Goal: Task Accomplishment & Management: Manage account settings

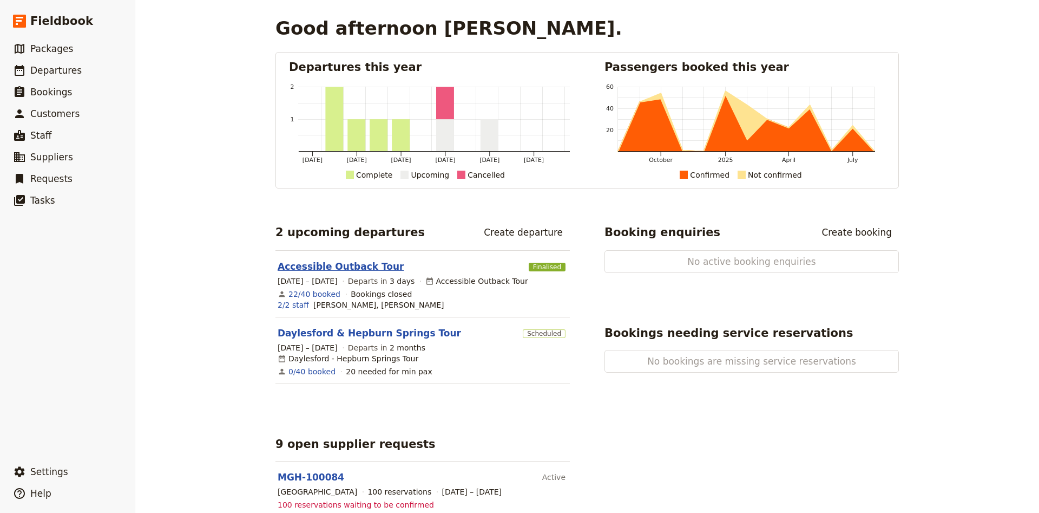
click at [353, 266] on link "Accessible Outback Tour" at bounding box center [341, 266] width 126 height 13
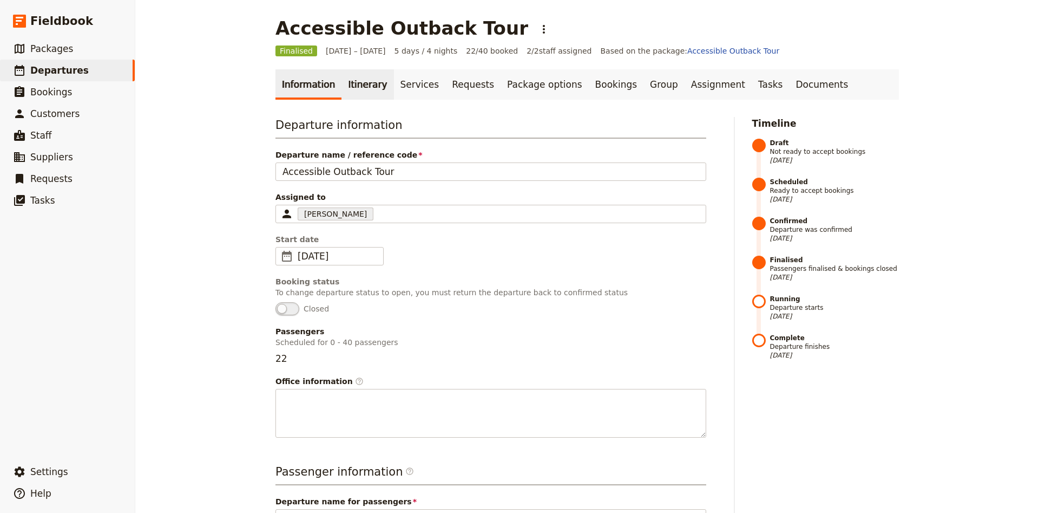
click at [353, 86] on link "Itinerary" at bounding box center [368, 84] width 52 height 30
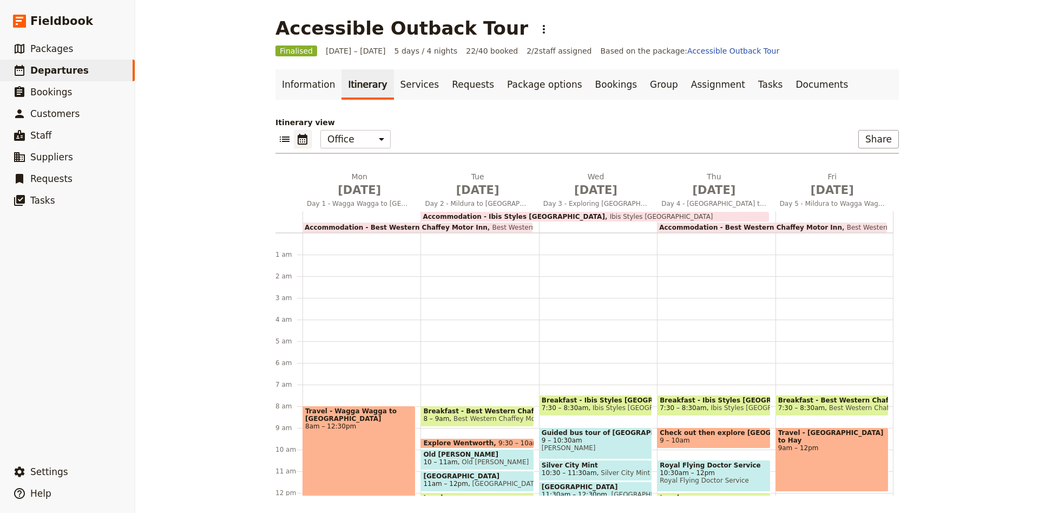
scroll to position [141, 0]
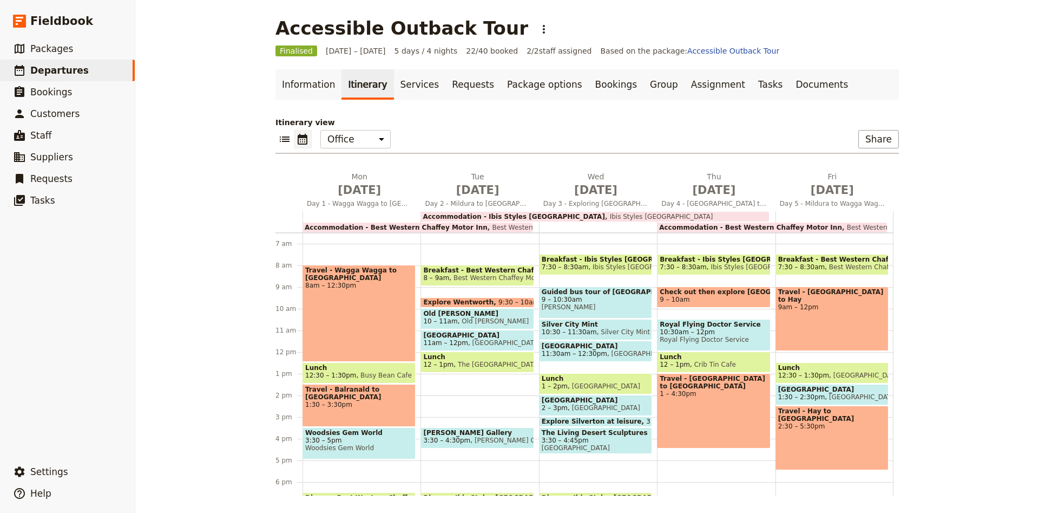
click at [344, 371] on span "12:30 – 1:30pm" at bounding box center [330, 375] width 51 height 8
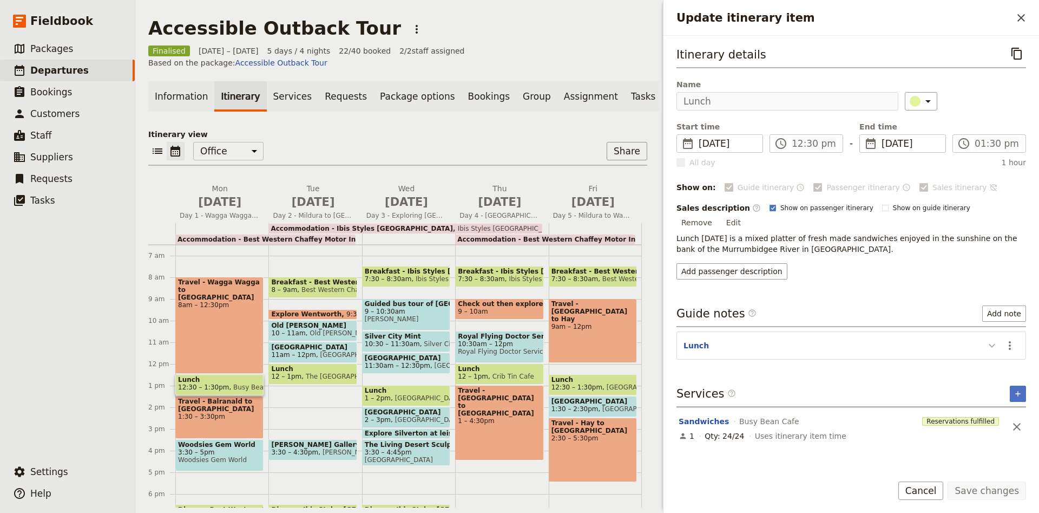
click at [1000, 336] on button "Update itinerary item" at bounding box center [992, 345] width 17 height 18
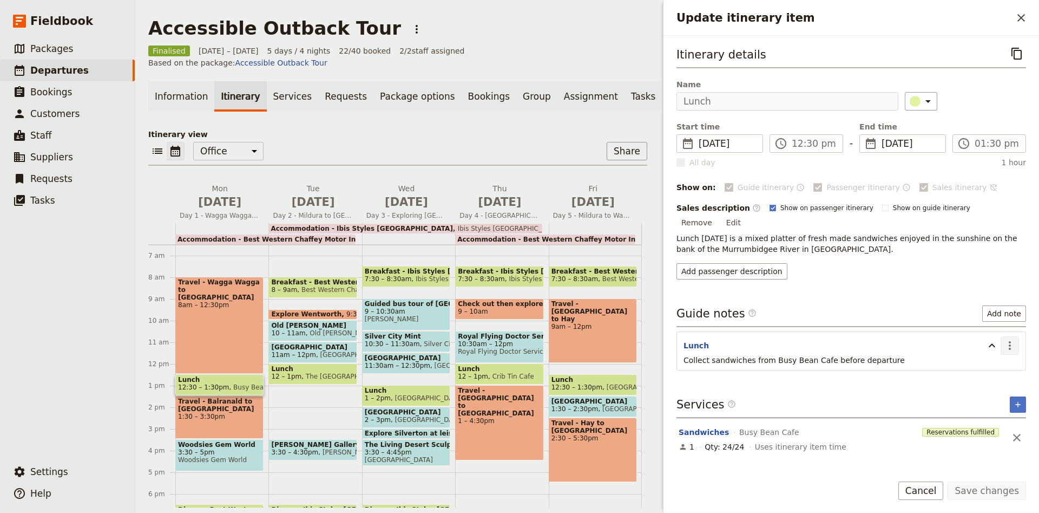
click at [1010, 341] on icon "Actions" at bounding box center [1010, 345] width 2 height 9
click at [972, 362] on button "Edit note" at bounding box center [986, 356] width 63 height 15
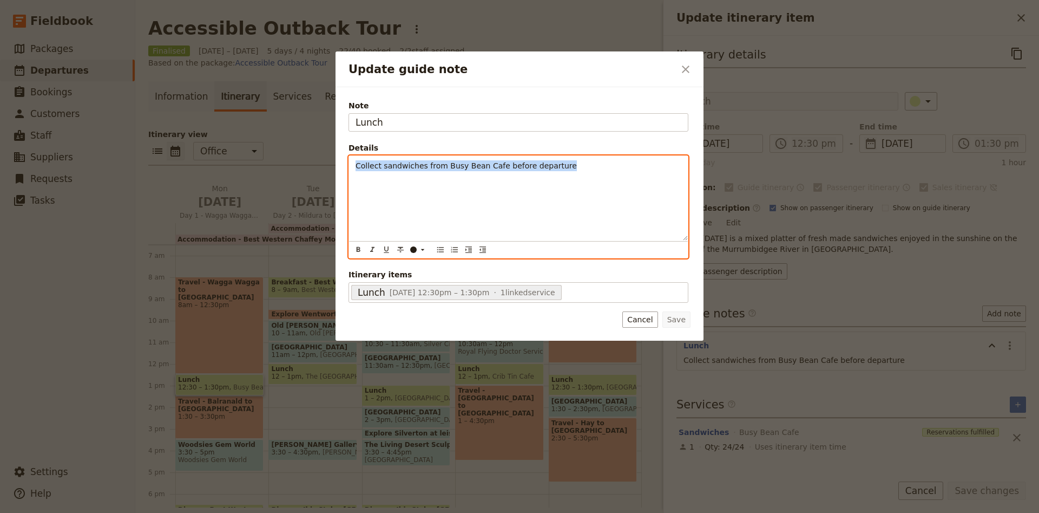
drag, startPoint x: 566, startPoint y: 166, endPoint x: 352, endPoint y: 172, distance: 213.4
click at [352, 172] on div "Collect sandwiches from Busy Bean Cafe before departure" at bounding box center [518, 198] width 339 height 84
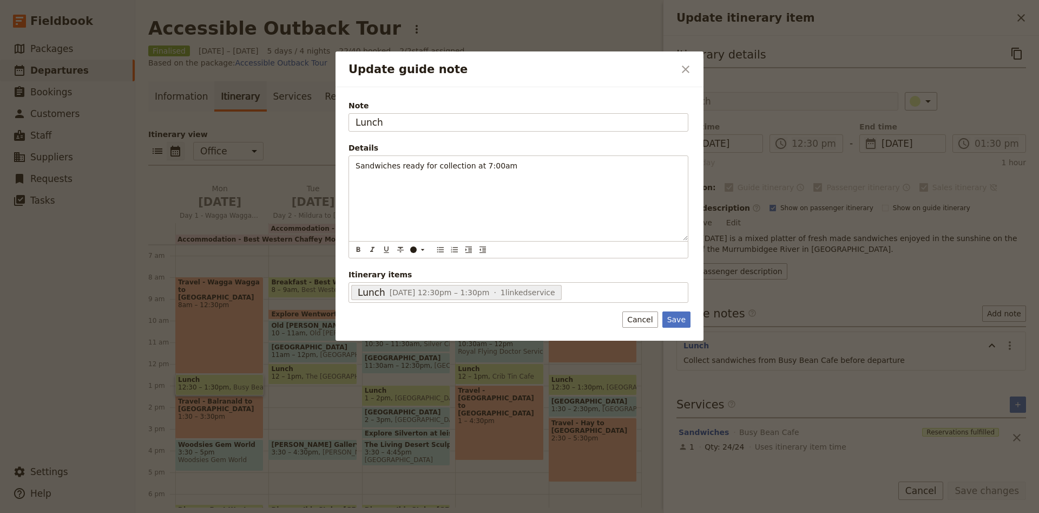
click at [665, 324] on div "Save Cancel" at bounding box center [657, 319] width 68 height 16
click at [668, 322] on button "Save" at bounding box center [677, 319] width 28 height 16
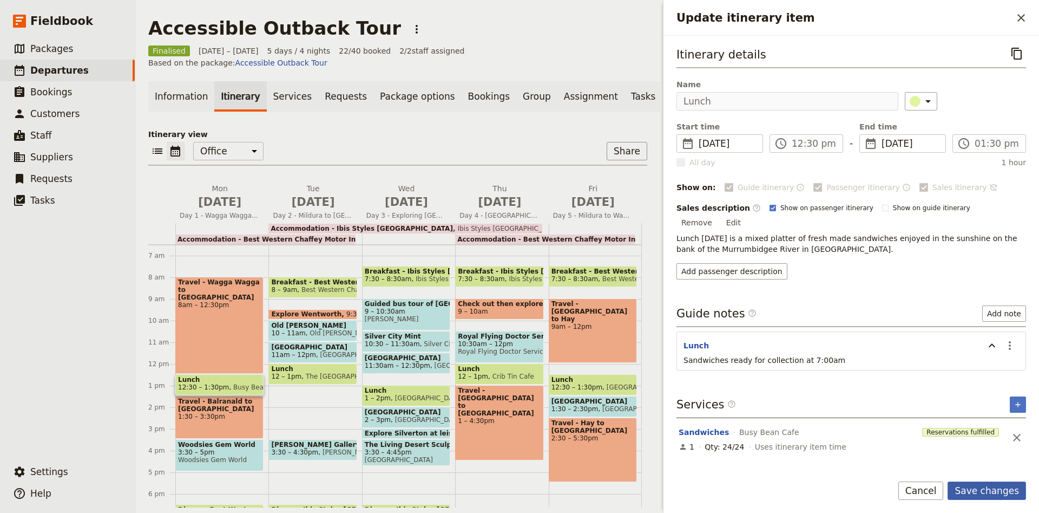
click at [1018, 493] on button "Save changes" at bounding box center [987, 490] width 78 height 18
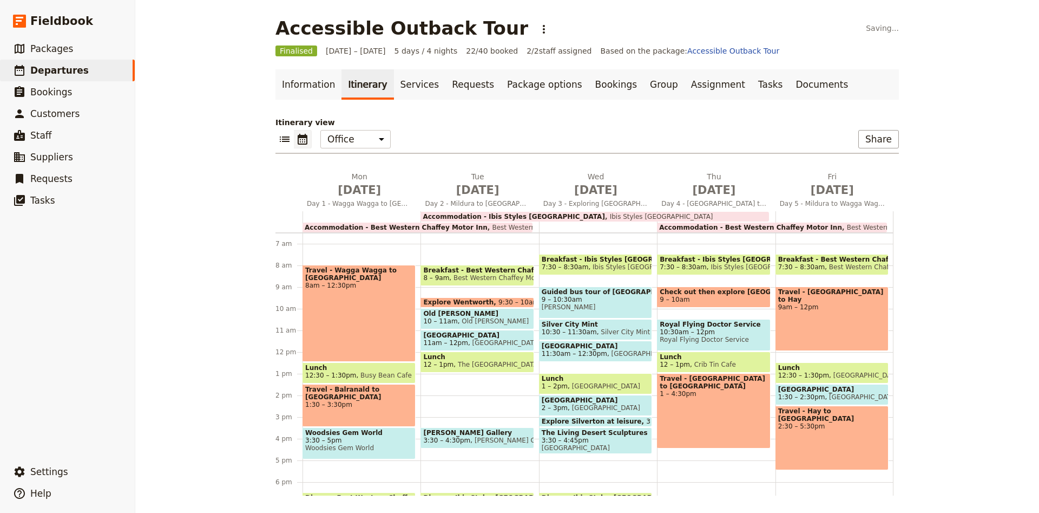
click at [360, 314] on div "Travel - Wagga Wagga to [GEOGRAPHIC_DATA] 8am – 12:30pm" at bounding box center [359, 313] width 113 height 97
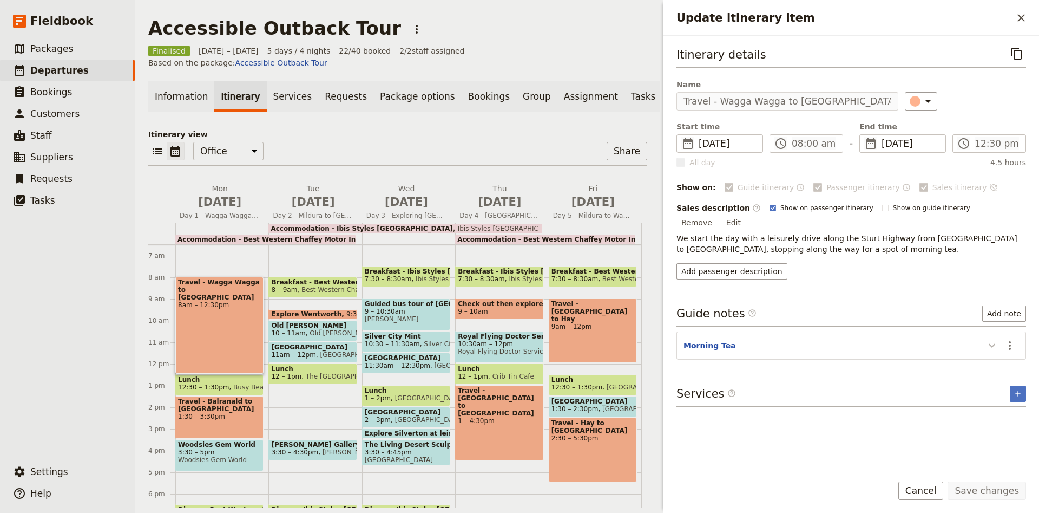
click at [1000, 336] on button "Update itinerary item" at bounding box center [992, 345] width 17 height 18
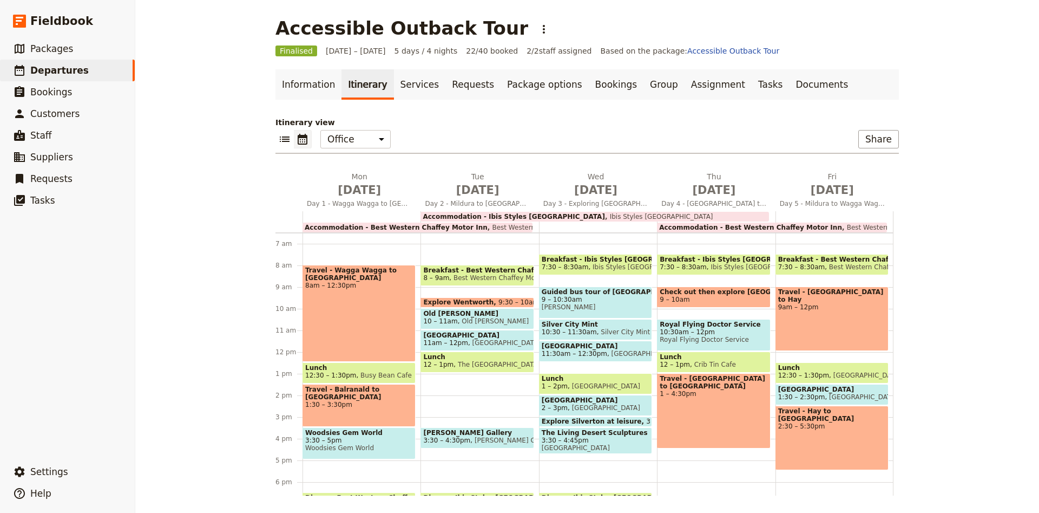
click at [374, 436] on span "Woodsies Gem World" at bounding box center [359, 433] width 108 height 8
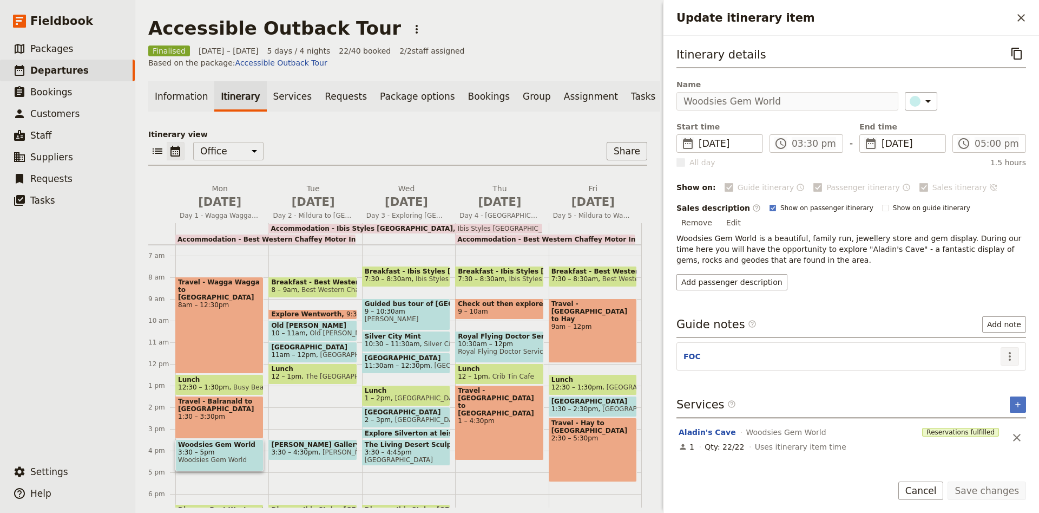
click at [1006, 350] on icon "Actions" at bounding box center [1010, 356] width 13 height 13
click at [742, 351] on header "FOC" at bounding box center [842, 357] width 317 height 13
click at [683, 344] on section "FOC ​" at bounding box center [852, 356] width 350 height 28
click at [935, 486] on button "Cancel" at bounding box center [921, 490] width 45 height 18
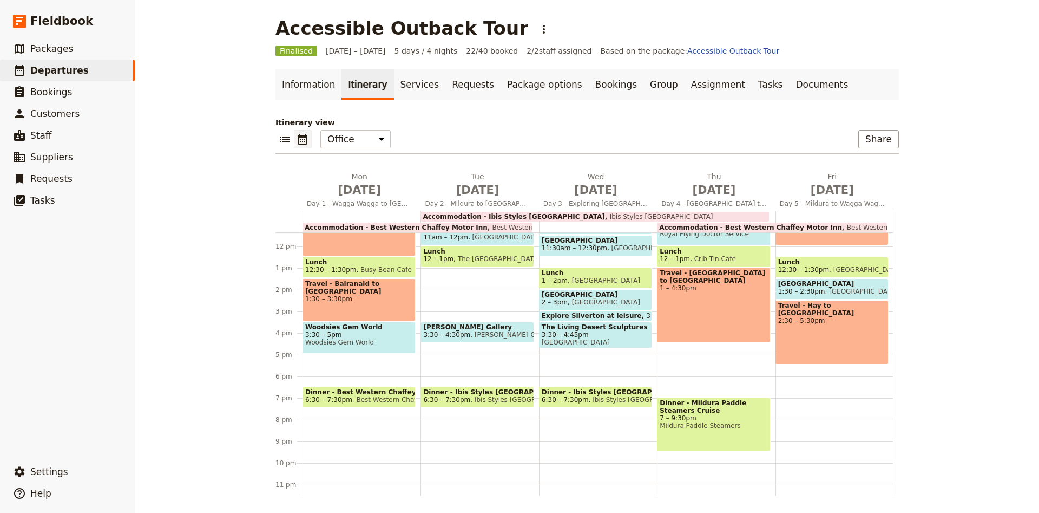
scroll to position [257, 0]
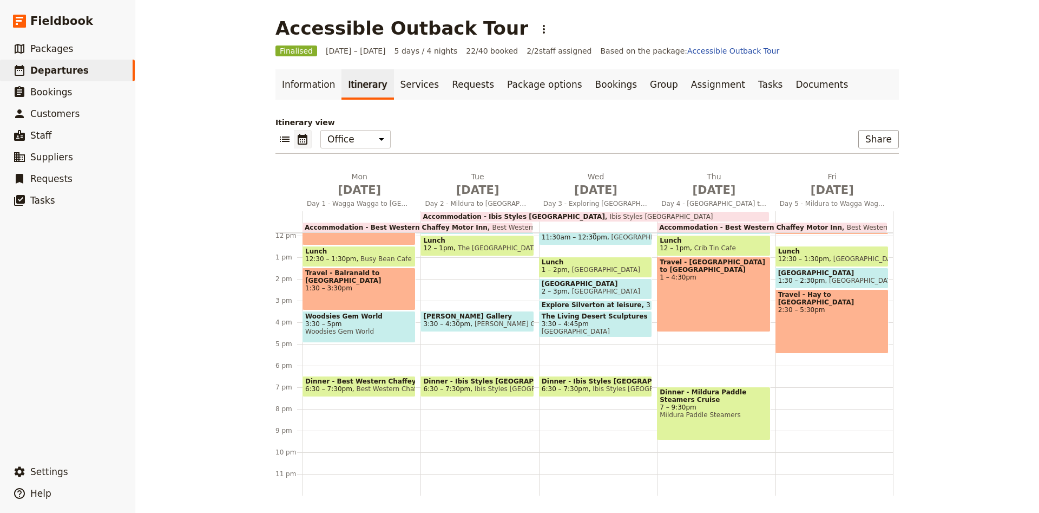
click at [367, 379] on span "Dinner - Best Western Chaffey Motor Inn" at bounding box center [359, 381] width 108 height 8
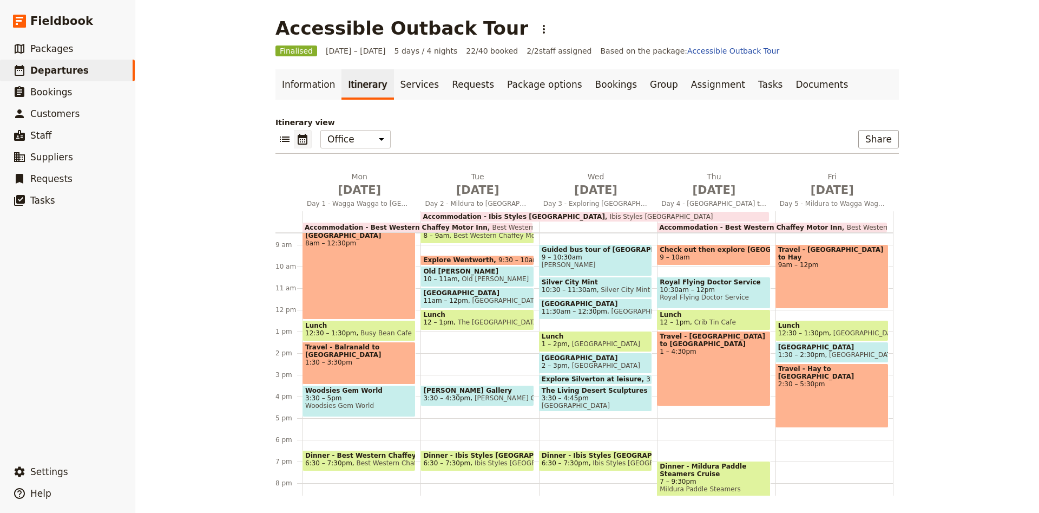
scroll to position [114, 0]
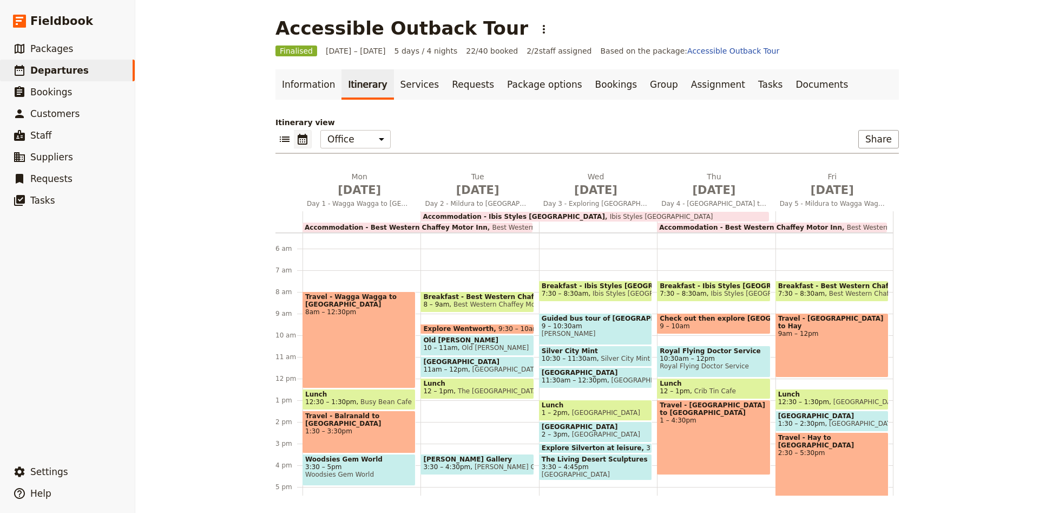
click at [365, 316] on div "Travel - Wagga Wagga to [GEOGRAPHIC_DATA] 8am – 12:30pm" at bounding box center [359, 339] width 113 height 97
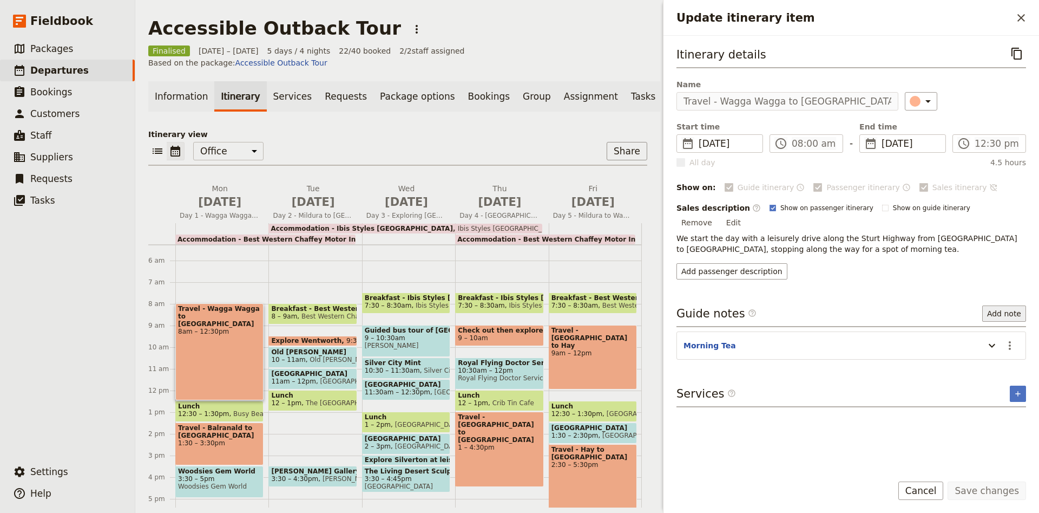
click at [996, 305] on button "Add note" at bounding box center [1005, 313] width 44 height 16
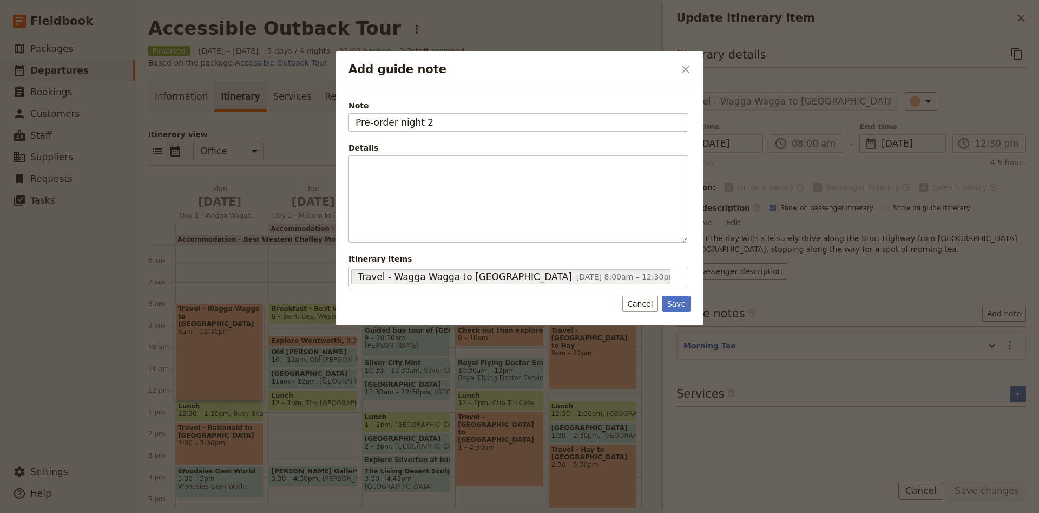
type input "Pre-order night 2"
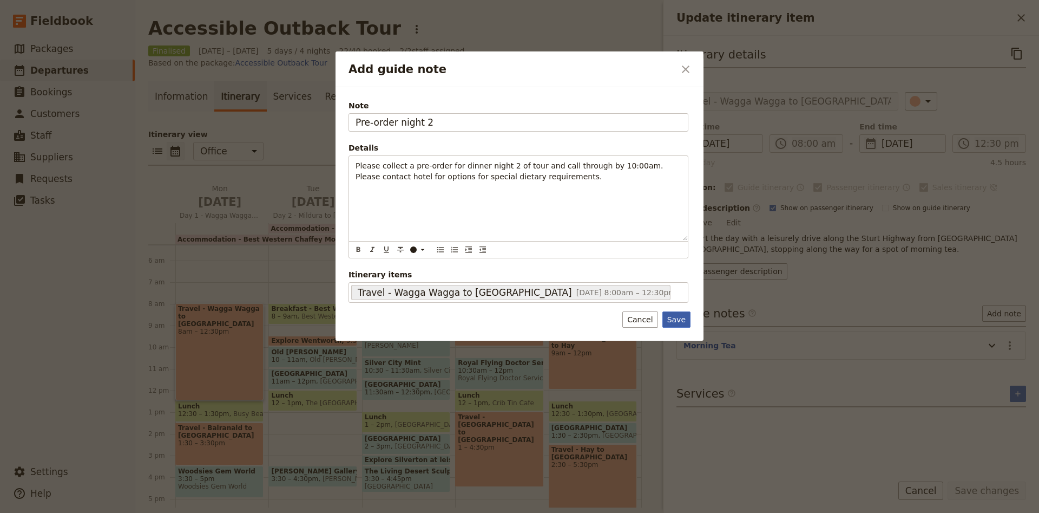
click at [674, 325] on button "Save" at bounding box center [677, 319] width 28 height 16
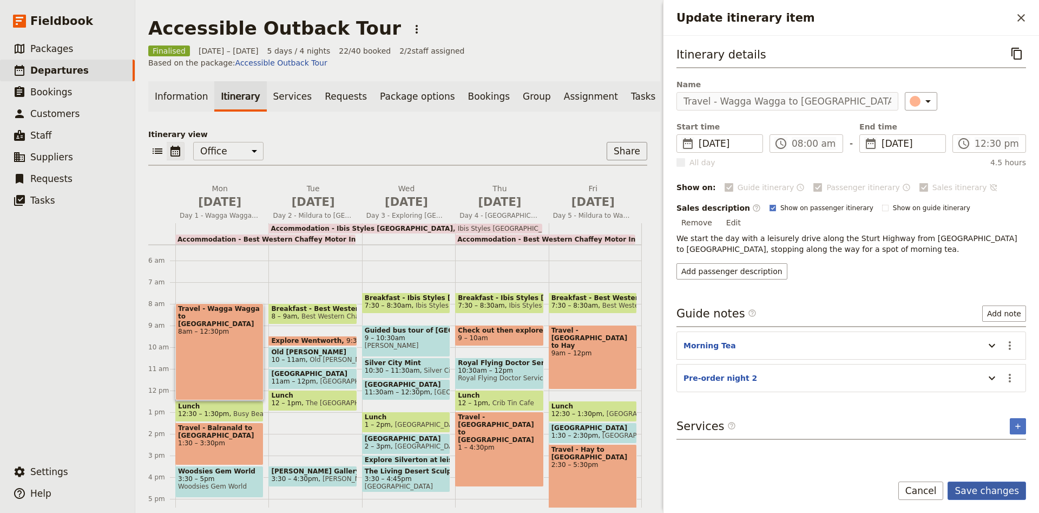
click at [1006, 487] on button "Save changes" at bounding box center [987, 490] width 78 height 18
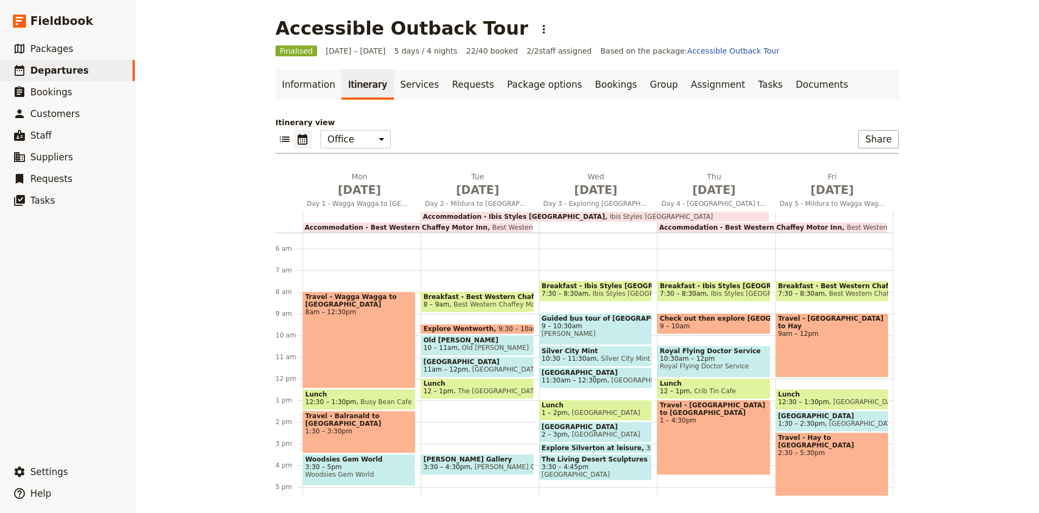
scroll to position [186, 0]
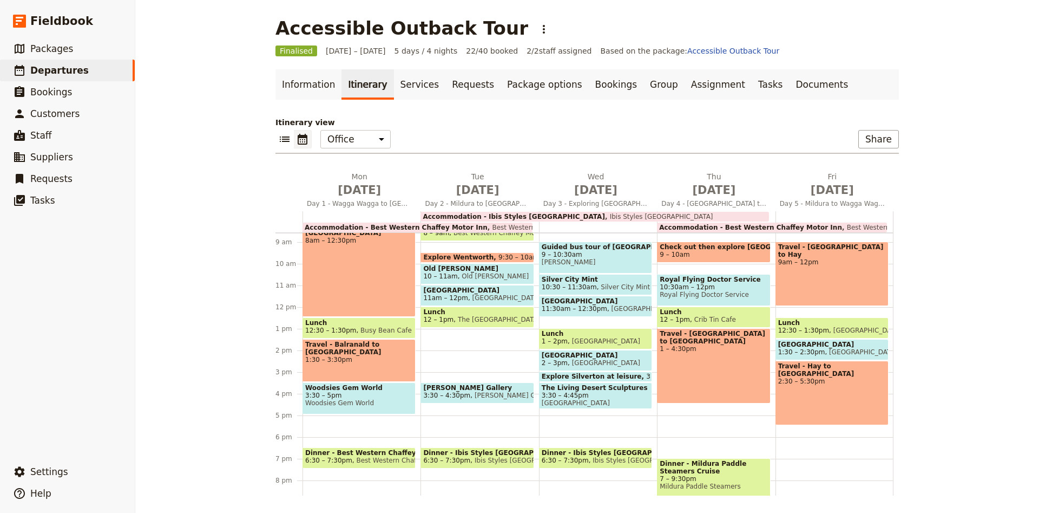
click at [375, 455] on span "Dinner - Best Western Chaffey Motor Inn" at bounding box center [359, 453] width 108 height 8
click at [381, 458] on span "Best Western Chaffey Motor Inn" at bounding box center [405, 460] width 107 height 8
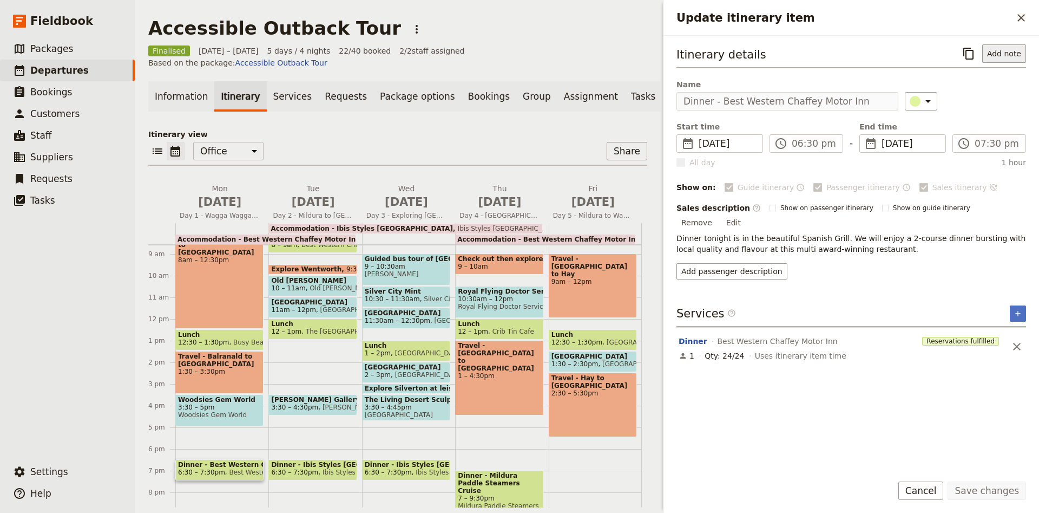
click at [993, 54] on button "Add note" at bounding box center [1005, 53] width 44 height 18
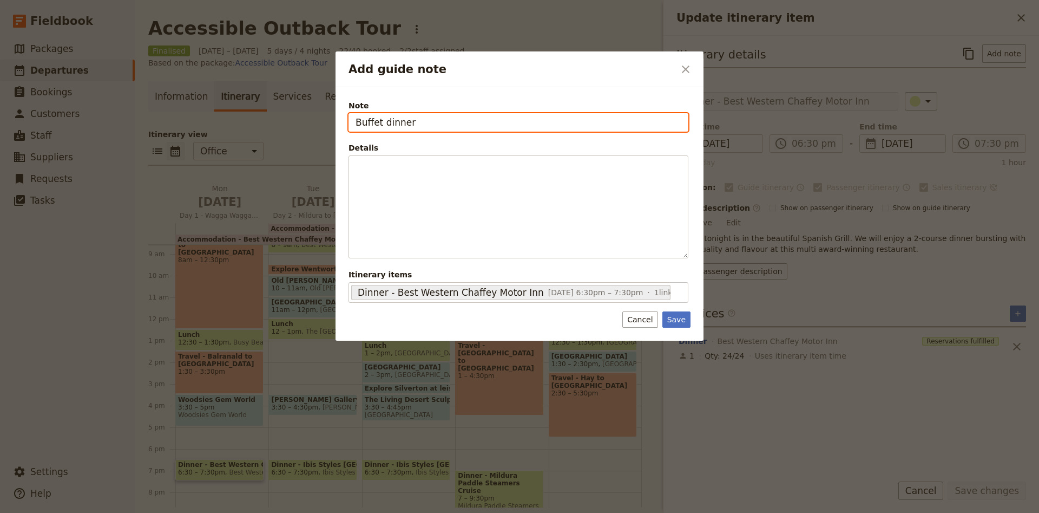
type input "Buffet dinner"
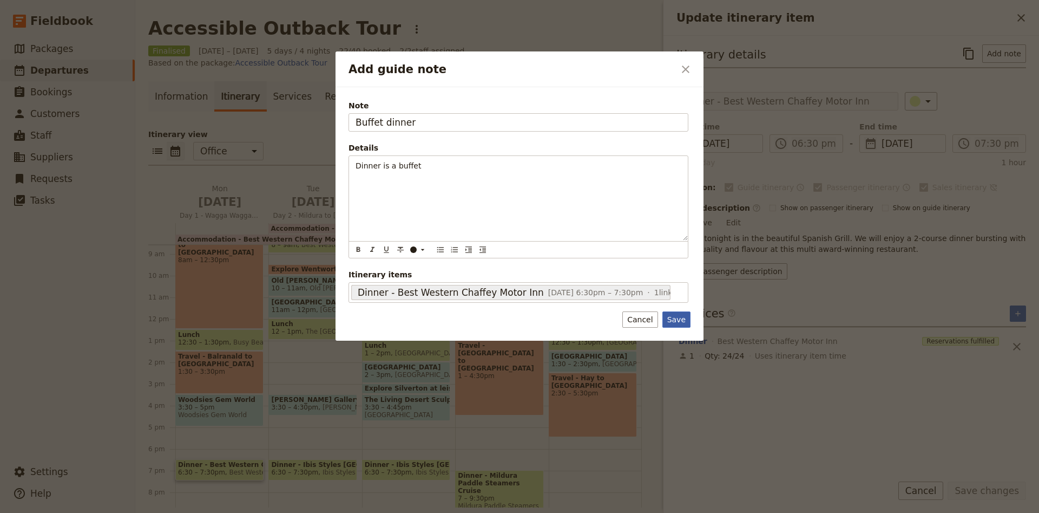
click at [686, 316] on button "Save" at bounding box center [677, 319] width 28 height 16
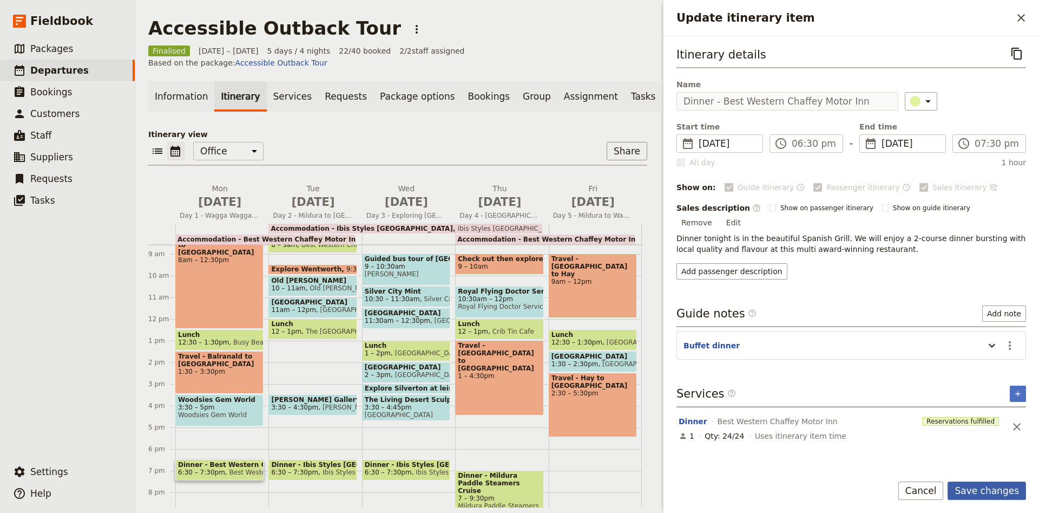
click at [996, 494] on button "Save changes" at bounding box center [987, 490] width 78 height 18
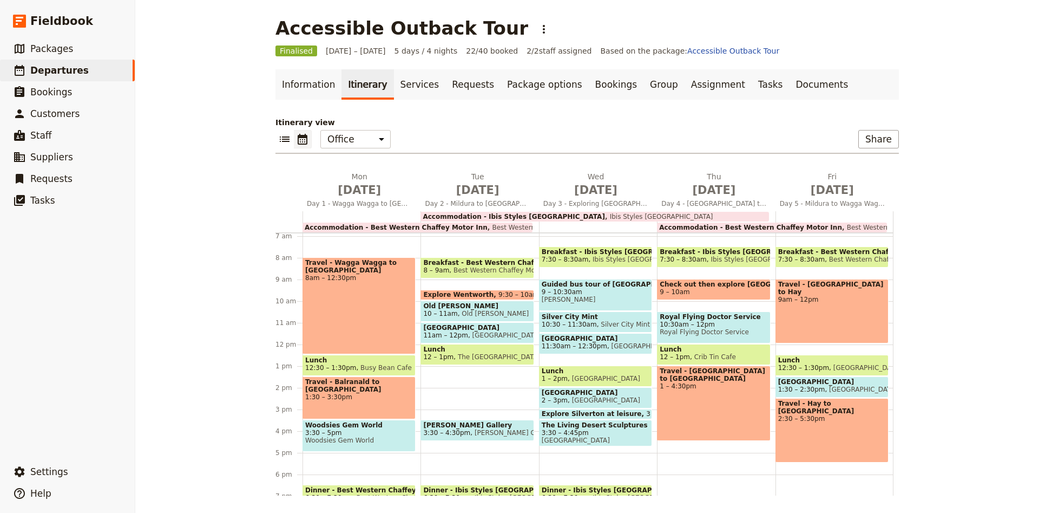
scroll to position [114, 0]
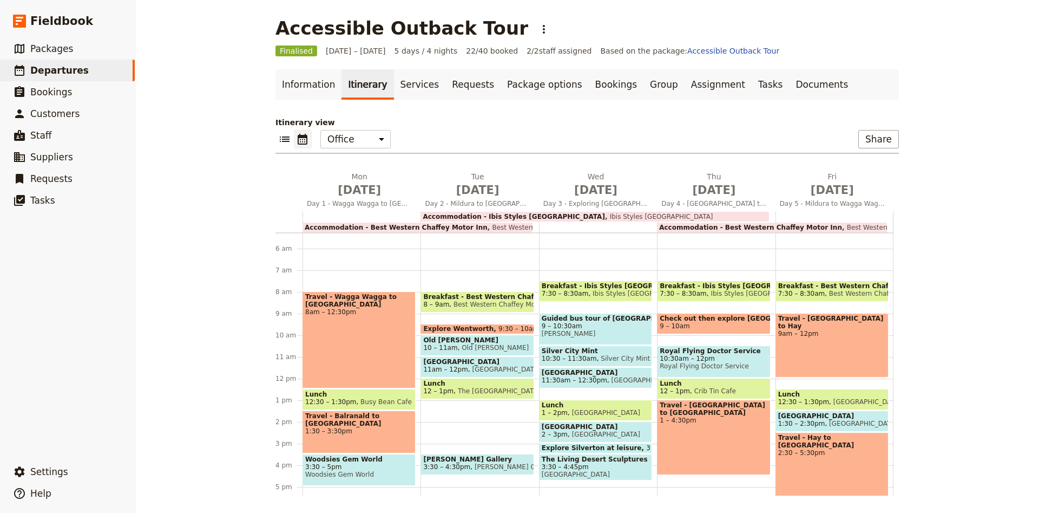
click at [451, 346] on span "10 – 11am" at bounding box center [440, 348] width 34 height 8
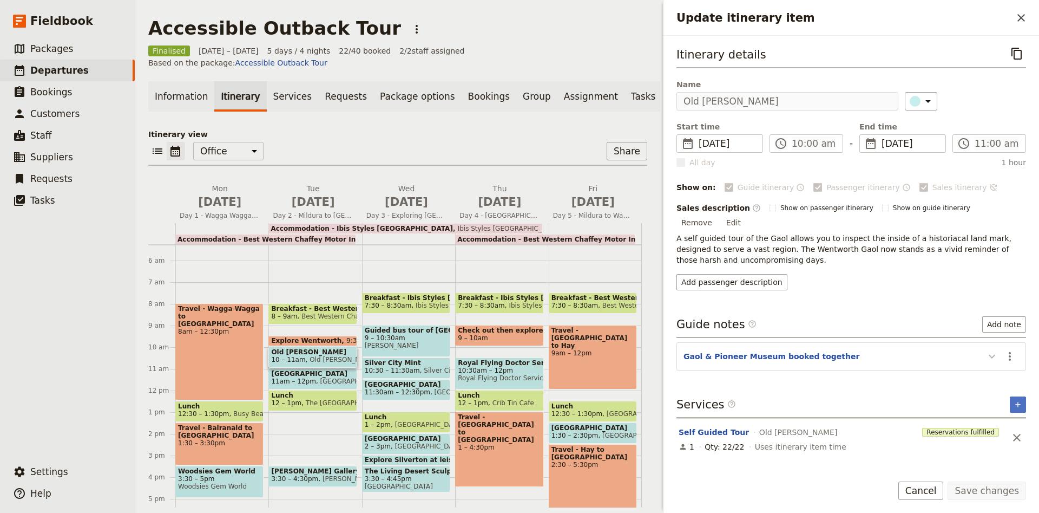
click at [992, 350] on icon "Update itinerary item" at bounding box center [992, 356] width 13 height 13
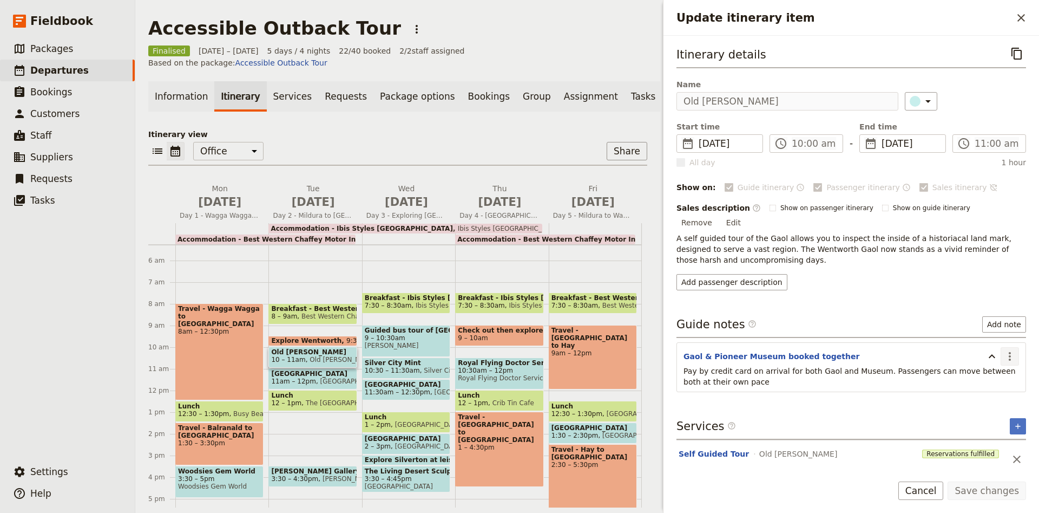
click at [1012, 350] on icon "Actions" at bounding box center [1010, 356] width 13 height 13
click at [993, 363] on span "Edit note" at bounding box center [979, 367] width 34 height 11
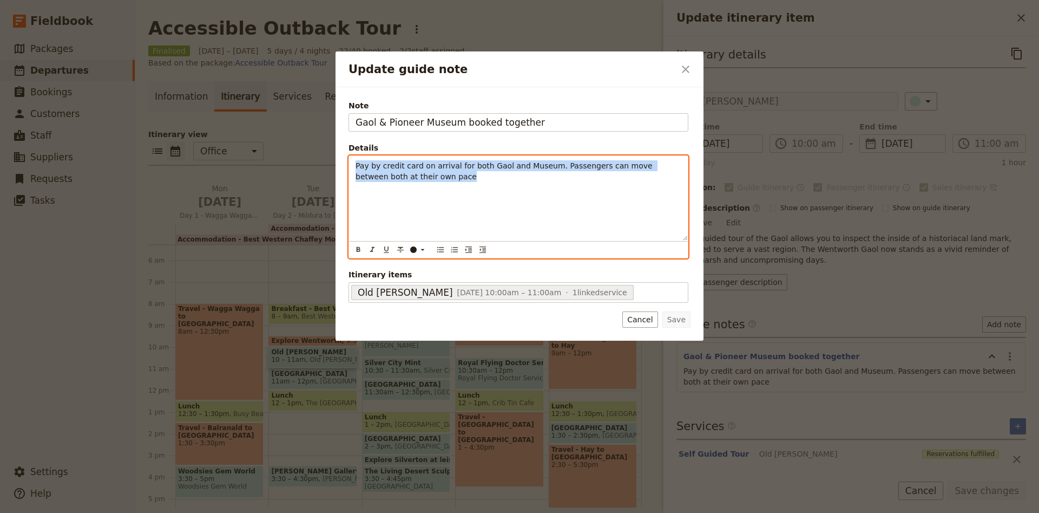
drag, startPoint x: 438, startPoint y: 185, endPoint x: 349, endPoint y: 170, distance: 90.6
click at [349, 170] on div "Pay by credit card on arrival for both Gaol and Museum. Passengers can move bet…" at bounding box center [518, 198] width 339 height 84
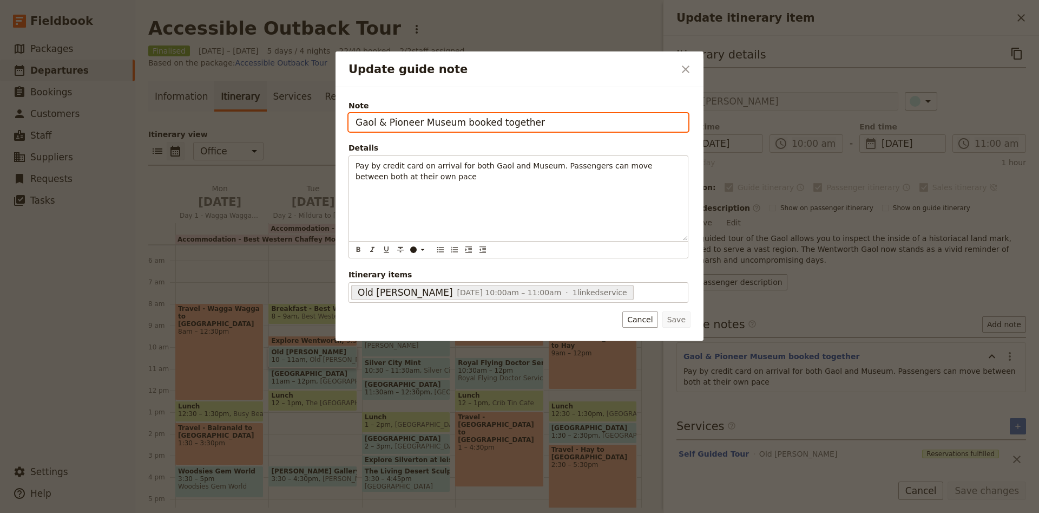
click at [529, 126] on input "Gaol & Pioneer Museum booked together" at bounding box center [519, 122] width 340 height 18
type input "Gaol & Pioneer Museum booked together - Paid"
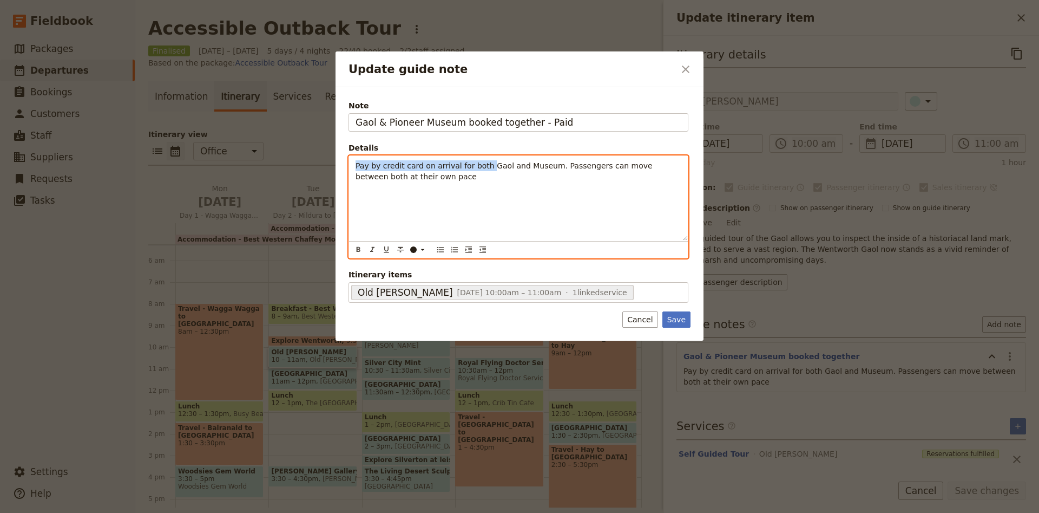
drag, startPoint x: 480, startPoint y: 166, endPoint x: 309, endPoint y: 162, distance: 171.6
click at [349, 162] on div "Pay by credit card on arrival for both Gaol and Museum. Passengers can move bet…" at bounding box center [518, 198] width 339 height 84
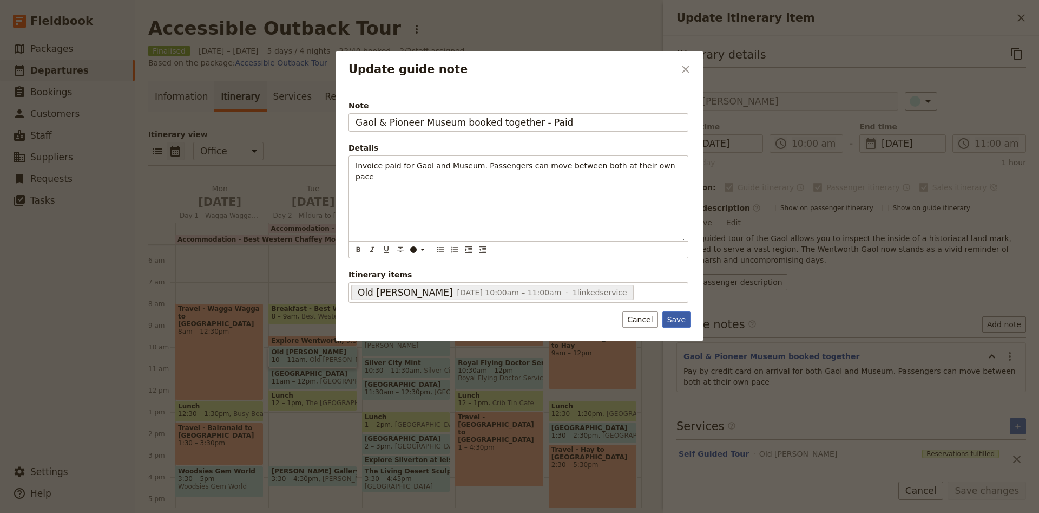
click at [689, 319] on button "Save" at bounding box center [677, 319] width 28 height 16
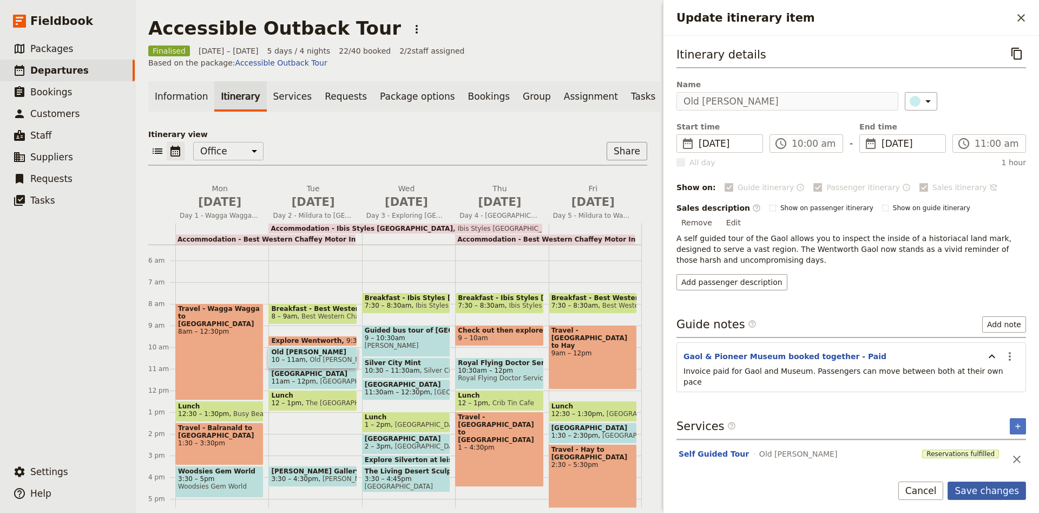
click at [999, 489] on button "Save changes" at bounding box center [987, 490] width 78 height 18
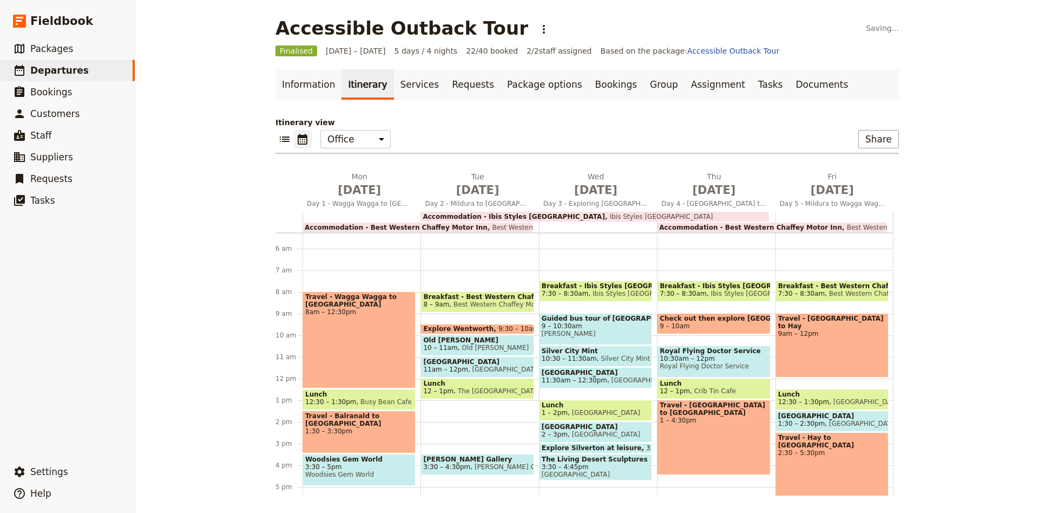
click at [485, 390] on span "The [GEOGRAPHIC_DATA]" at bounding box center [497, 391] width 87 height 8
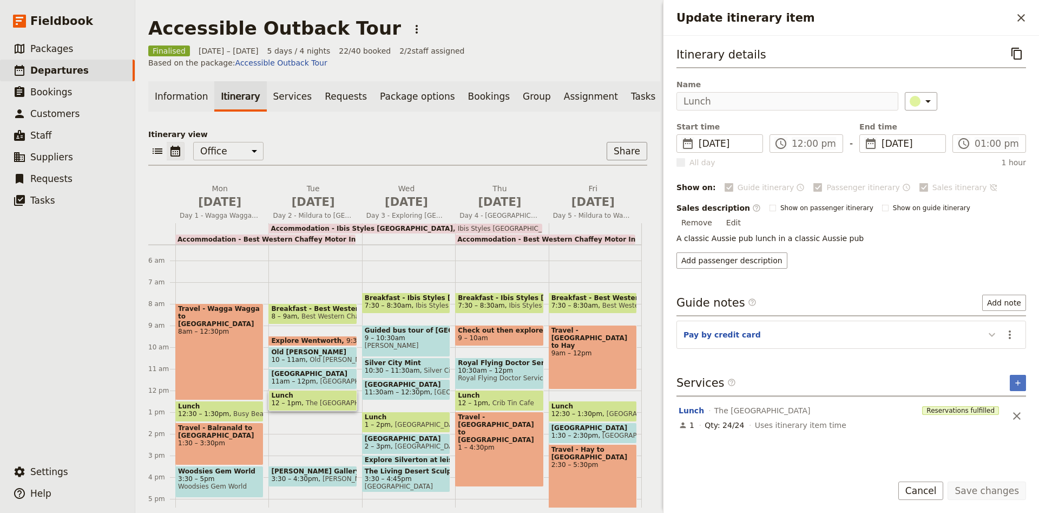
click at [984, 326] on button "Update itinerary item" at bounding box center [992, 334] width 17 height 18
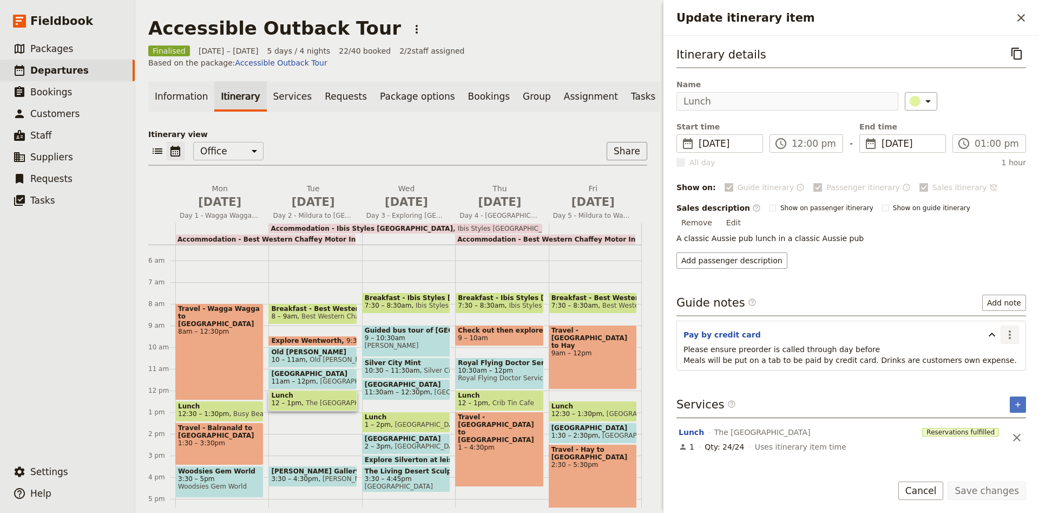
click at [1012, 328] on icon "Actions" at bounding box center [1010, 334] width 13 height 13
click at [1007, 347] on span "Edit note" at bounding box center [987, 346] width 50 height 11
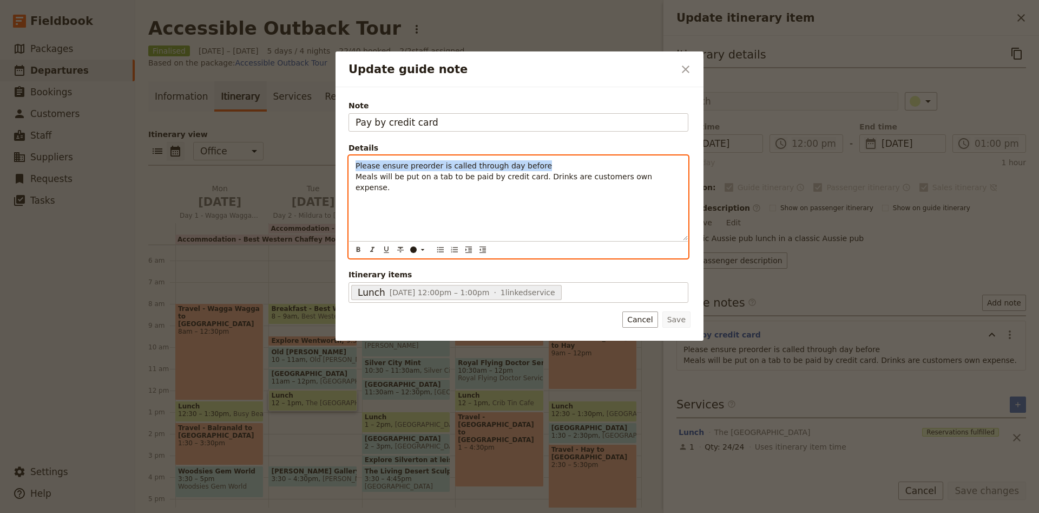
drag, startPoint x: 541, startPoint y: 168, endPoint x: 297, endPoint y: 169, distance: 244.1
click at [349, 169] on div "Please ensure preorder is called through day before Meals will be put on a tab …" at bounding box center [518, 198] width 339 height 84
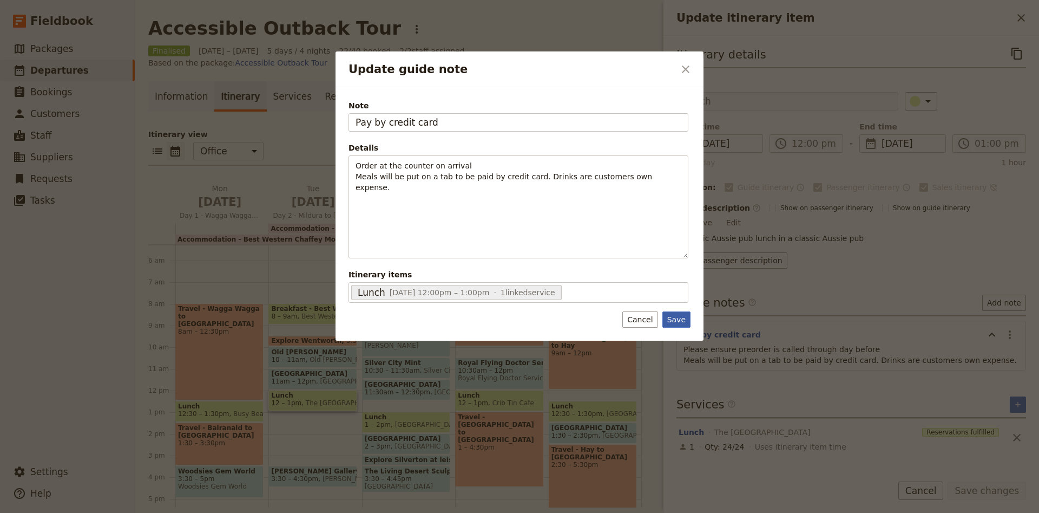
click at [668, 314] on button "Save" at bounding box center [677, 319] width 28 height 16
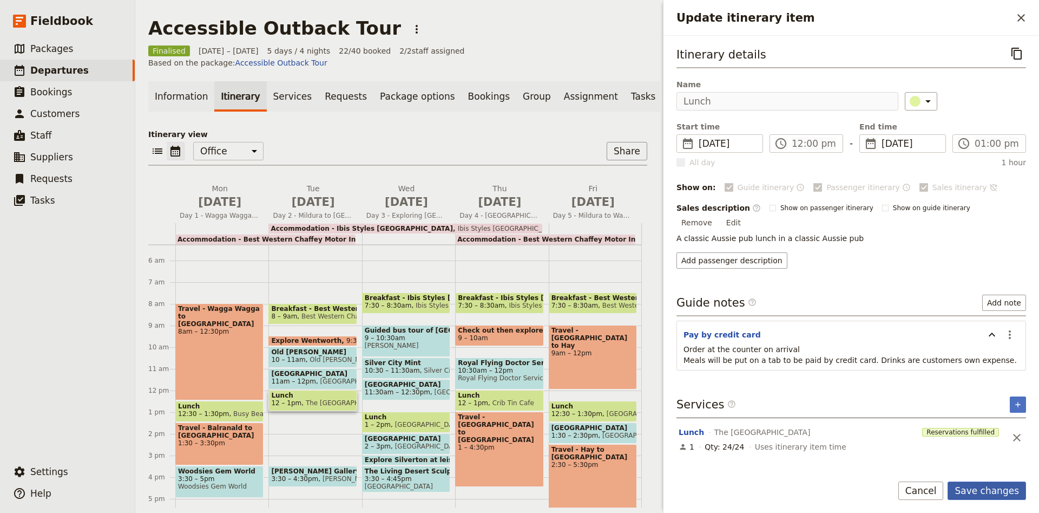
click at [992, 484] on button "Save changes" at bounding box center [987, 490] width 78 height 18
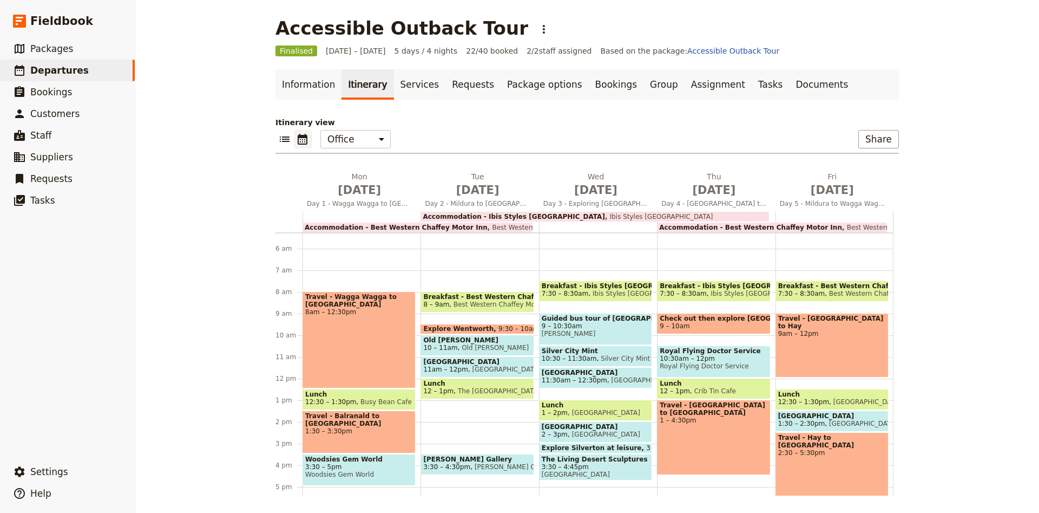
scroll to position [257, 0]
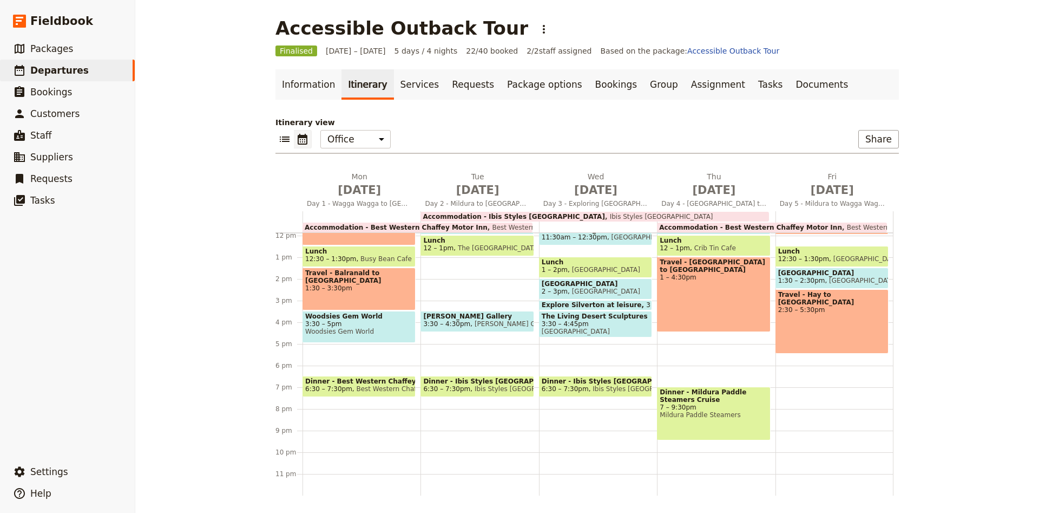
click at [486, 324] on span "[PERSON_NAME] Gallery" at bounding box center [511, 324] width 83 height 8
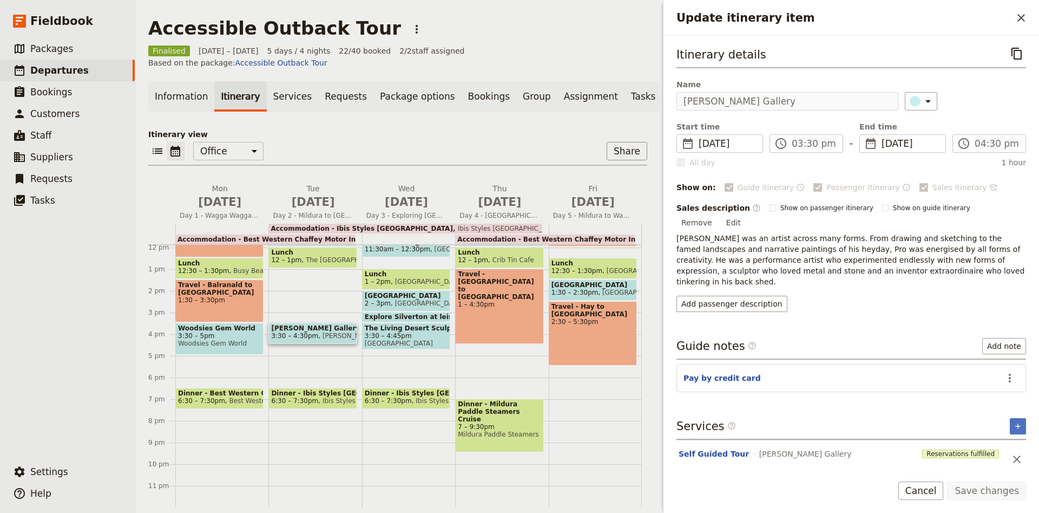
click at [945, 364] on section "Pay by credit card ​" at bounding box center [852, 378] width 350 height 28
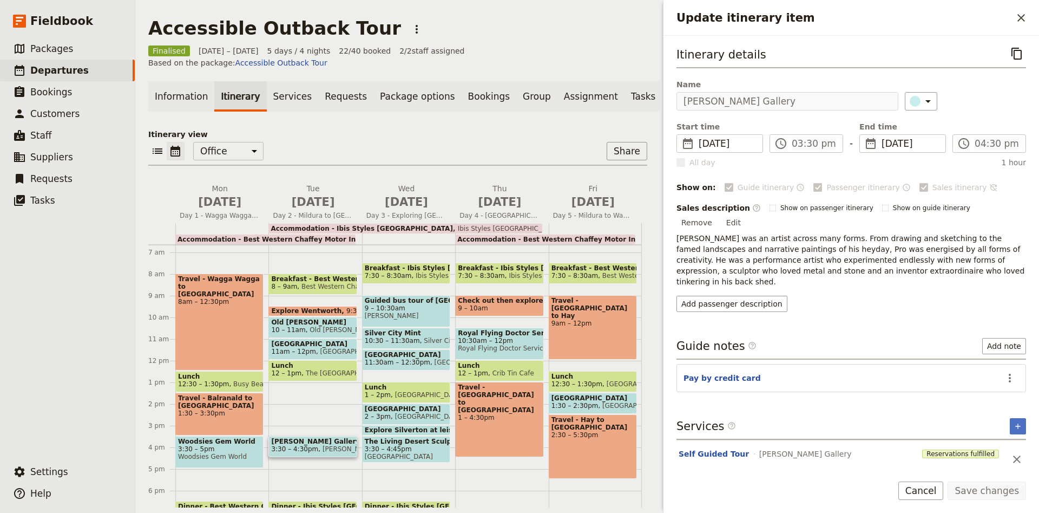
scroll to position [114, 0]
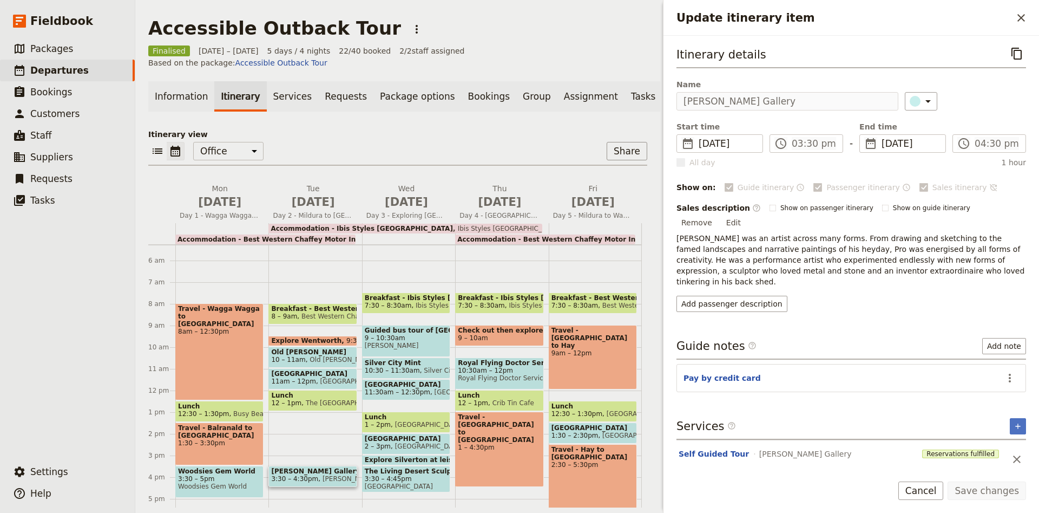
click at [403, 334] on span "9 – 10:30am" at bounding box center [406, 338] width 83 height 8
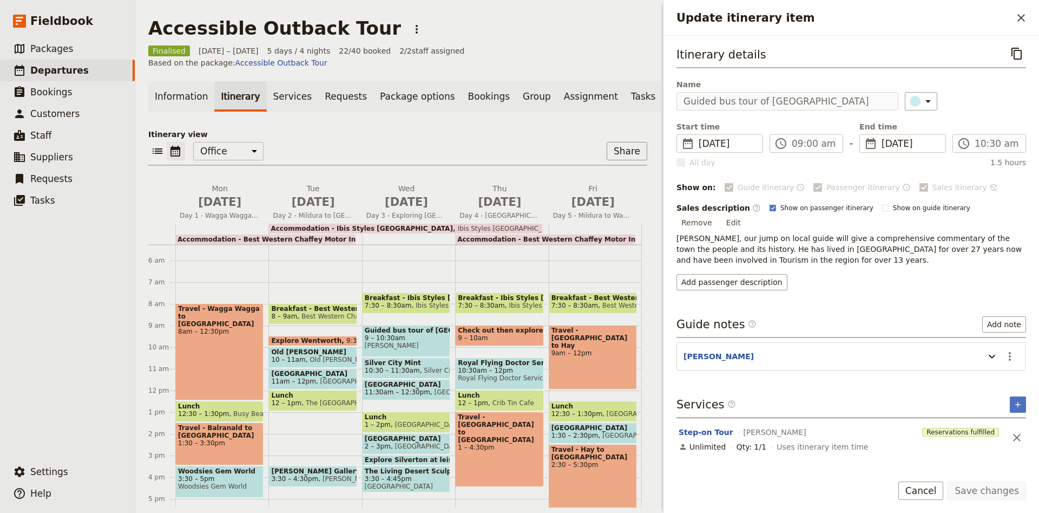
click at [819, 351] on header "[PERSON_NAME]" at bounding box center [832, 357] width 296 height 13
click at [986, 350] on icon "Update itinerary item" at bounding box center [992, 356] width 13 height 13
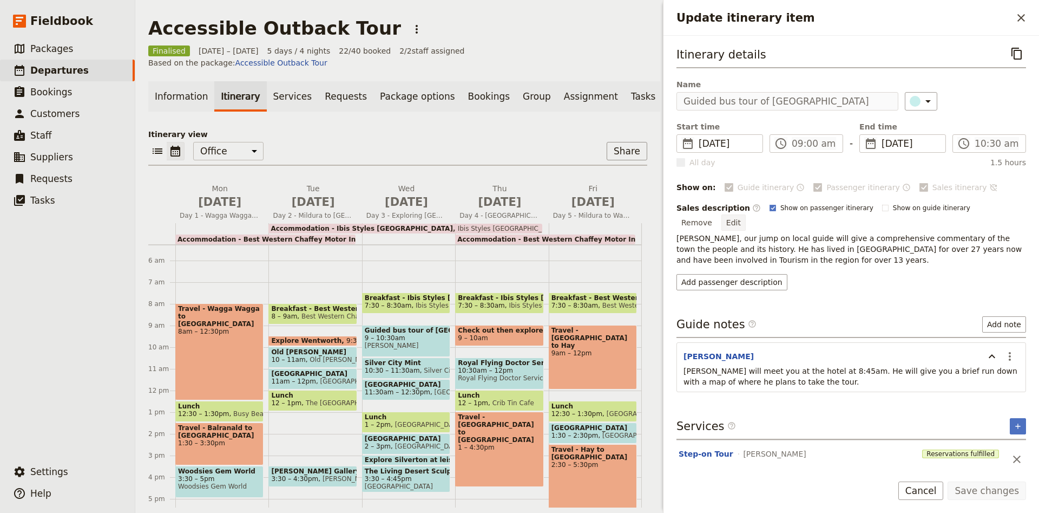
click at [746, 214] on button "Edit" at bounding box center [734, 222] width 24 height 16
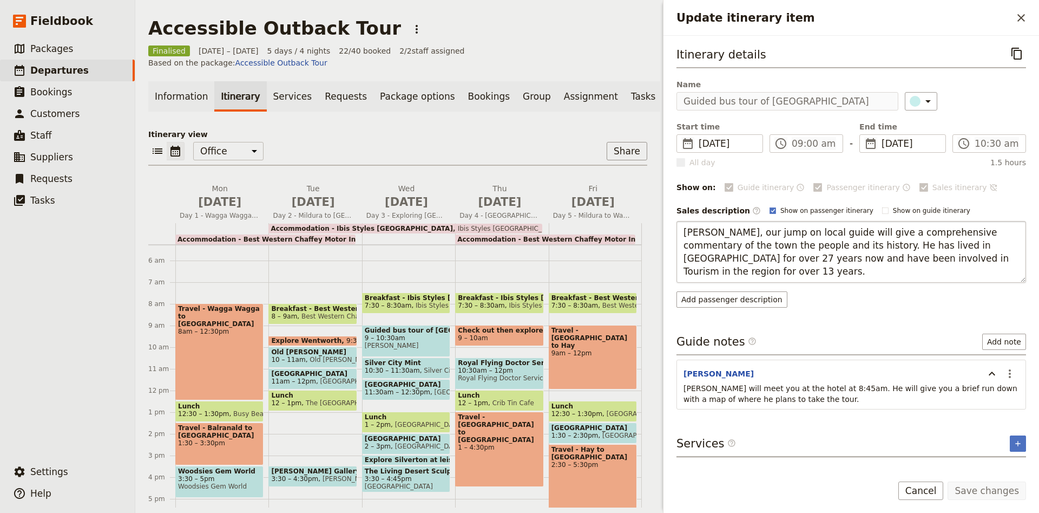
click at [693, 232] on textarea "[PERSON_NAME], our jump on local guide will give a comprehensive commentary of …" at bounding box center [852, 252] width 350 height 62
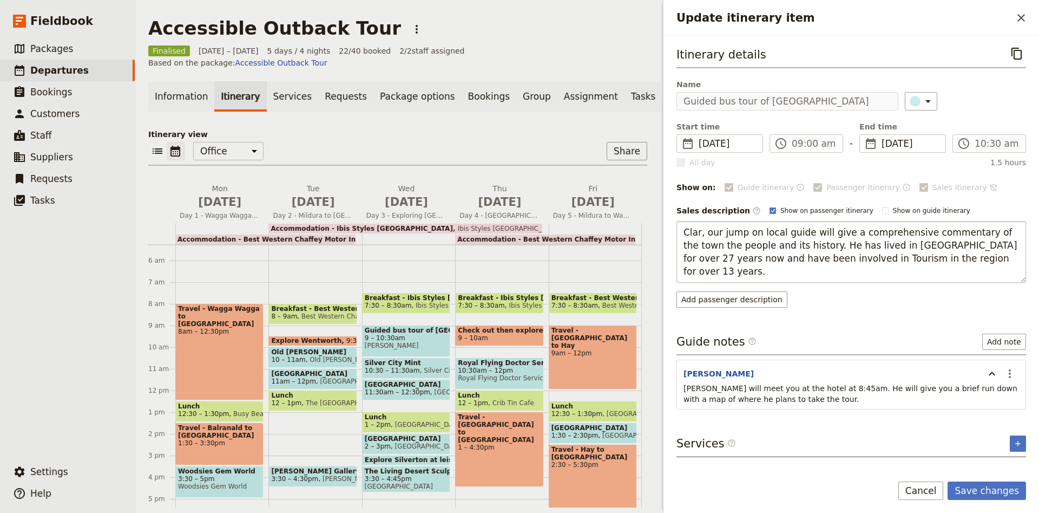
type textarea "[PERSON_NAME], our jump on local guide will give a comprehensive commentary of …"
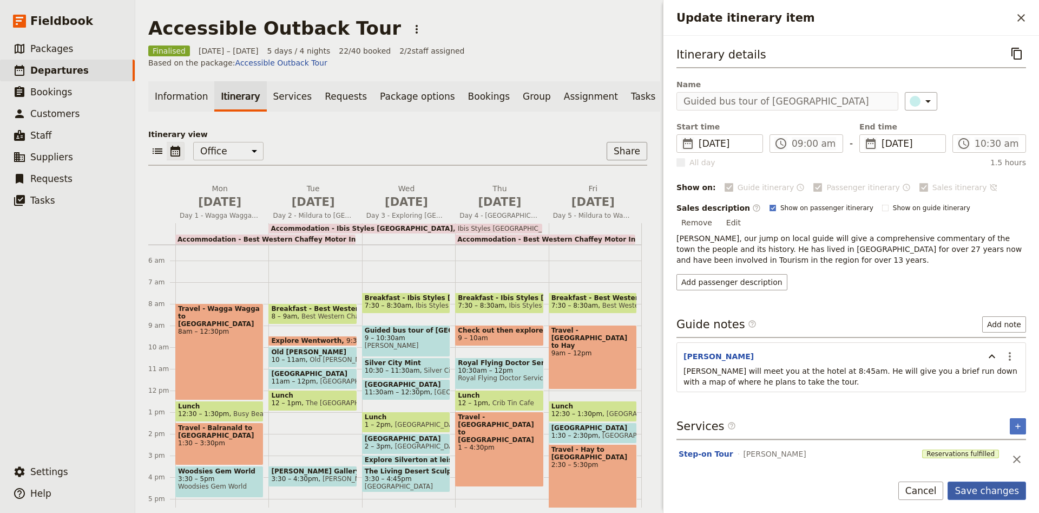
click at [1010, 489] on button "Save changes" at bounding box center [987, 490] width 78 height 18
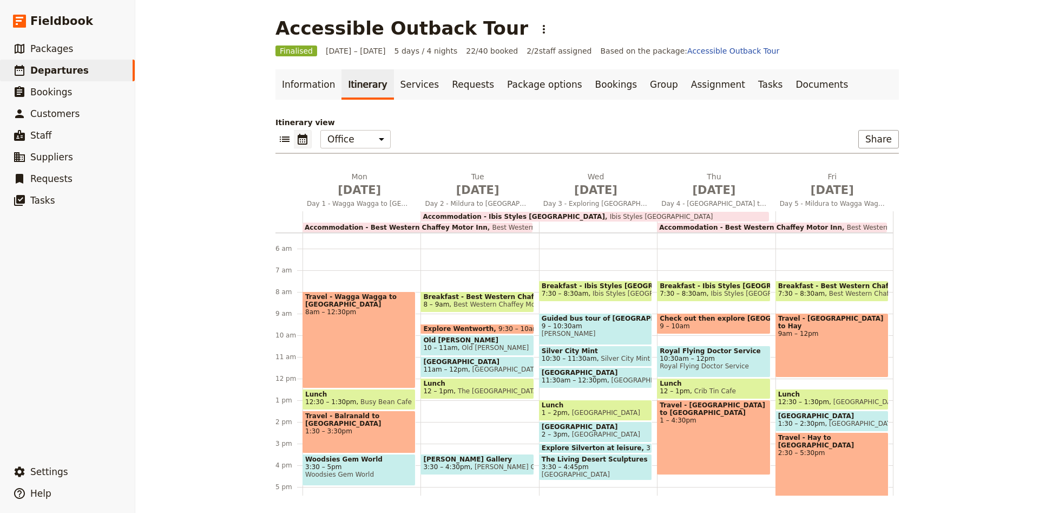
click at [604, 336] on span "[PERSON_NAME]" at bounding box center [596, 334] width 108 height 8
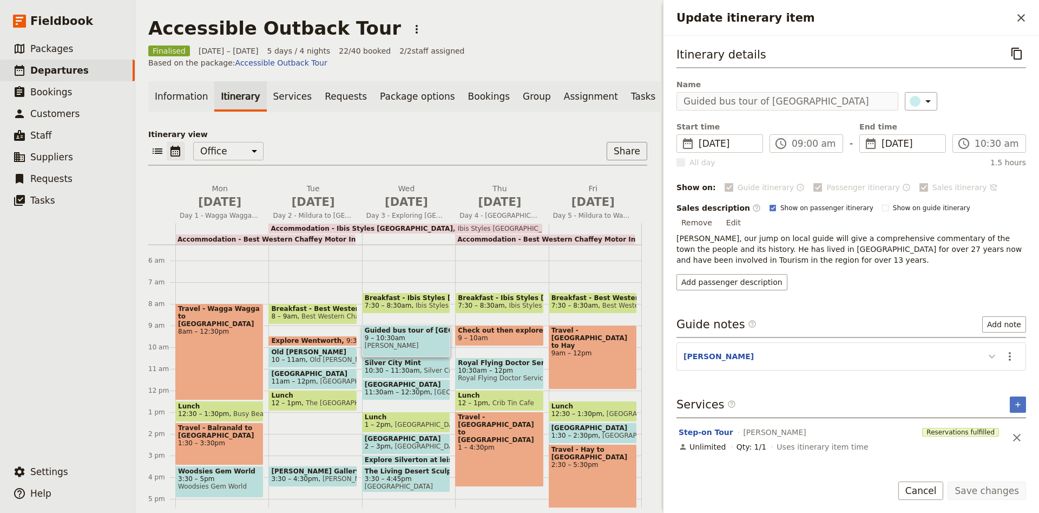
click at [988, 350] on icon "Update itinerary item" at bounding box center [992, 356] width 13 height 13
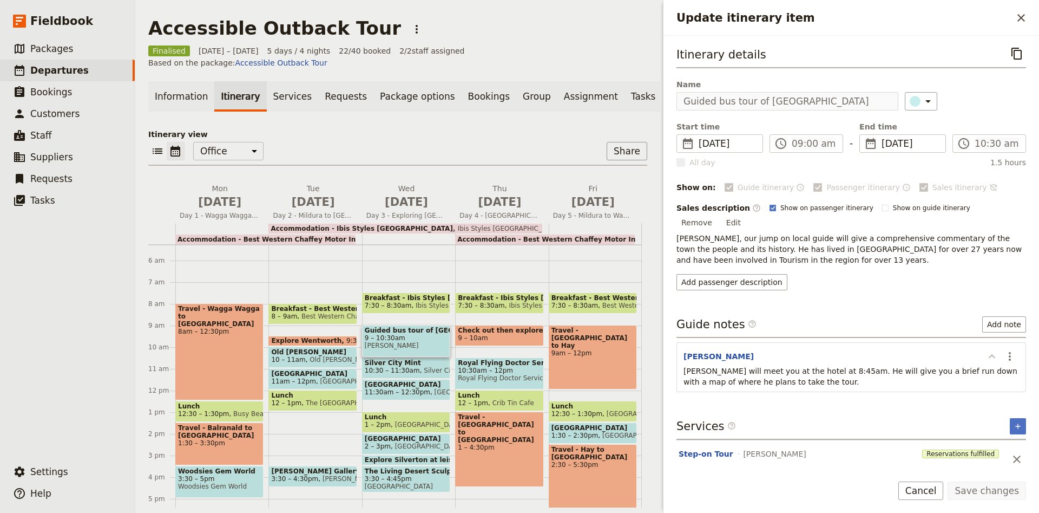
click at [992, 354] on icon "Update itinerary item" at bounding box center [992, 356] width 6 height 4
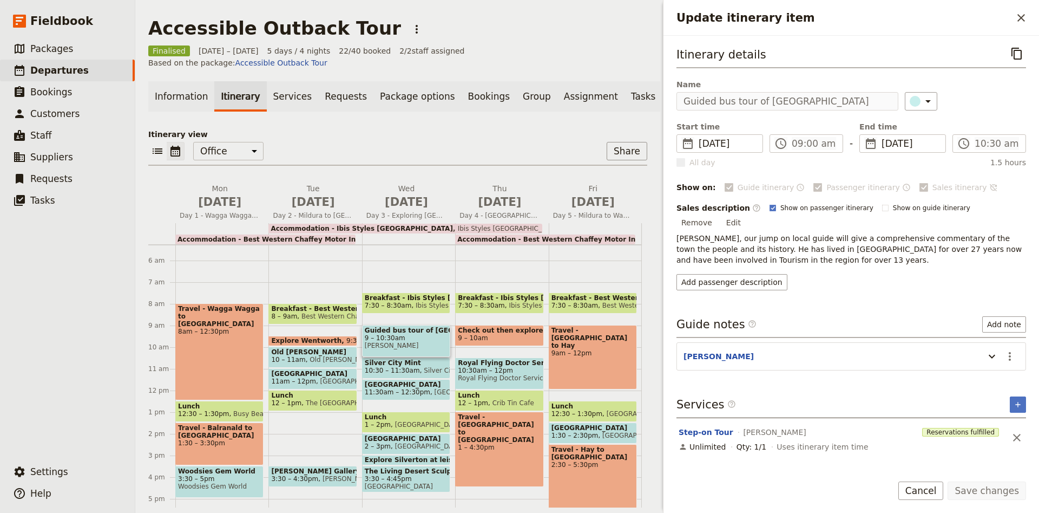
click at [383, 366] on span "10:30 – 11:30am" at bounding box center [392, 370] width 55 height 8
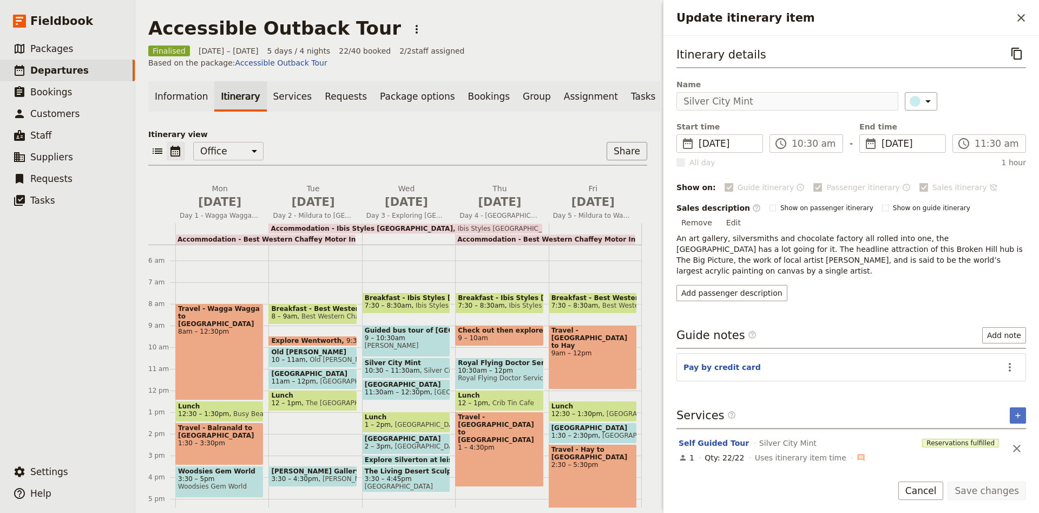
click at [397, 366] on span "10:30 – 11:30am" at bounding box center [392, 370] width 55 height 8
click at [1018, 16] on icon "Close drawer" at bounding box center [1021, 17] width 13 height 13
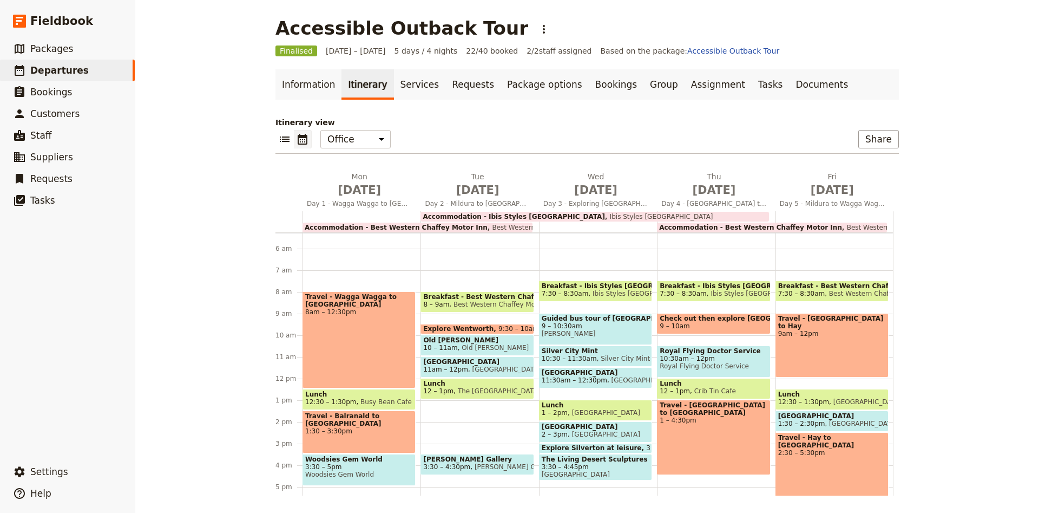
click at [576, 355] on span "10:30 – 11:30am" at bounding box center [569, 359] width 55 height 8
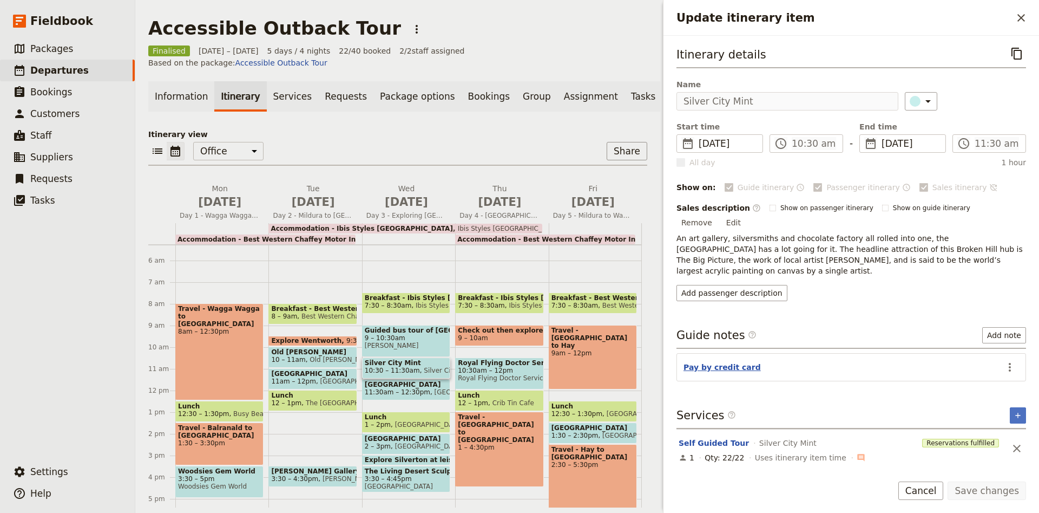
click at [715, 362] on button "Pay by credit card" at bounding box center [722, 367] width 77 height 11
click at [416, 388] on span "11:30am – 12:30pm" at bounding box center [398, 392] width 66 height 8
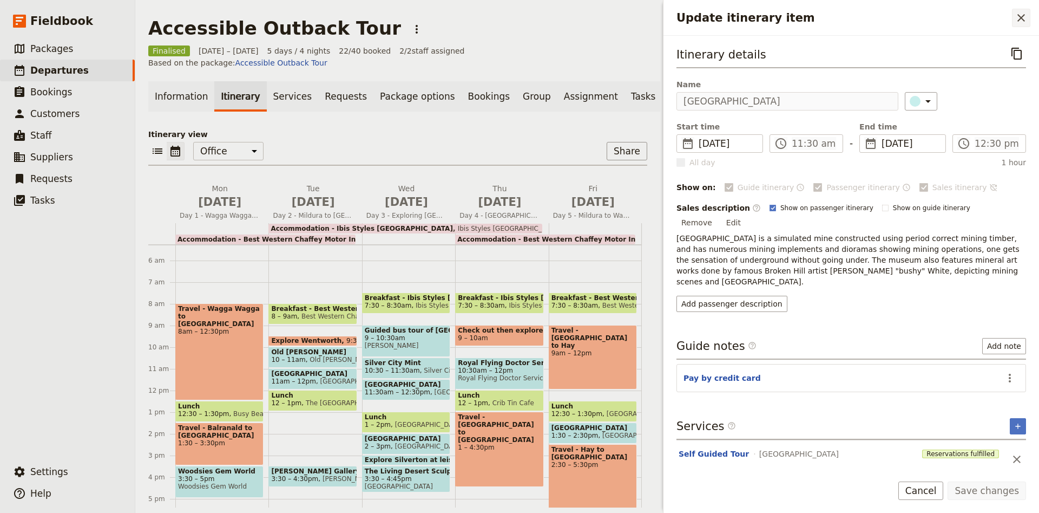
click at [1027, 13] on icon "Close drawer" at bounding box center [1021, 17] width 13 height 13
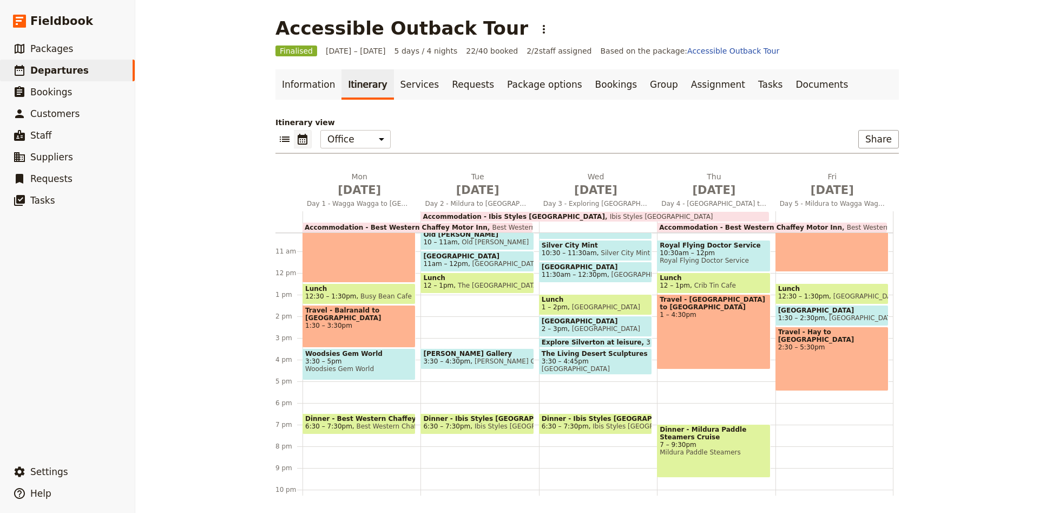
scroll to position [186, 0]
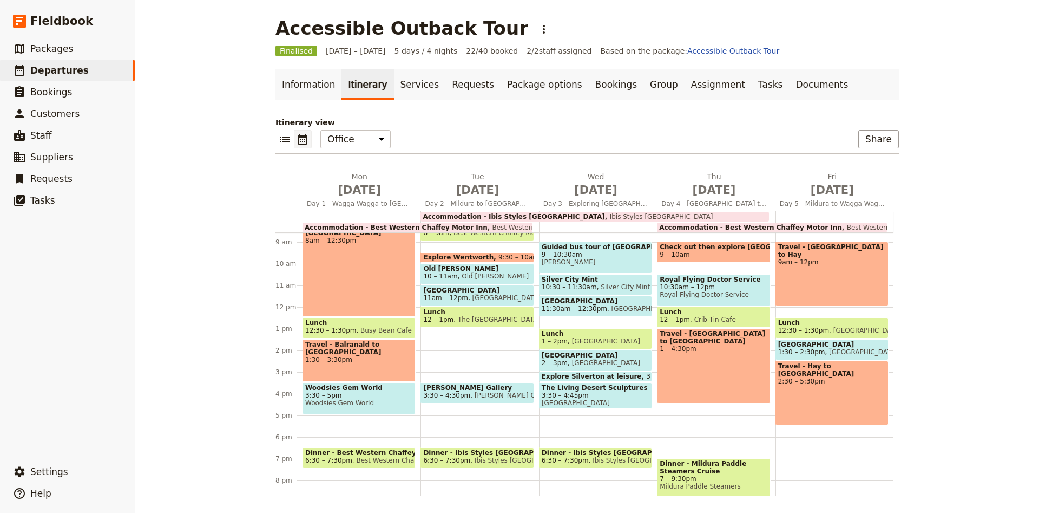
click at [608, 335] on span "Lunch" at bounding box center [596, 334] width 108 height 8
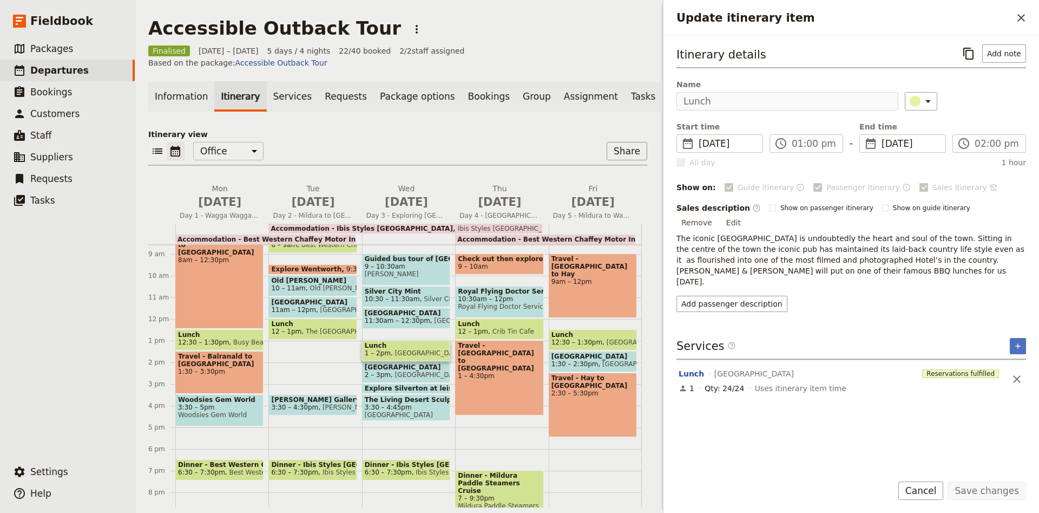
click at [429, 371] on span "[GEOGRAPHIC_DATA]" at bounding box center [427, 375] width 73 height 8
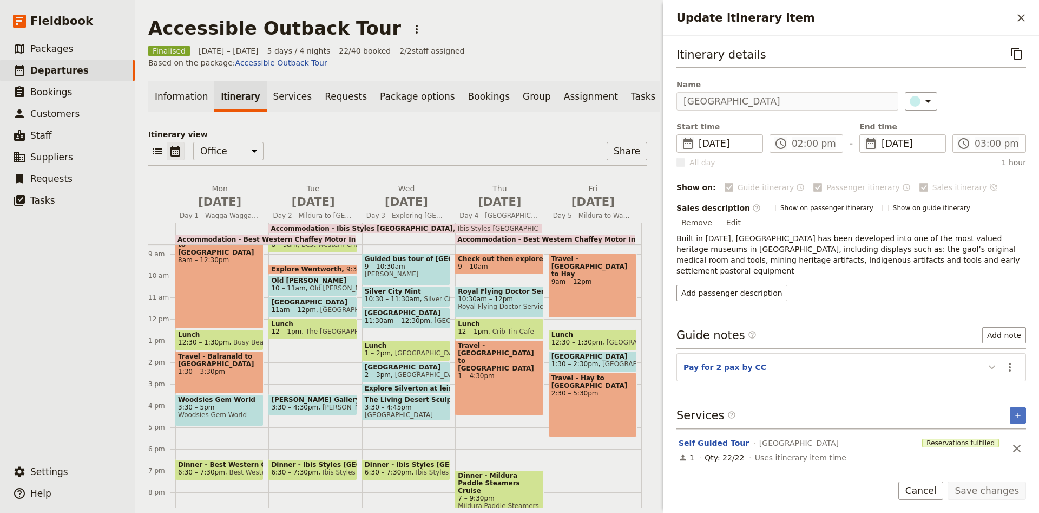
click at [992, 361] on icon "Update itinerary item" at bounding box center [992, 367] width 13 height 13
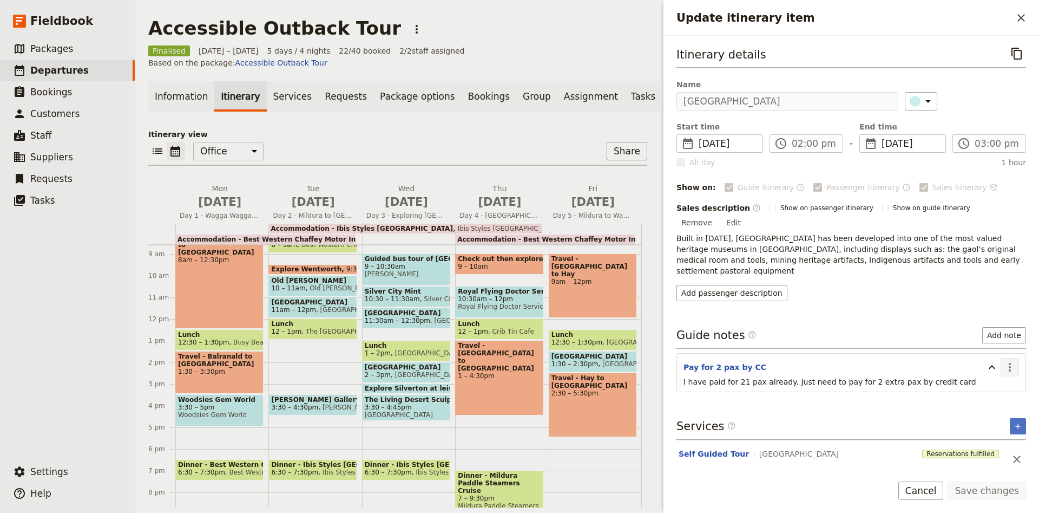
click at [1012, 361] on icon "Actions" at bounding box center [1010, 367] width 13 height 13
click at [998, 366] on span "Edit note" at bounding box center [987, 367] width 50 height 11
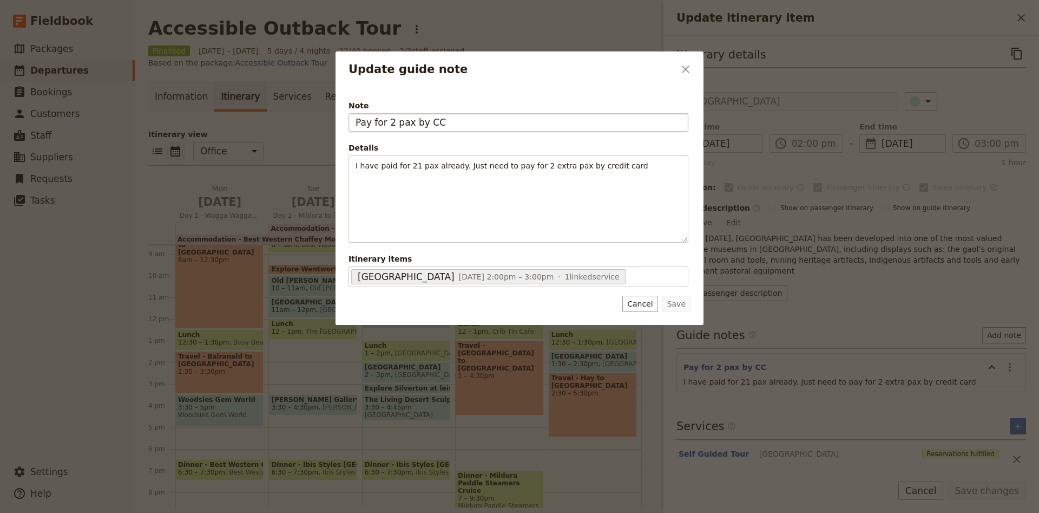
drag, startPoint x: 447, startPoint y: 121, endPoint x: 298, endPoint y: 118, distance: 148.4
click at [349, 118] on input "Pay for 2 pax by CC" at bounding box center [519, 122] width 340 height 18
type input "Pay by Credit Card"
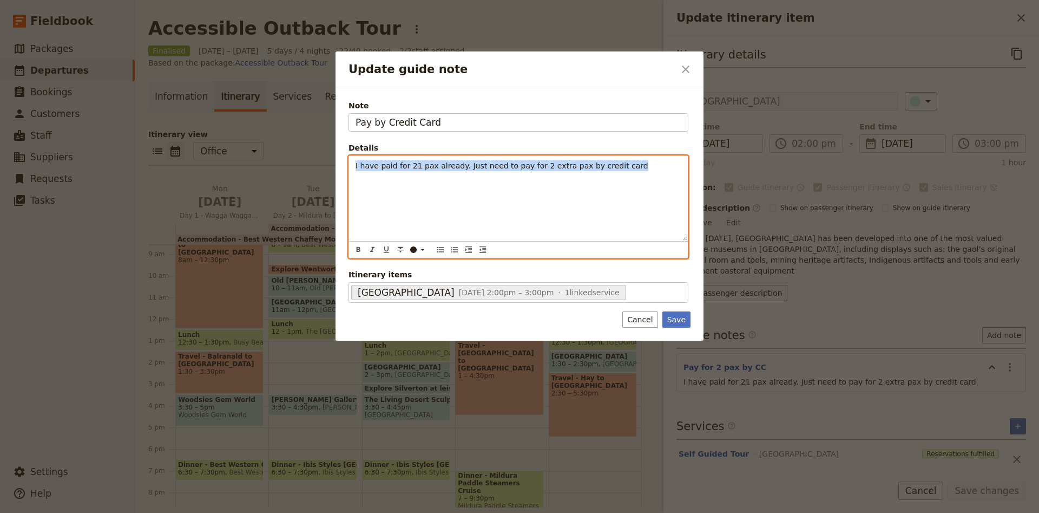
drag, startPoint x: 616, startPoint y: 171, endPoint x: 293, endPoint y: 178, distance: 323.3
click at [349, 178] on div "I have paid for 21 pax already. Just need to pay for 2 extra pax by credit card" at bounding box center [518, 198] width 339 height 84
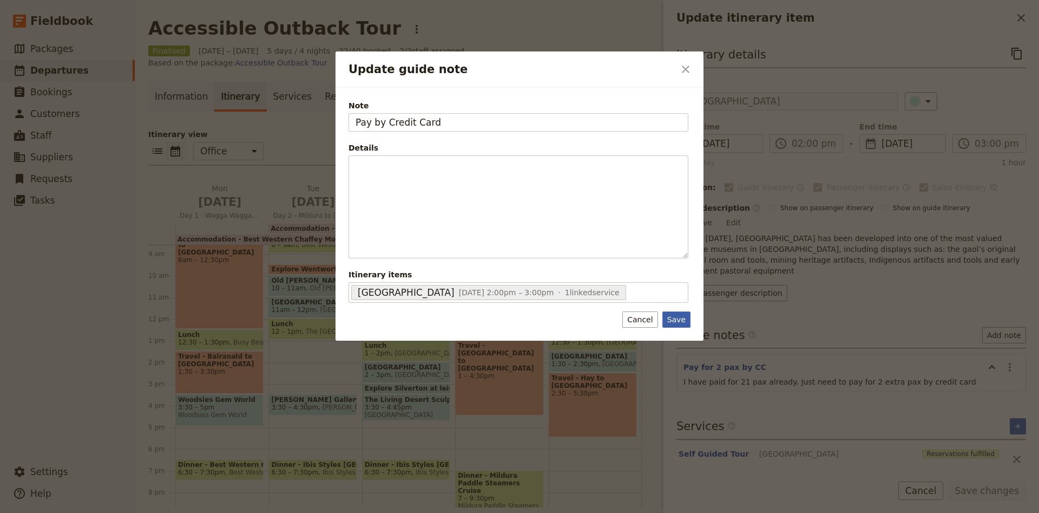
click at [679, 324] on button "Save" at bounding box center [677, 319] width 28 height 16
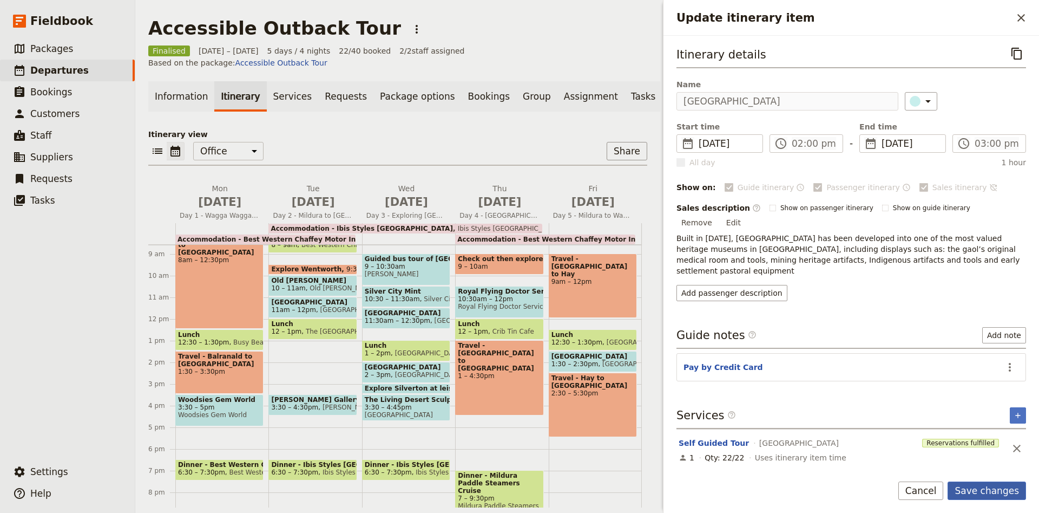
click at [1018, 486] on button "Save changes" at bounding box center [987, 490] width 78 height 18
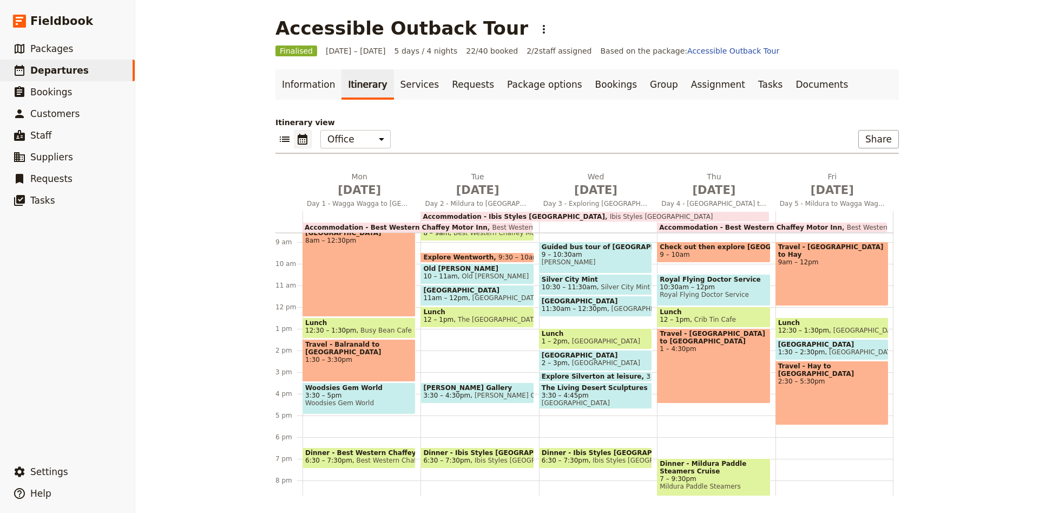
click at [611, 389] on span "The Living Desert Sculptures" at bounding box center [596, 388] width 108 height 8
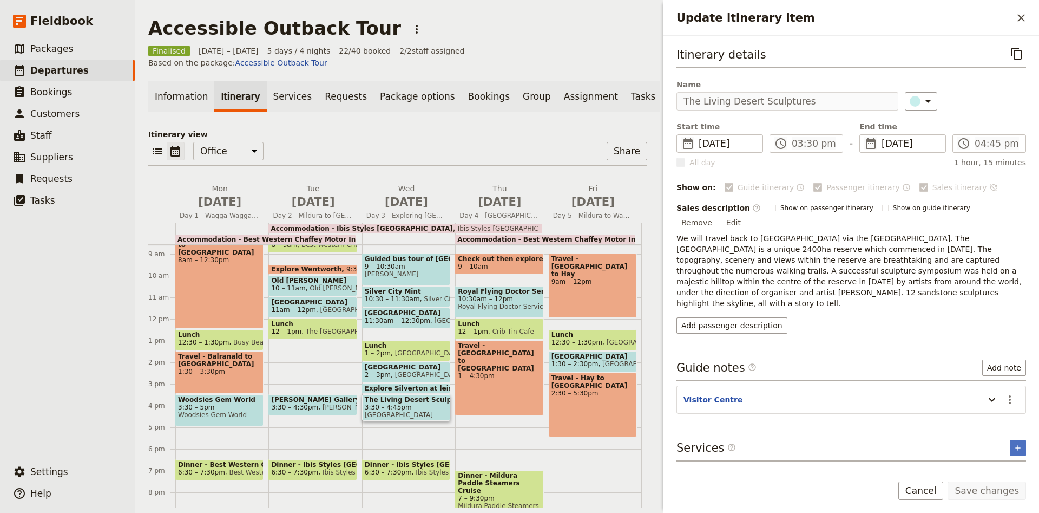
click at [794, 394] on header "Visitor Centre" at bounding box center [832, 400] width 296 height 13
click at [989, 393] on icon "Update itinerary item" at bounding box center [992, 399] width 13 height 13
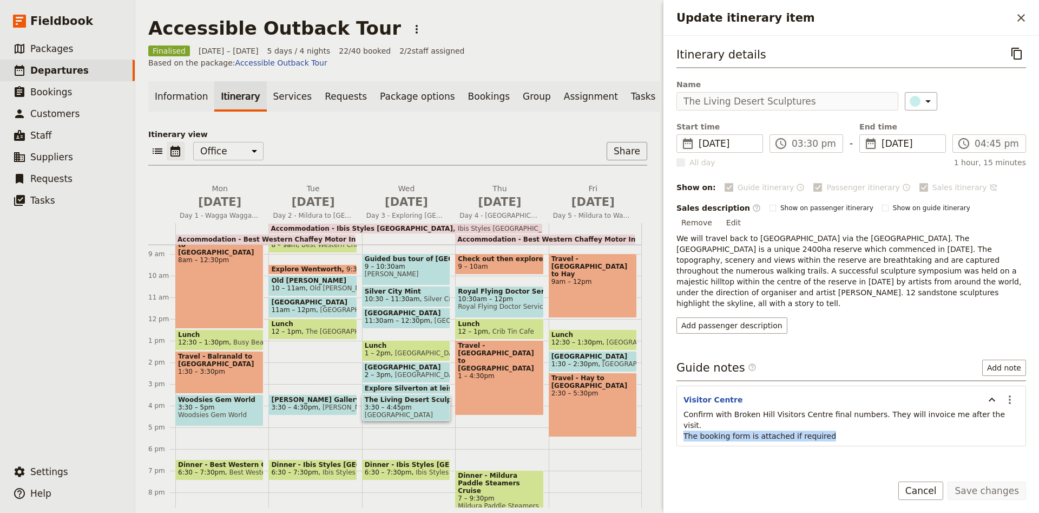
drag, startPoint x: 837, startPoint y: 401, endPoint x: 682, endPoint y: 407, distance: 156.0
click at [682, 409] on div "Confirm with Broken Hill Visitors Centre final numbers. They will invoice me af…" at bounding box center [851, 428] width 349 height 39
click at [1013, 393] on icon "Actions" at bounding box center [1010, 399] width 13 height 13
click at [981, 403] on span "Edit note" at bounding box center [979, 400] width 34 height 11
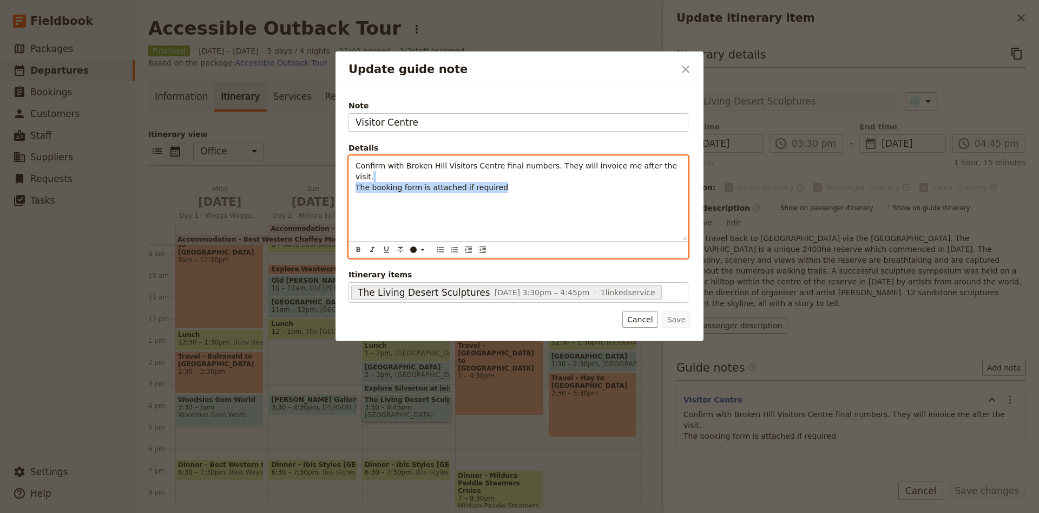
drag, startPoint x: 509, startPoint y: 174, endPoint x: 662, endPoint y: 169, distance: 152.2
click at [662, 169] on p "Confirm with Broken Hill Visitors Centre final numbers. They will invoice me af…" at bounding box center [519, 176] width 326 height 32
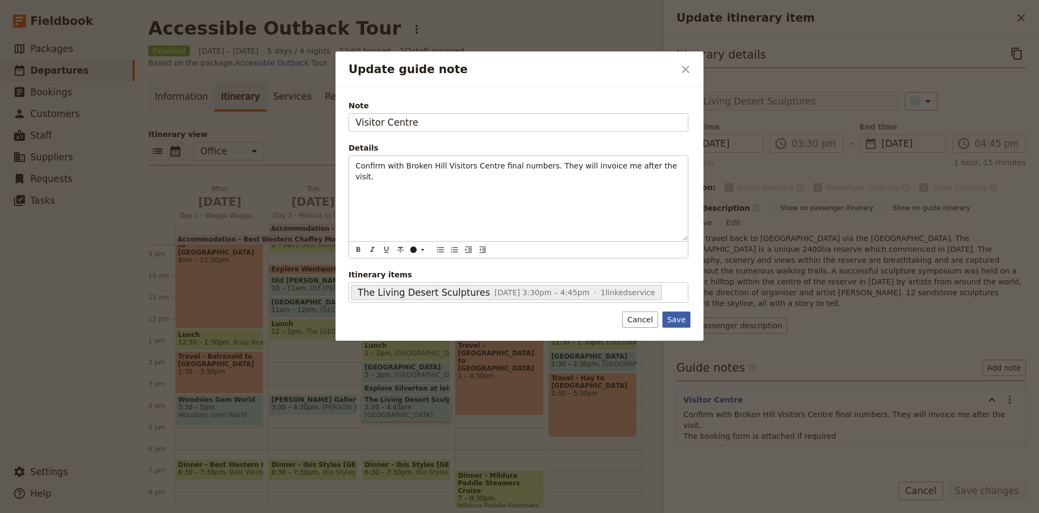
click at [684, 324] on button "Save" at bounding box center [677, 319] width 28 height 16
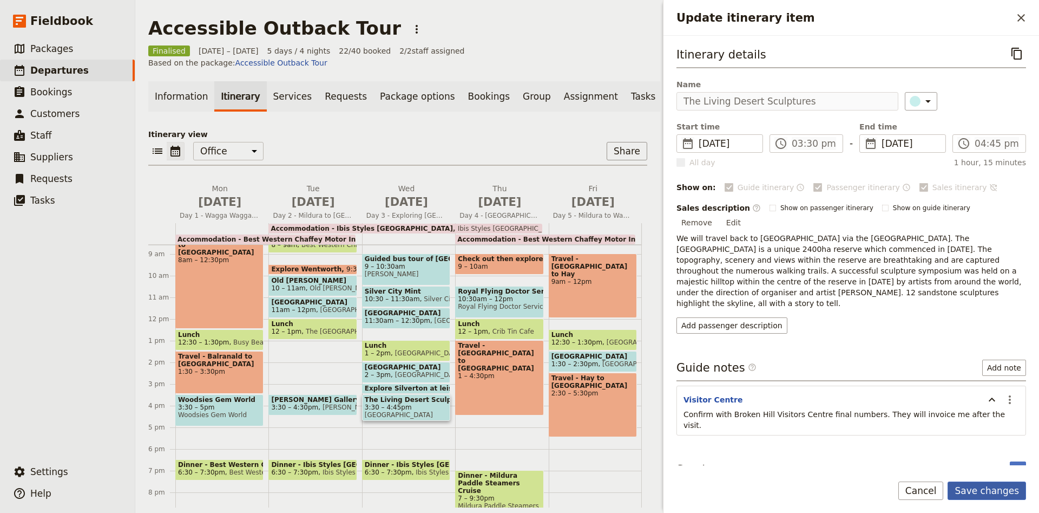
click at [975, 487] on button "Save changes" at bounding box center [987, 490] width 78 height 18
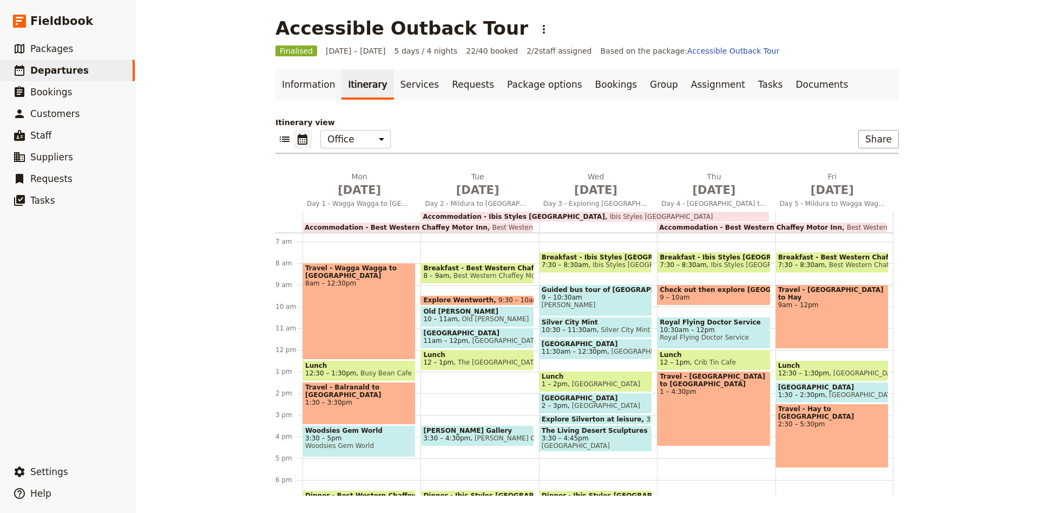
scroll to position [114, 0]
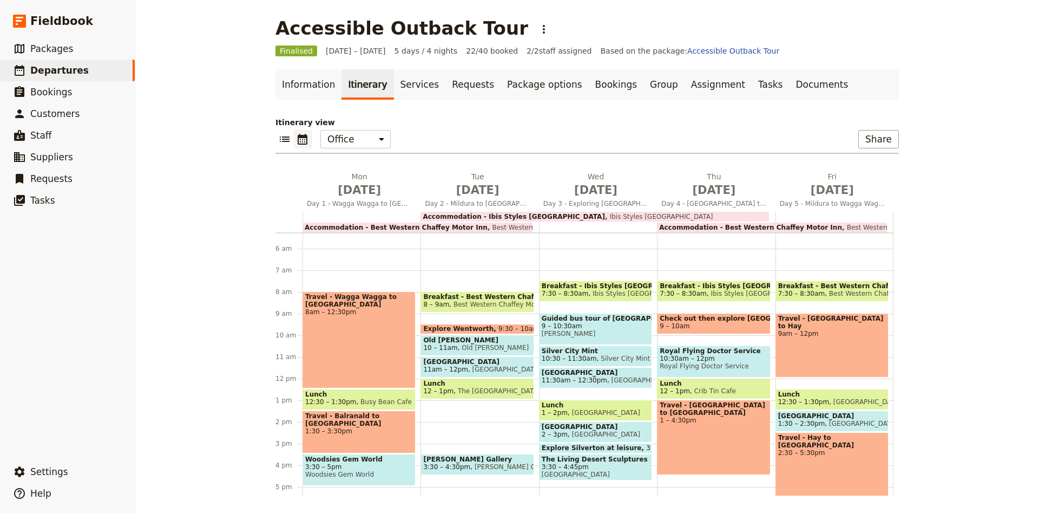
click at [706, 351] on span "Royal Flying Doctor Service" at bounding box center [714, 351] width 108 height 8
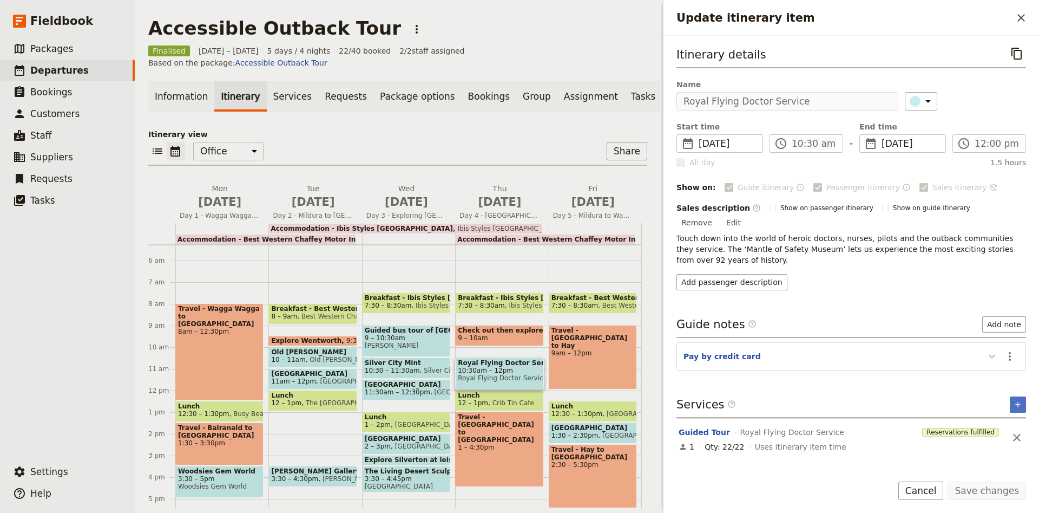
click at [992, 350] on icon "Update itinerary item" at bounding box center [992, 356] width 13 height 13
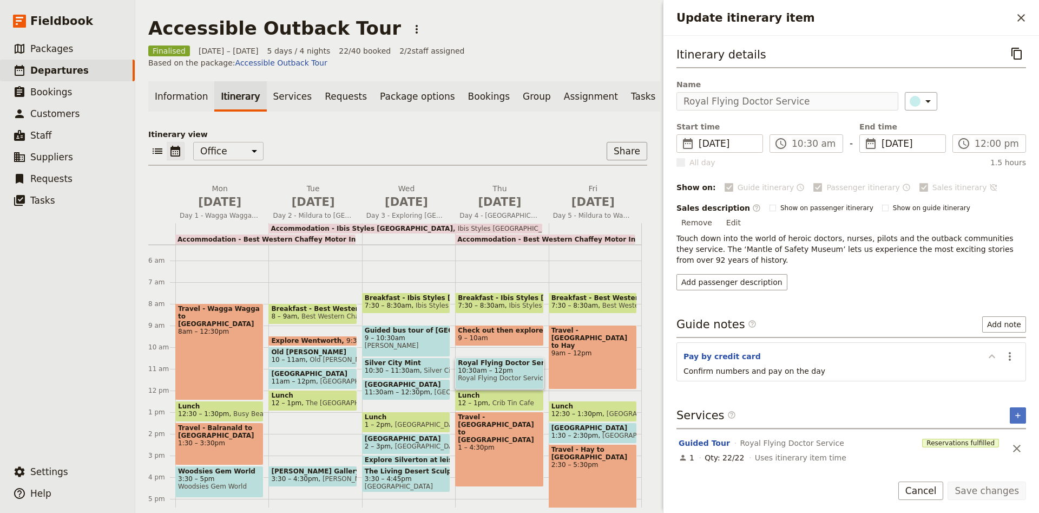
click at [992, 354] on icon "Update itinerary item" at bounding box center [992, 356] width 6 height 4
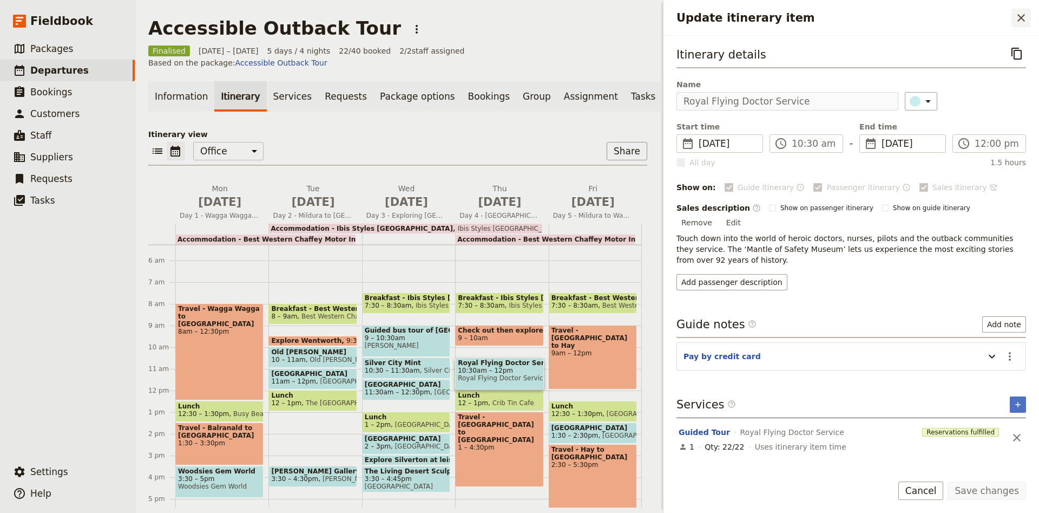
click at [1016, 19] on icon "Close drawer" at bounding box center [1021, 17] width 13 height 13
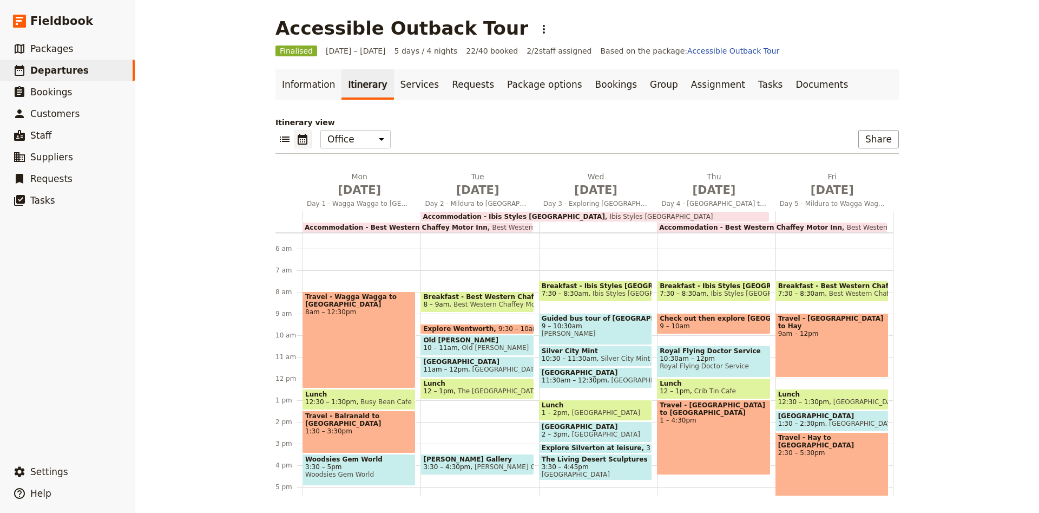
click at [704, 385] on span "Lunch" at bounding box center [714, 383] width 108 height 8
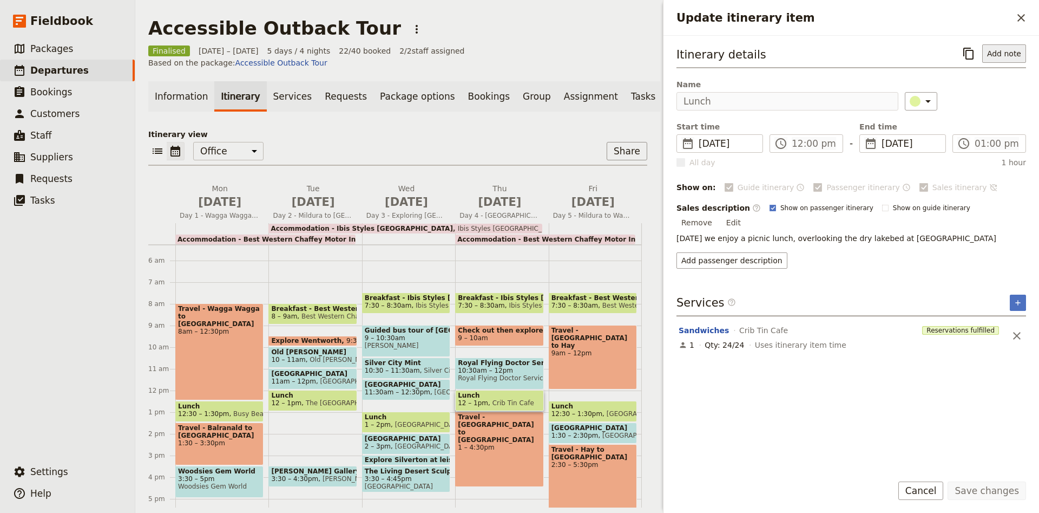
click at [1013, 47] on button "Add note" at bounding box center [1005, 53] width 44 height 18
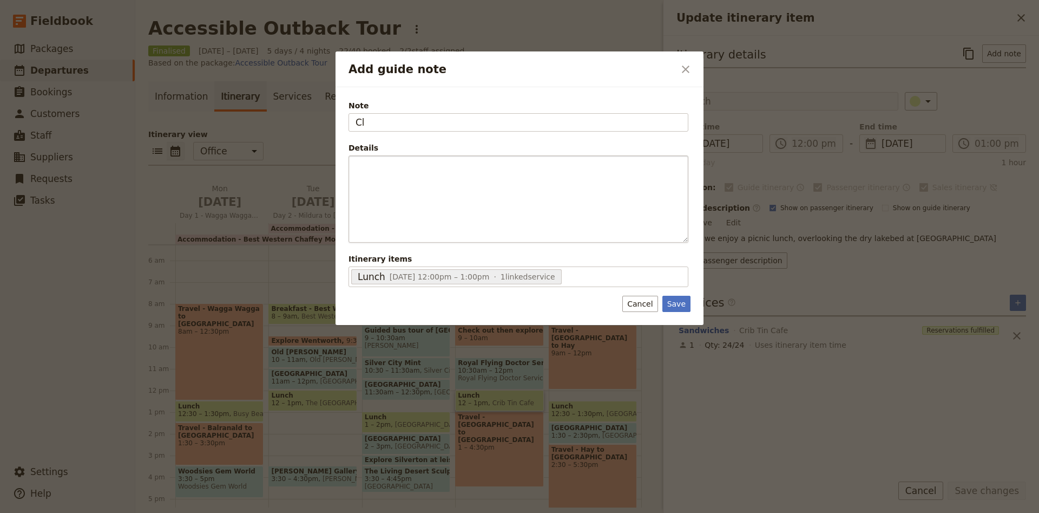
type input "C"
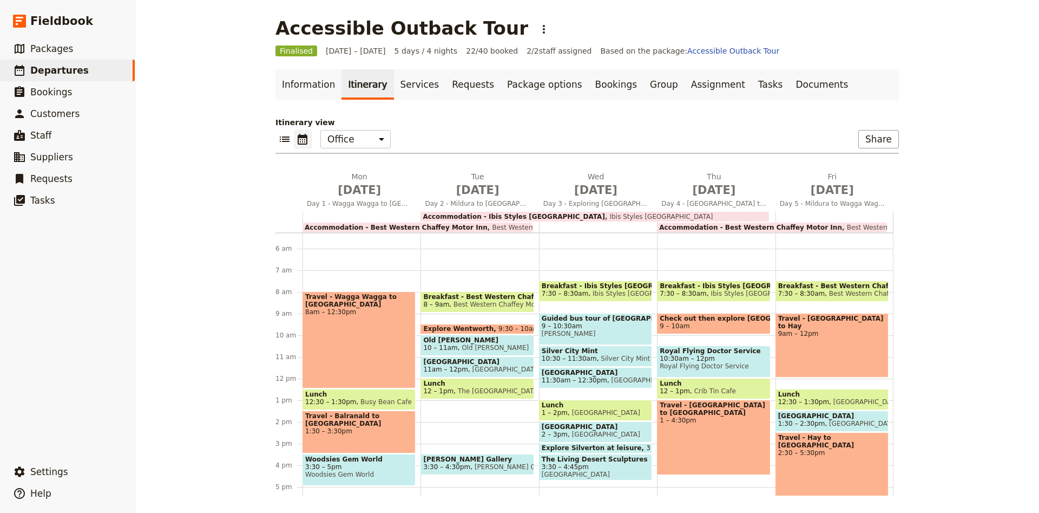
click at [683, 330] on span at bounding box center [714, 331] width 112 height 4
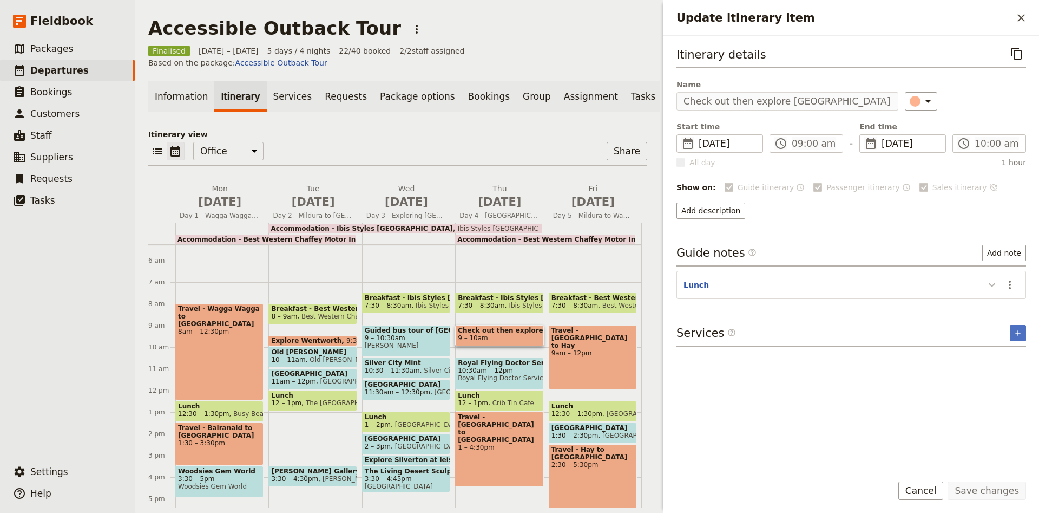
click at [985, 279] on button "Update itinerary item" at bounding box center [992, 285] width 17 height 18
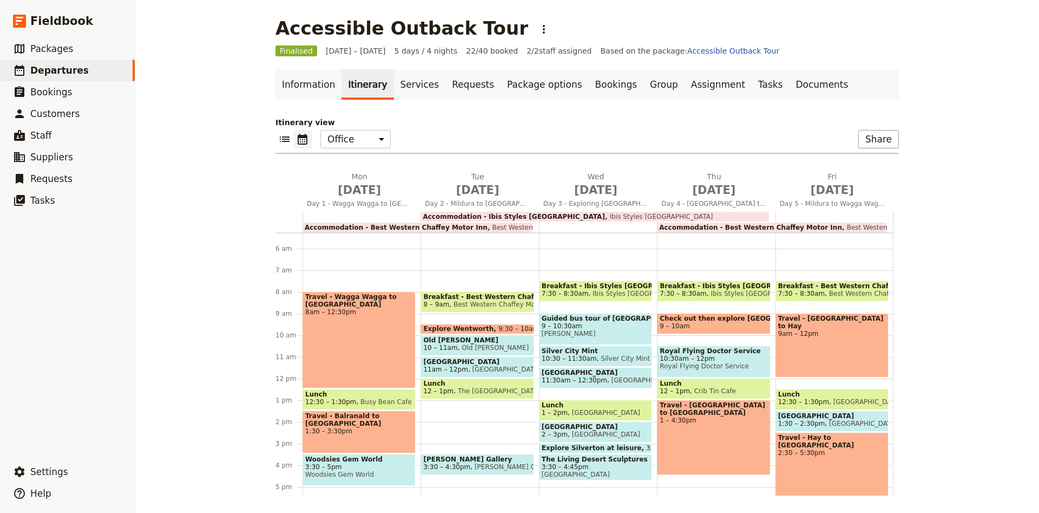
click at [738, 416] on span "1 – 4:30pm" at bounding box center [714, 420] width 108 height 8
click at [690, 383] on span "Lunch" at bounding box center [714, 383] width 108 height 8
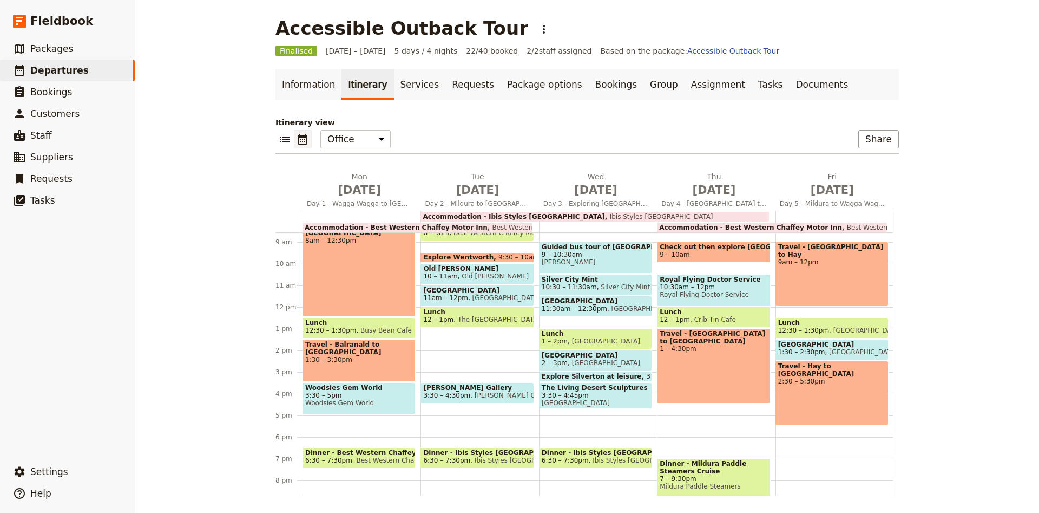
click at [727, 311] on span "Lunch" at bounding box center [714, 312] width 108 height 8
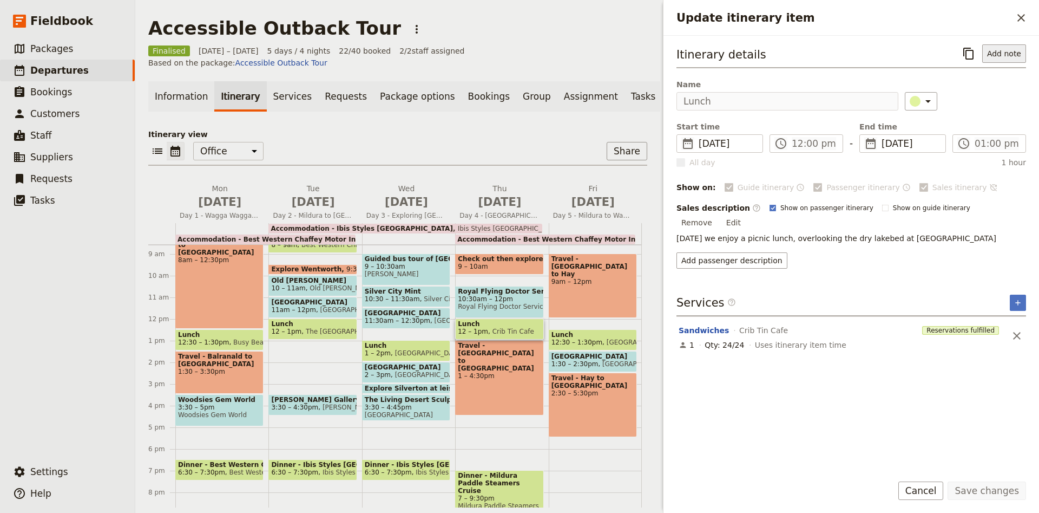
click at [1011, 62] on button "Add note" at bounding box center [1005, 53] width 44 height 18
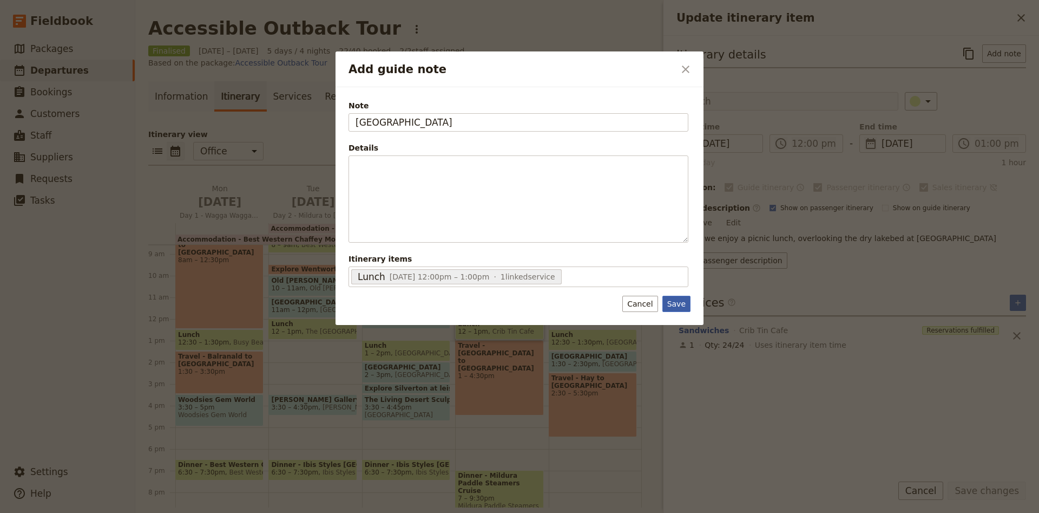
type input "[GEOGRAPHIC_DATA]"
click at [668, 302] on button "Save" at bounding box center [677, 304] width 28 height 16
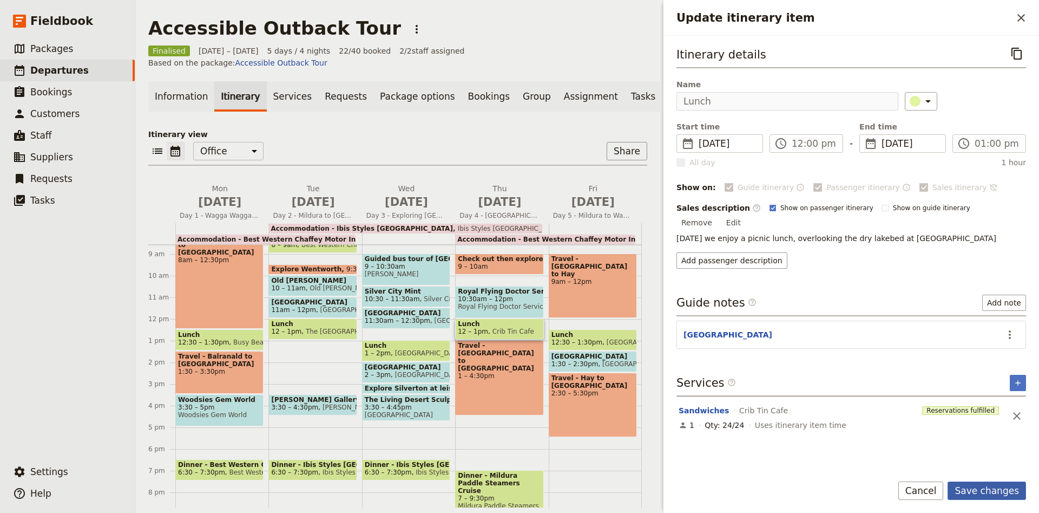
click at [1009, 490] on button "Save changes" at bounding box center [987, 490] width 78 height 18
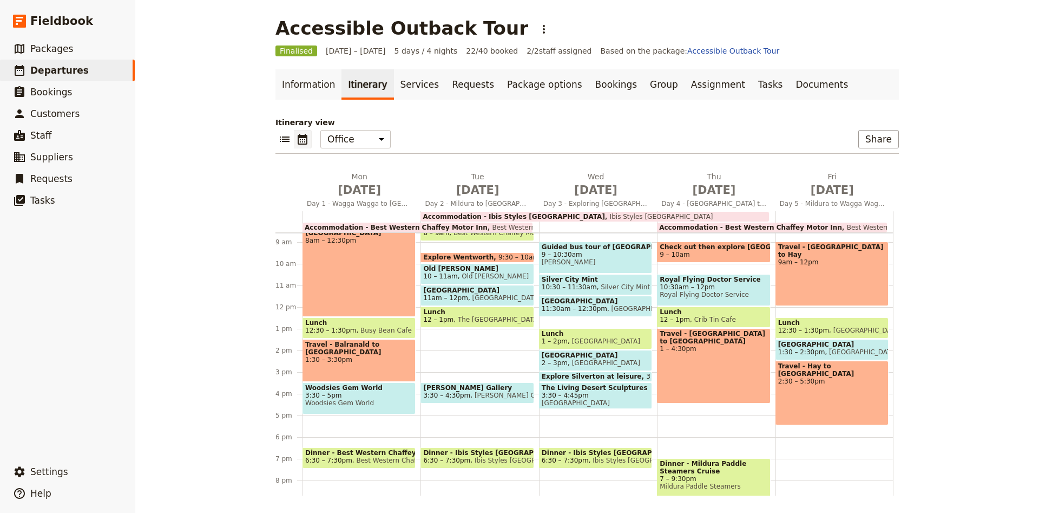
scroll to position [257, 0]
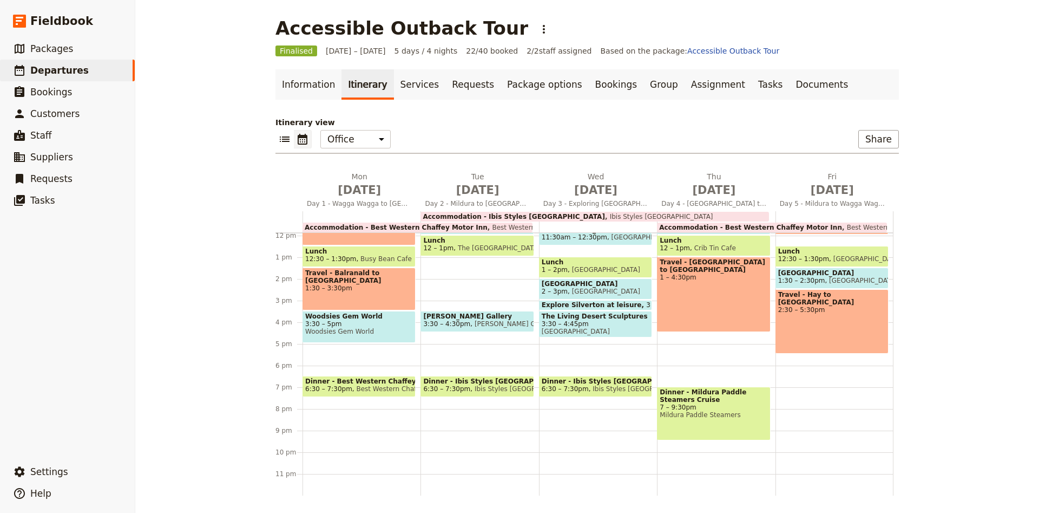
click at [738, 408] on span "7 – 9:30pm" at bounding box center [714, 407] width 108 height 8
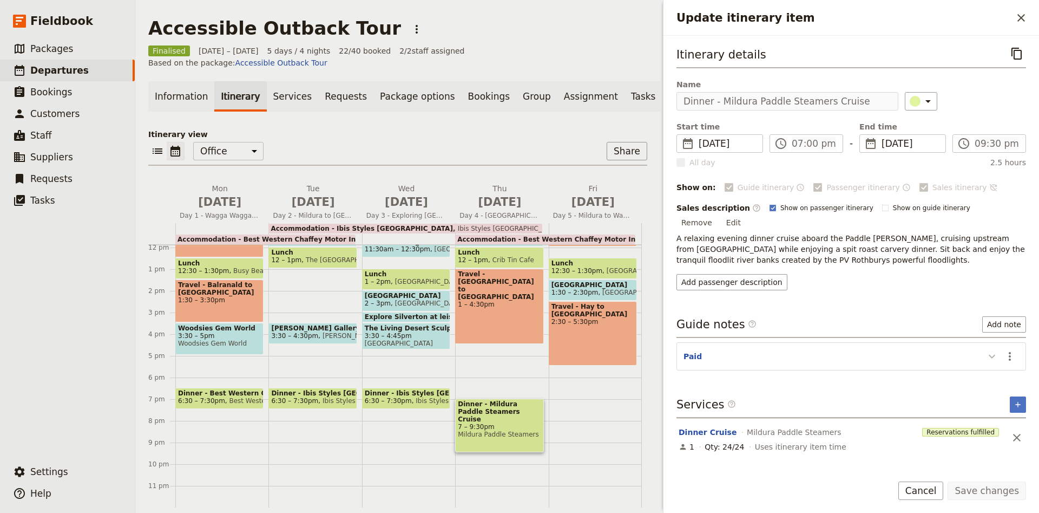
click at [992, 350] on icon "Update itinerary item" at bounding box center [992, 356] width 13 height 13
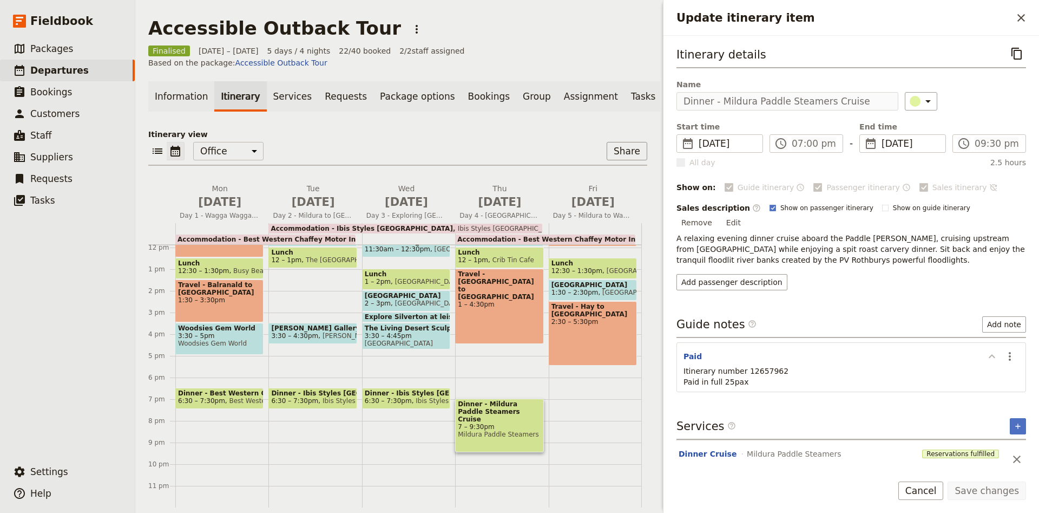
click at [992, 350] on icon "Update itinerary item" at bounding box center [992, 356] width 13 height 13
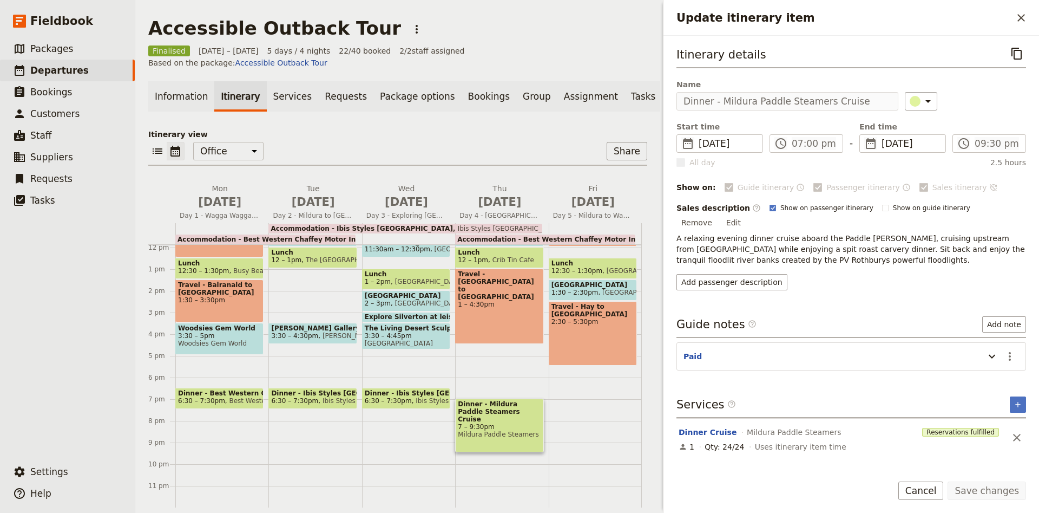
click at [742, 351] on header "Paid" at bounding box center [832, 357] width 296 height 13
click at [994, 350] on icon "Update itinerary item" at bounding box center [992, 356] width 13 height 13
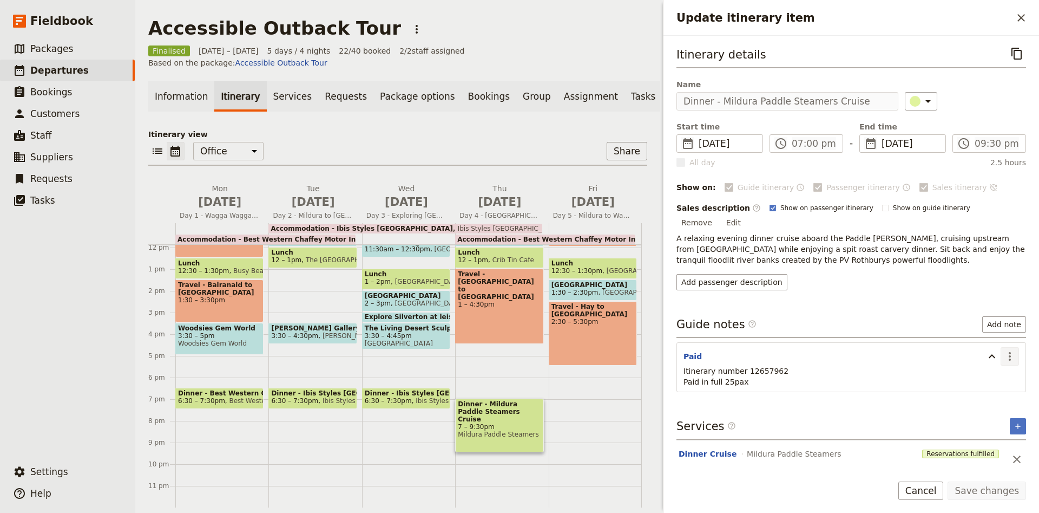
click at [1009, 350] on icon "Actions" at bounding box center [1010, 356] width 13 height 13
click at [996, 362] on span "Edit note" at bounding box center [979, 367] width 34 height 11
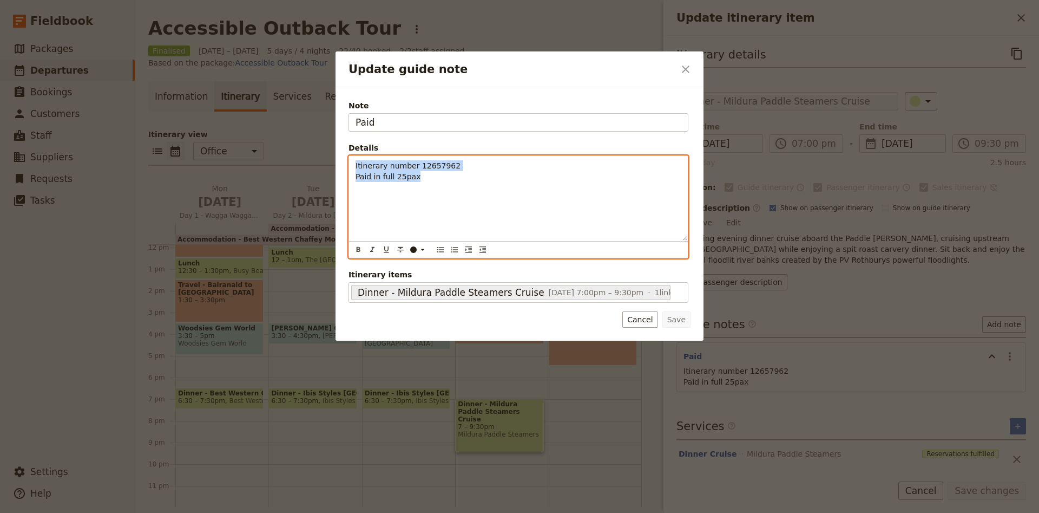
drag, startPoint x: 418, startPoint y: 175, endPoint x: 332, endPoint y: 162, distance: 87.6
click at [349, 162] on div "Itinerary number 12657962 Paid in full 25pax" at bounding box center [518, 198] width 339 height 84
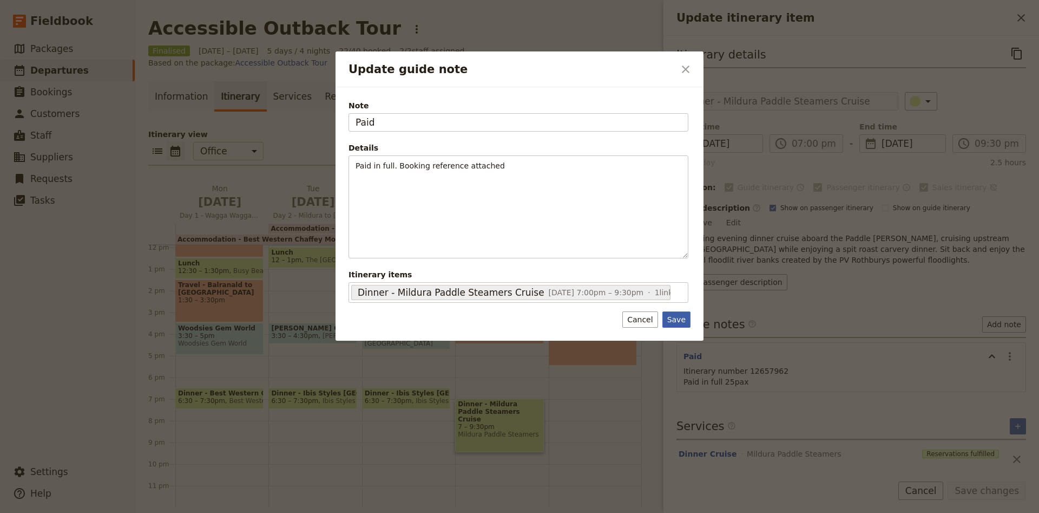
click at [684, 318] on button "Save" at bounding box center [677, 319] width 28 height 16
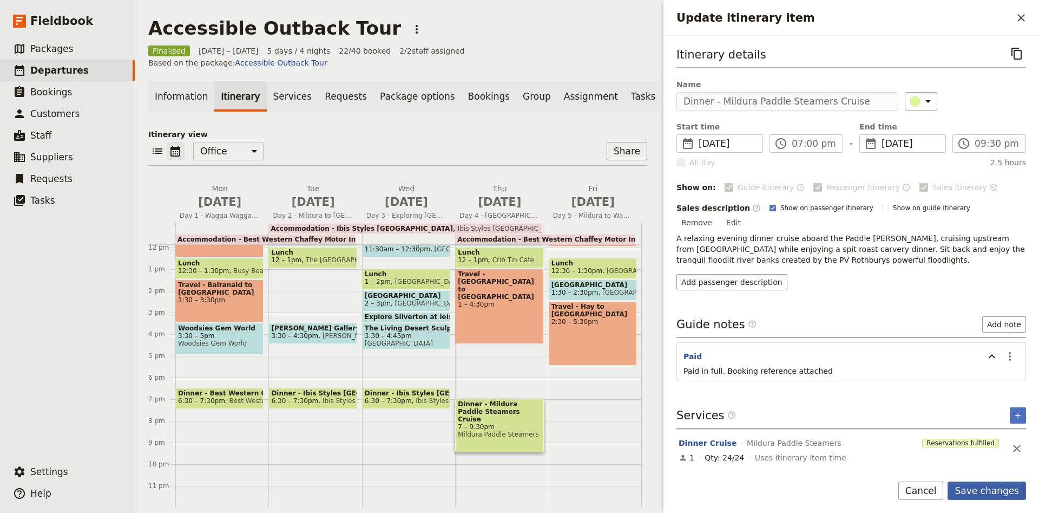
click at [987, 486] on button "Save changes" at bounding box center [987, 490] width 78 height 18
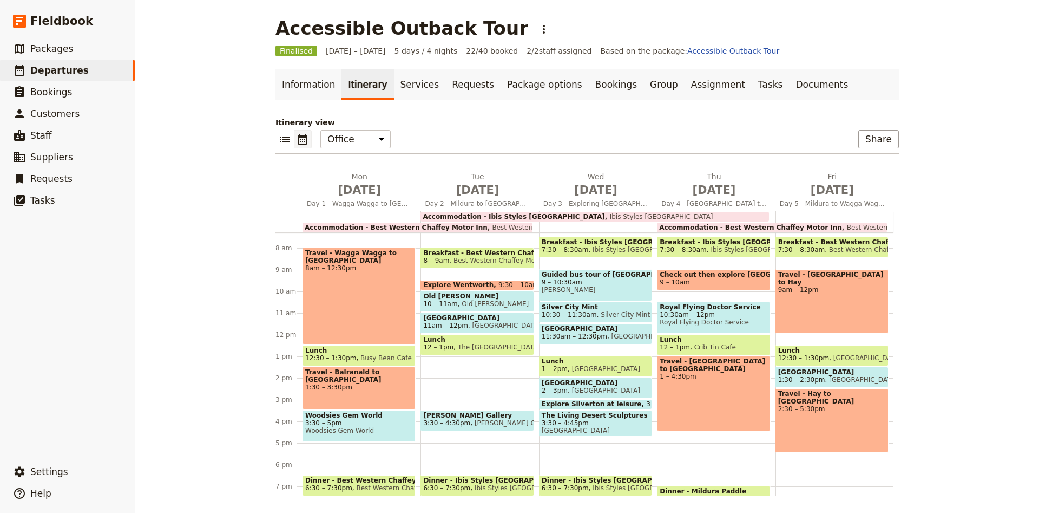
scroll to position [186, 0]
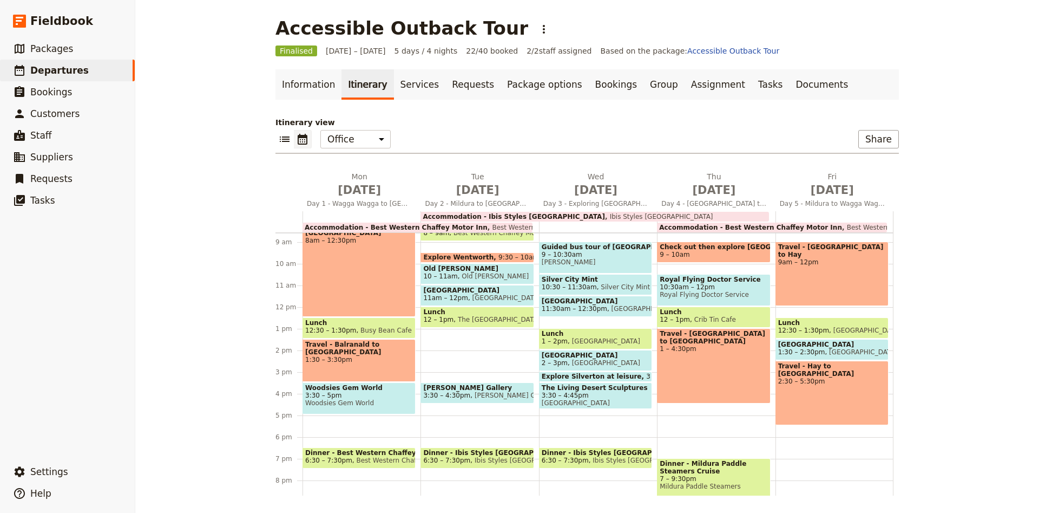
click at [834, 332] on span "[GEOGRAPHIC_DATA]" at bounding box center [865, 330] width 73 height 8
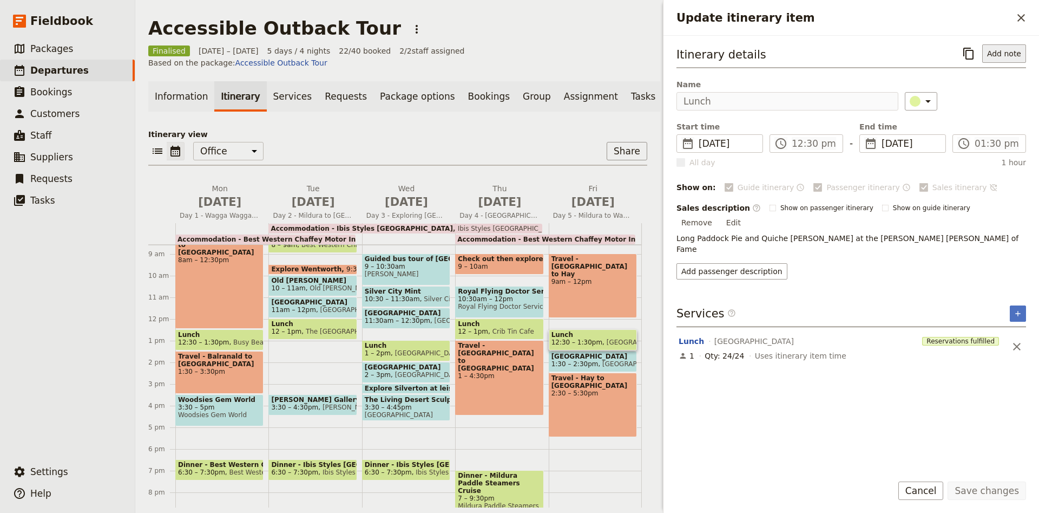
click at [999, 53] on button "Add note" at bounding box center [1005, 53] width 44 height 18
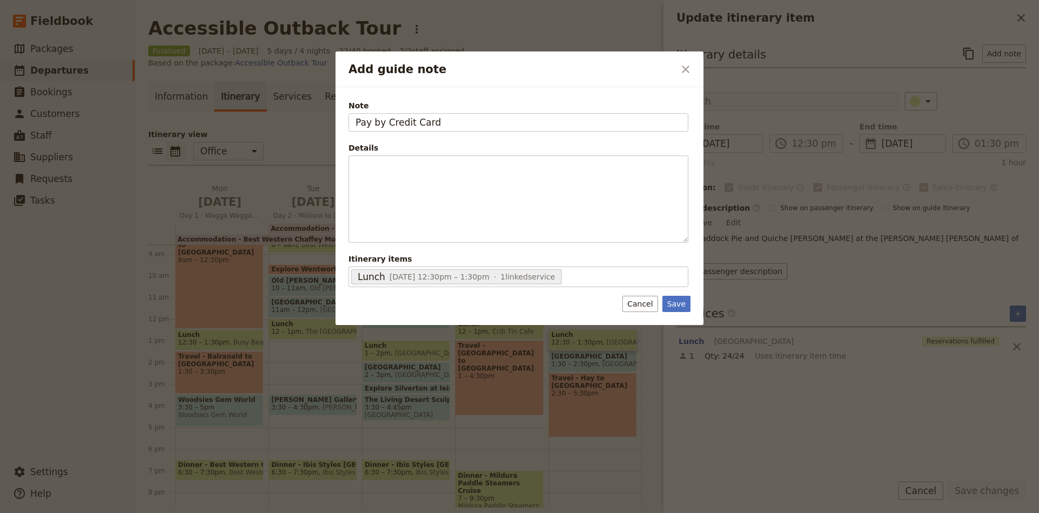
type input "Pay by Credit Card"
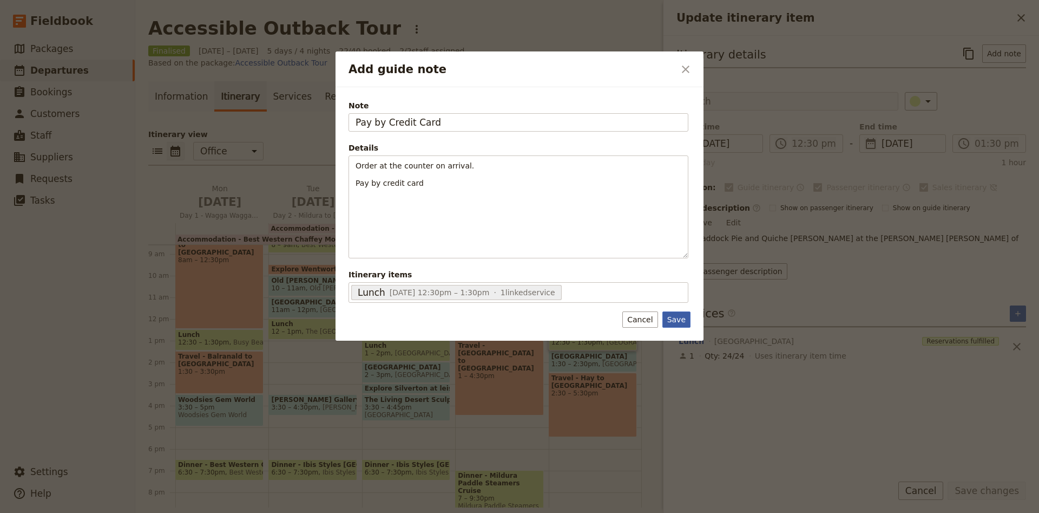
click at [673, 317] on button "Save" at bounding box center [677, 319] width 28 height 16
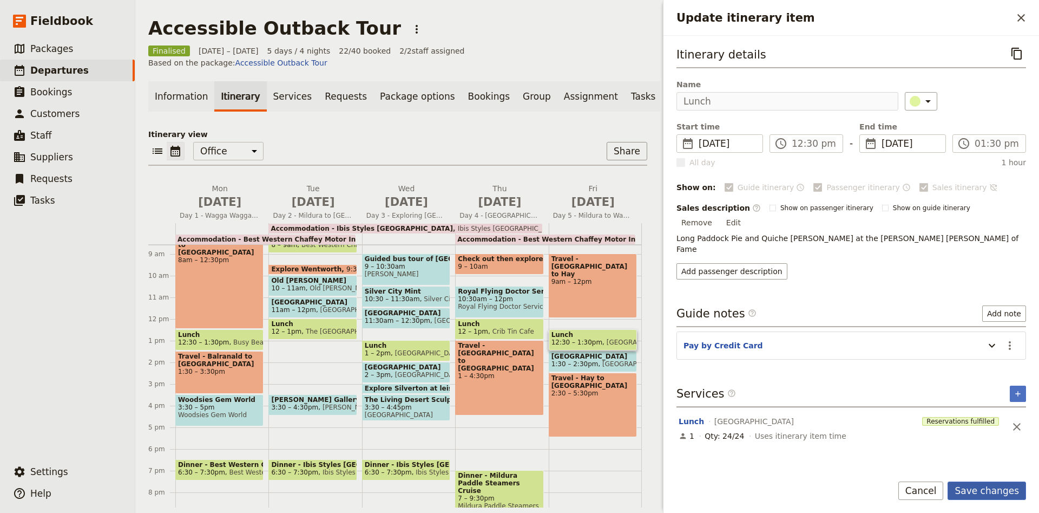
click at [996, 492] on button "Save changes" at bounding box center [987, 490] width 78 height 18
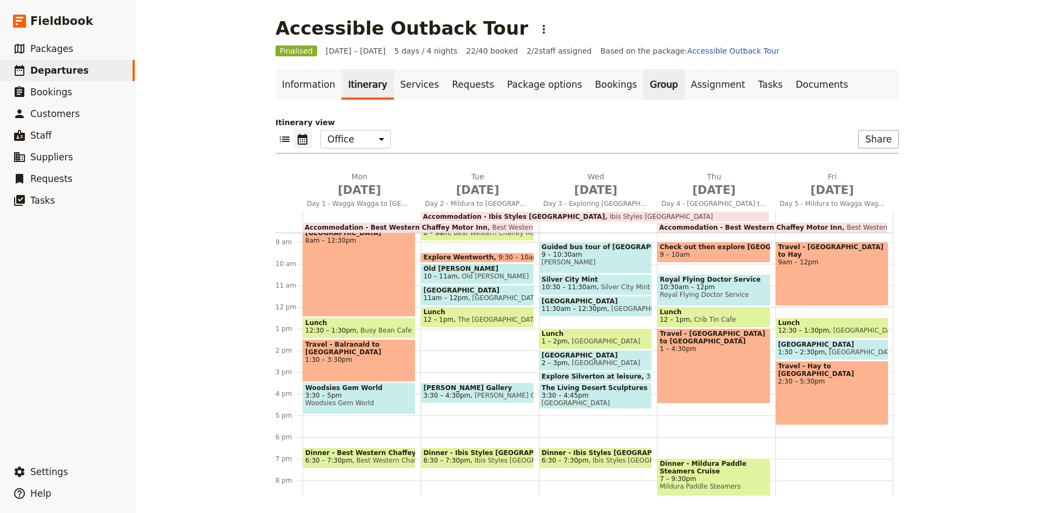
click at [644, 90] on link "Group" at bounding box center [664, 84] width 41 height 30
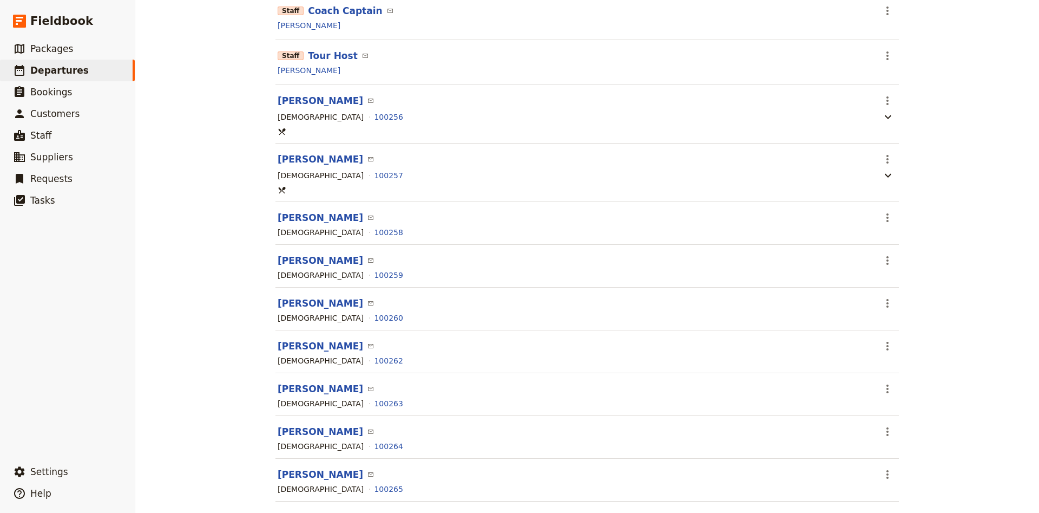
scroll to position [214, 0]
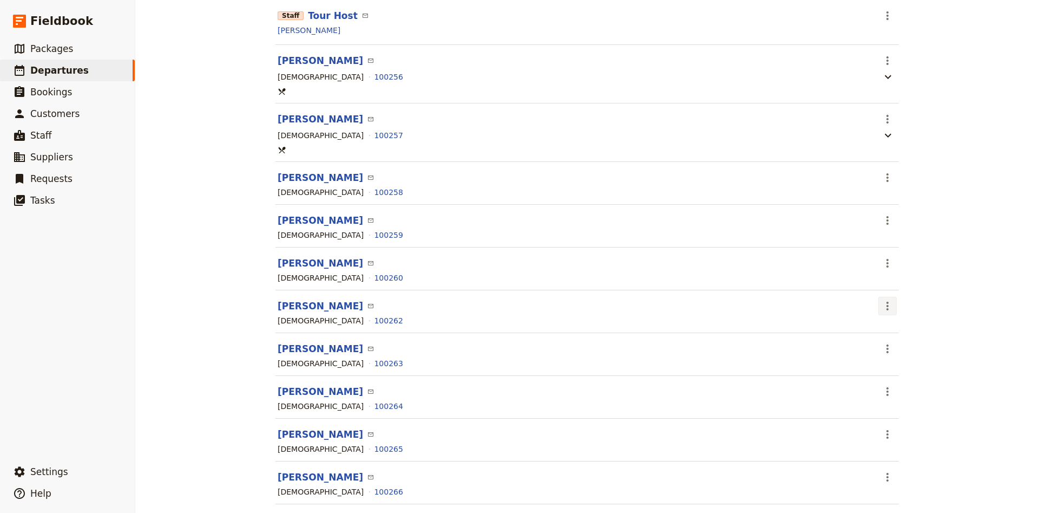
click at [890, 306] on icon "Actions" at bounding box center [887, 305] width 13 height 13
click at [900, 352] on span "Edit passenger" at bounding box center [914, 347] width 56 height 11
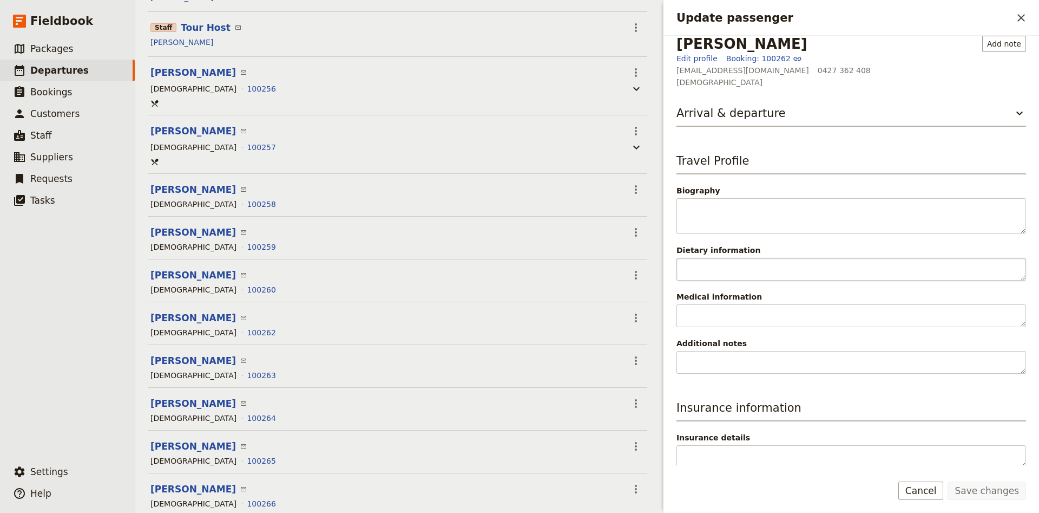
scroll to position [11, 0]
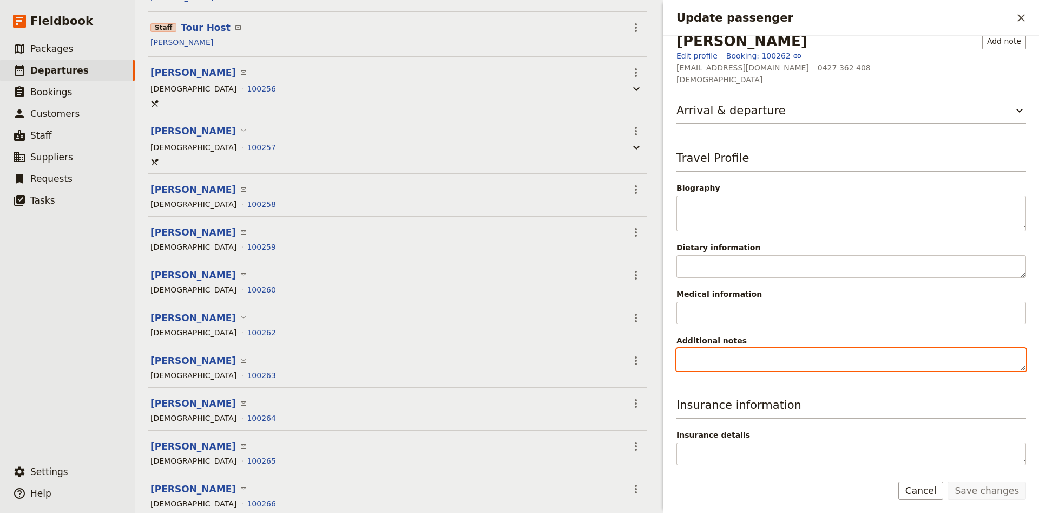
click at [744, 358] on textarea "Additional notes" at bounding box center [852, 359] width 350 height 23
type textarea "Leaving car at depot"
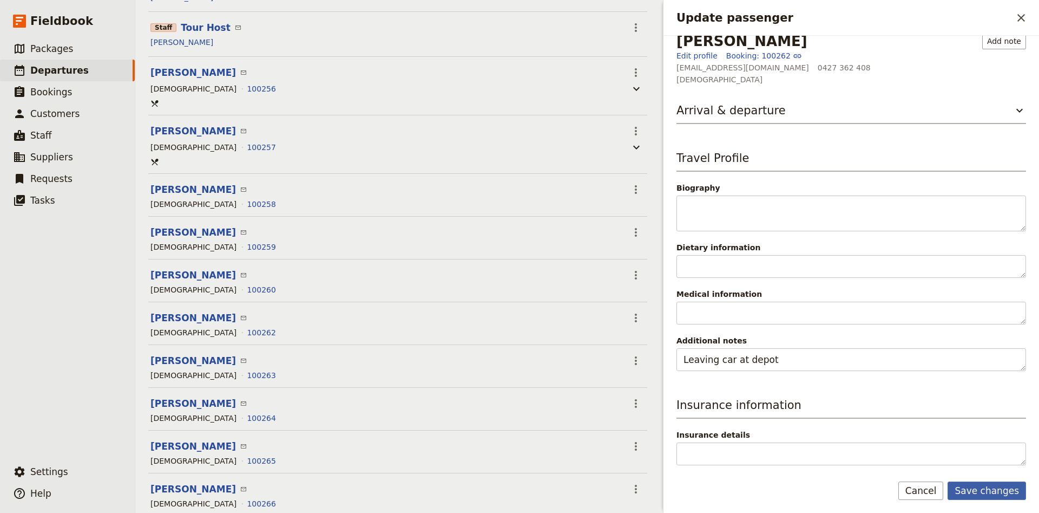
click at [987, 494] on button "Save changes" at bounding box center [987, 490] width 78 height 18
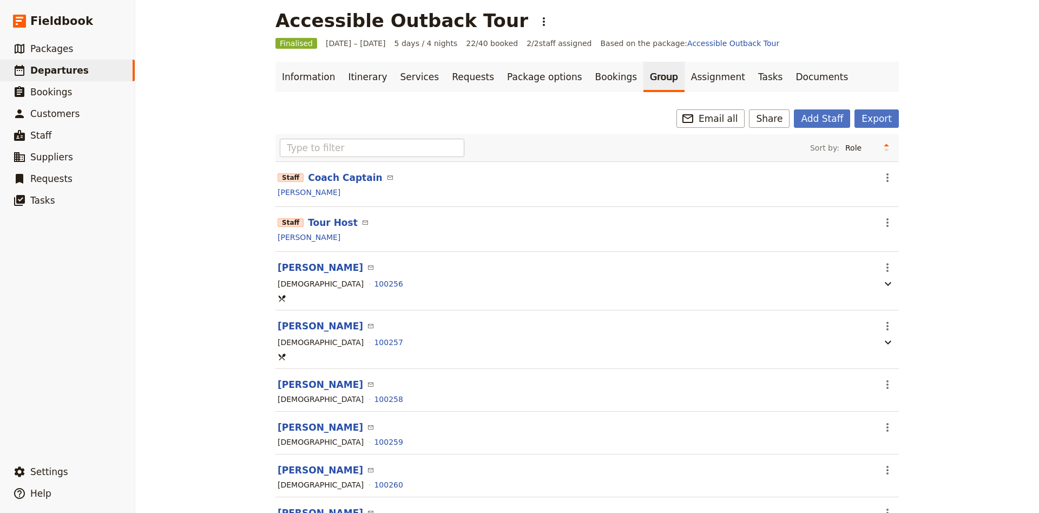
scroll to position [0, 0]
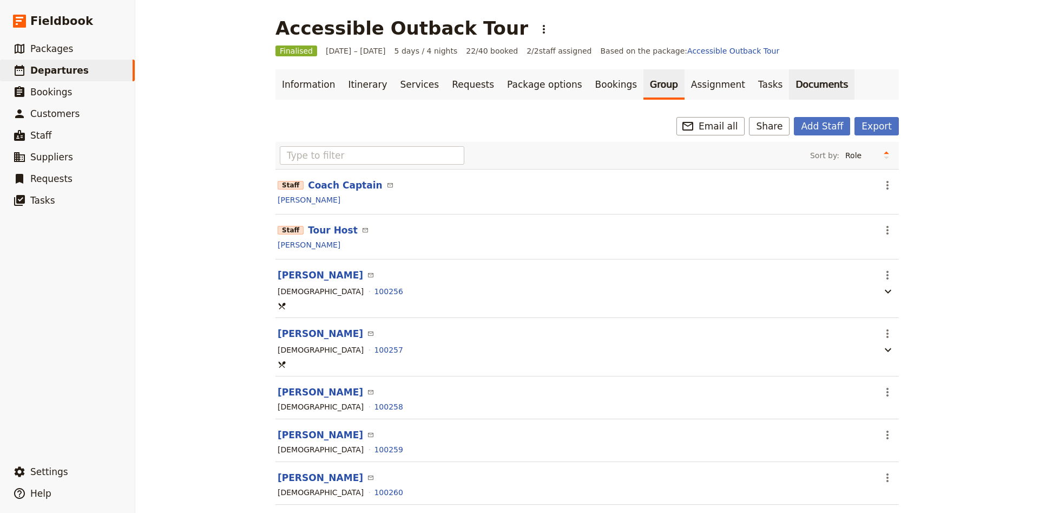
click at [789, 87] on link "Documents" at bounding box center [822, 84] width 66 height 30
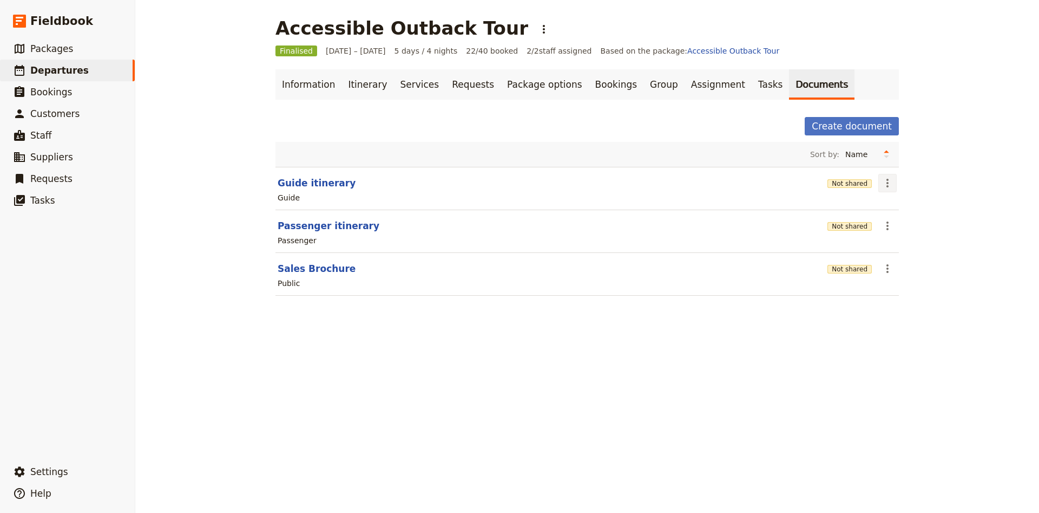
click at [892, 181] on icon "Actions" at bounding box center [887, 182] width 13 height 13
click at [289, 184] on button "Guide itinerary" at bounding box center [317, 182] width 78 height 13
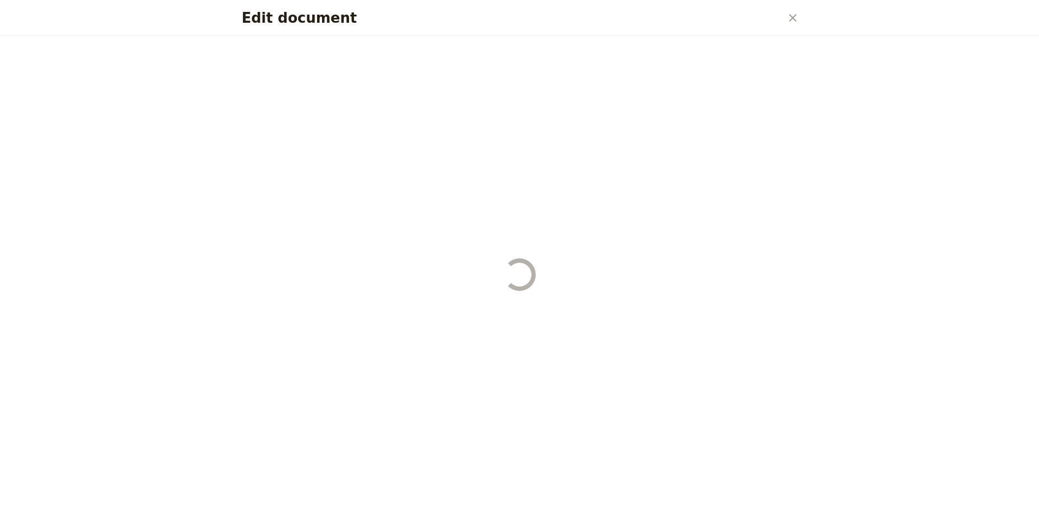
select select "STAFF"
select select "RUN_SHEET"
select select "DEFAULT"
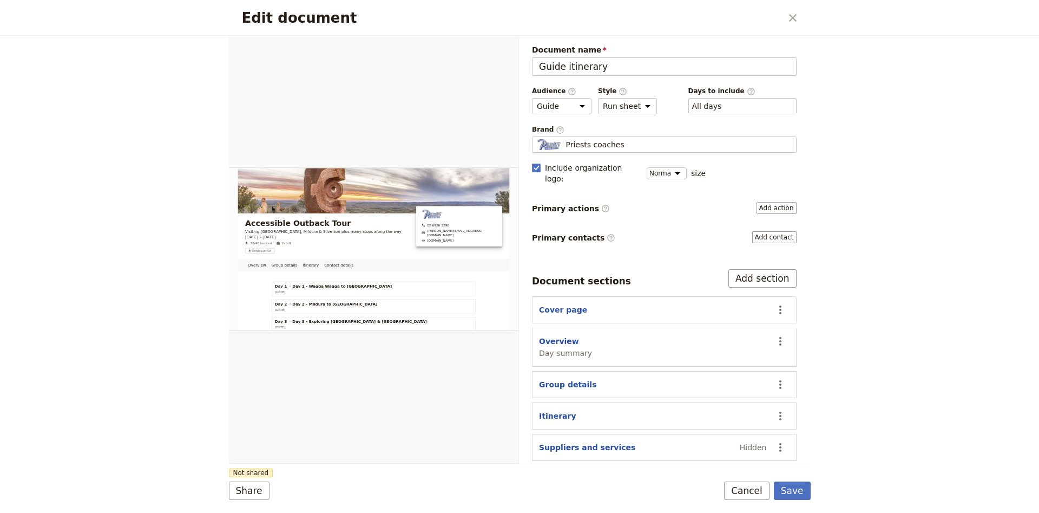
click at [613, 304] on div "Cover page" at bounding box center [653, 309] width 228 height 11
click at [577, 304] on button "Cover page" at bounding box center [563, 309] width 48 height 11
click at [780, 335] on icon "Actions" at bounding box center [780, 341] width 13 height 13
click at [732, 417] on span "Hide section" at bounding box center [718, 420] width 47 height 11
select select "685b4e16a358b9e345ccfc99"
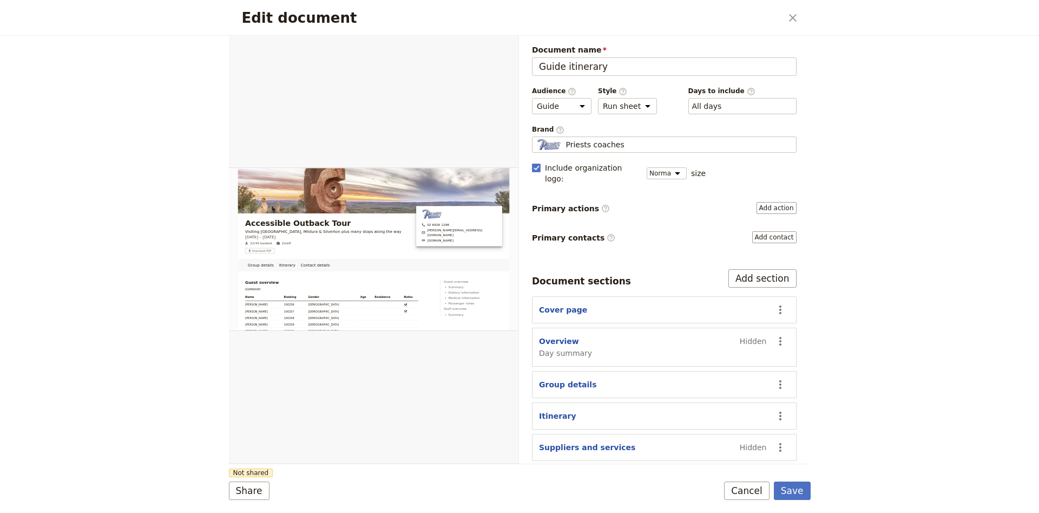
click at [621, 379] on div "Group details" at bounding box center [653, 384] width 228 height 11
click at [578, 379] on button "Group details" at bounding box center [567, 384] width 57 height 11
select select "GROUP_DETAILS"
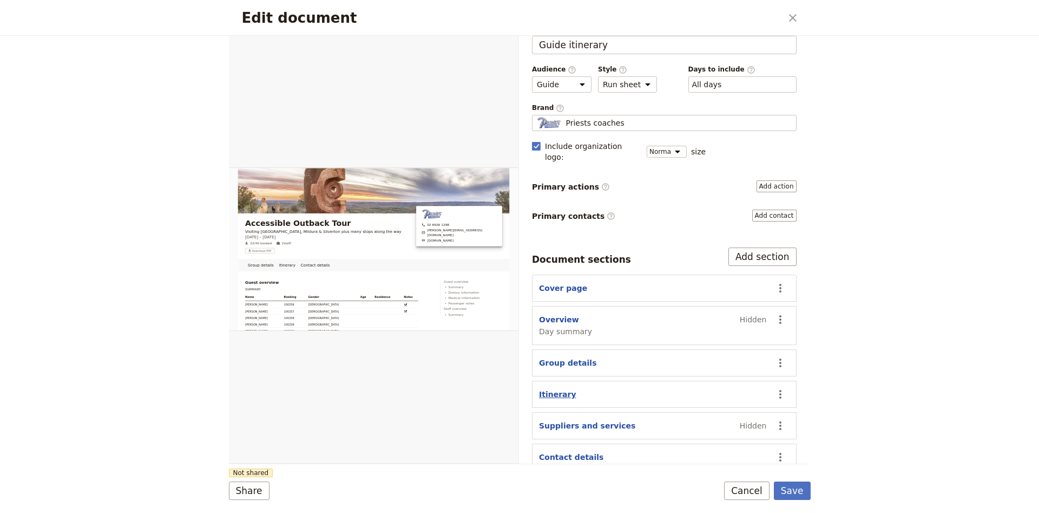
click at [560, 389] on button "Itinerary" at bounding box center [557, 394] width 37 height 11
select select "ITINERARY"
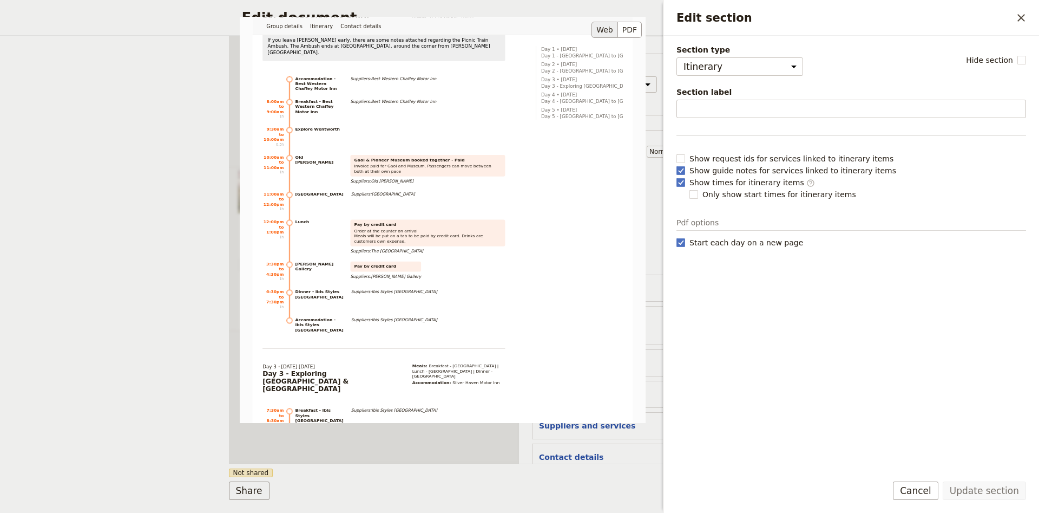
scroll to position [786, 0]
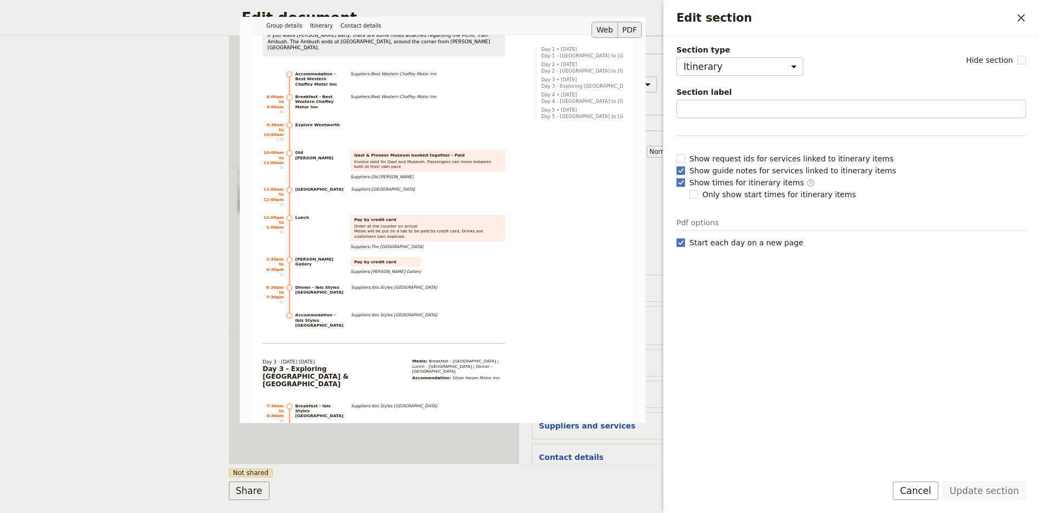
click at [640, 27] on button "PDF" at bounding box center [630, 30] width 24 height 16
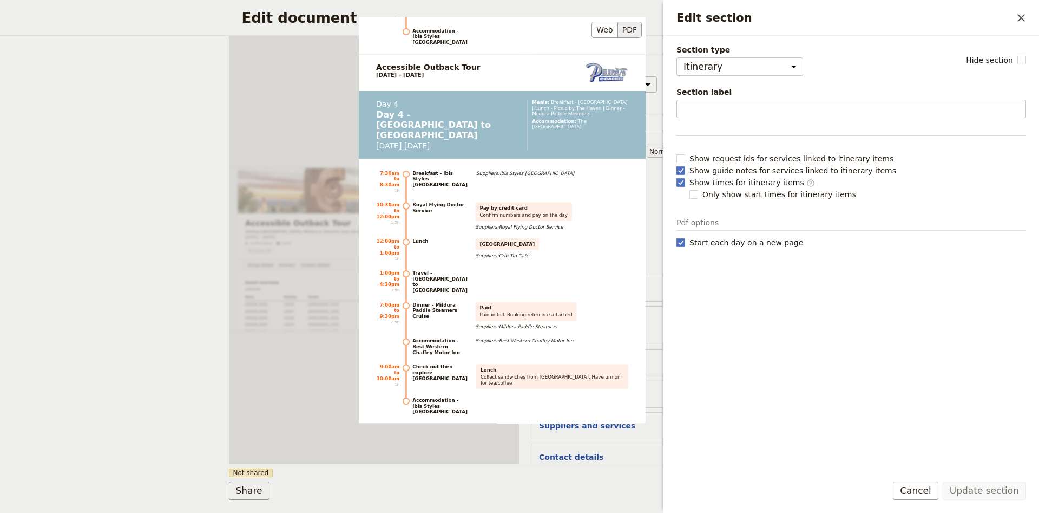
scroll to position [1929, 0]
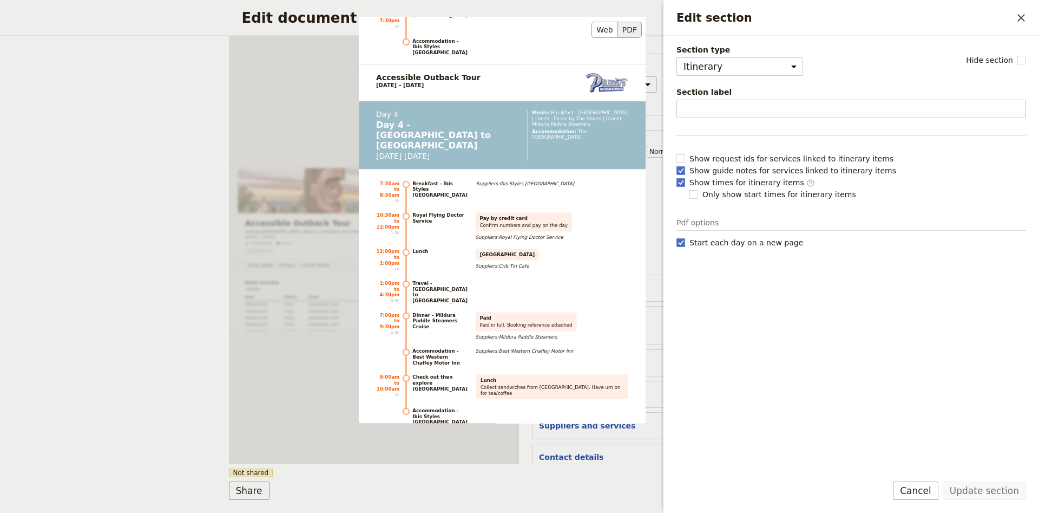
click at [571, 186] on ul "7:30am to 8:30am 1h Breakfast - Ibis Styles [GEOGRAPHIC_DATA] Suppliers: Ibis S…" at bounding box center [502, 302] width 252 height 244
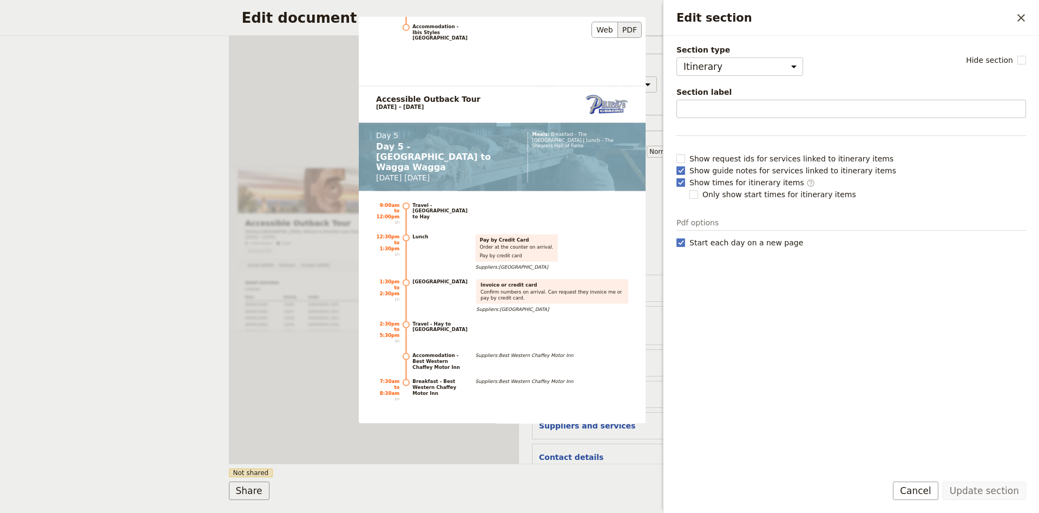
scroll to position [2504, 0]
click at [1018, 19] on icon "Close drawer" at bounding box center [1021, 17] width 13 height 13
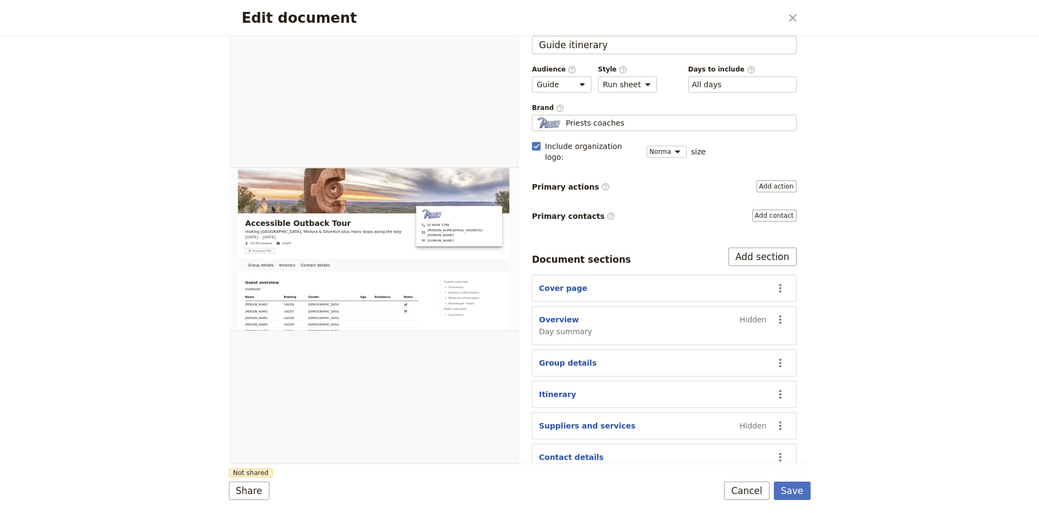
click at [607, 451] on div "Contact details" at bounding box center [653, 456] width 228 height 11
click at [564, 451] on button "Contact details" at bounding box center [571, 456] width 64 height 11
select select "CONTACT_DETAILS"
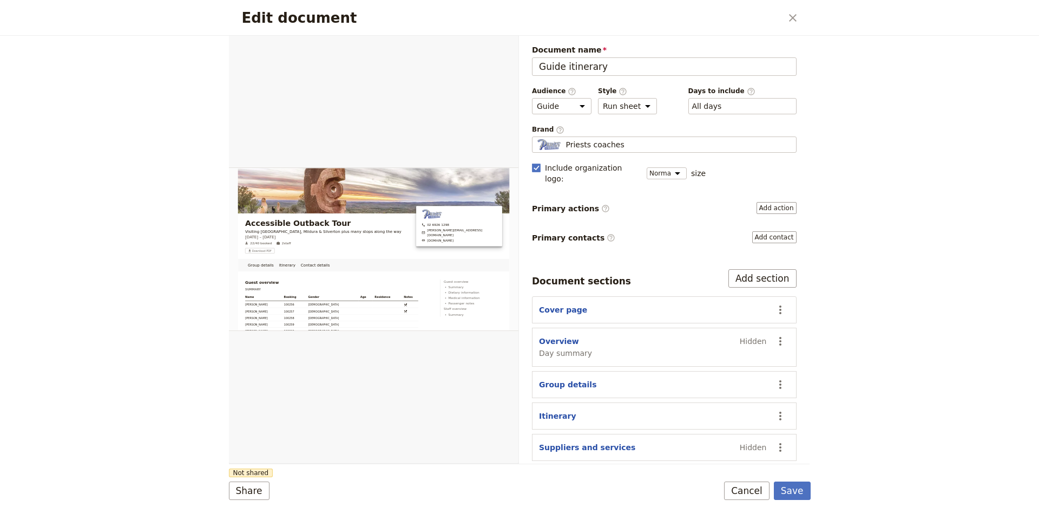
scroll to position [22, 0]
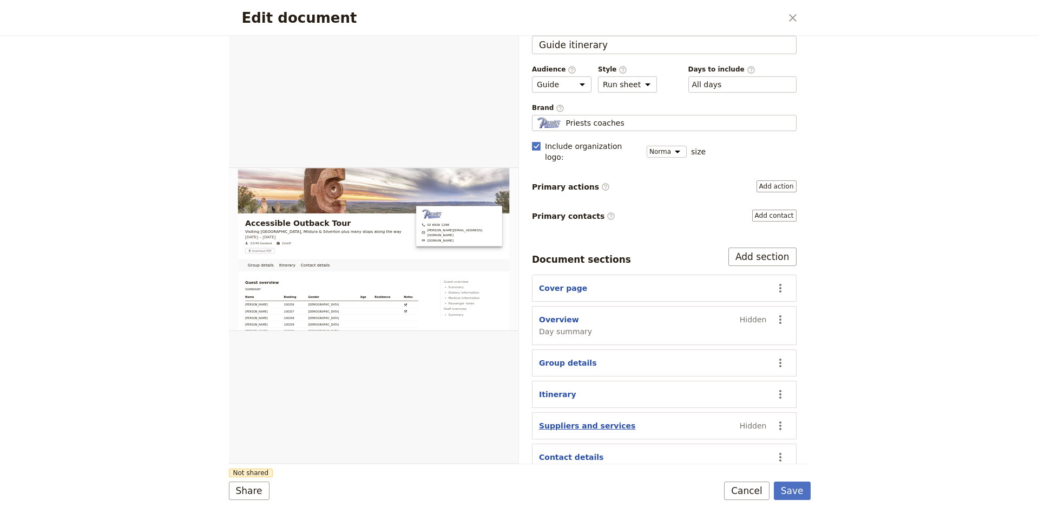
click at [582, 420] on button "Suppliers and services" at bounding box center [587, 425] width 96 height 11
select select "SUPPLIERS_AND_SERVICES"
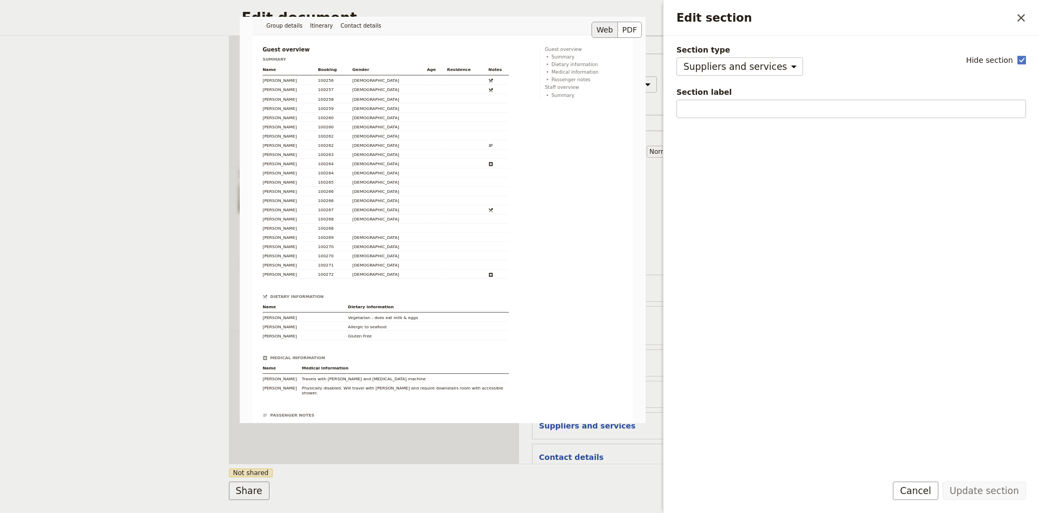
scroll to position [396, 0]
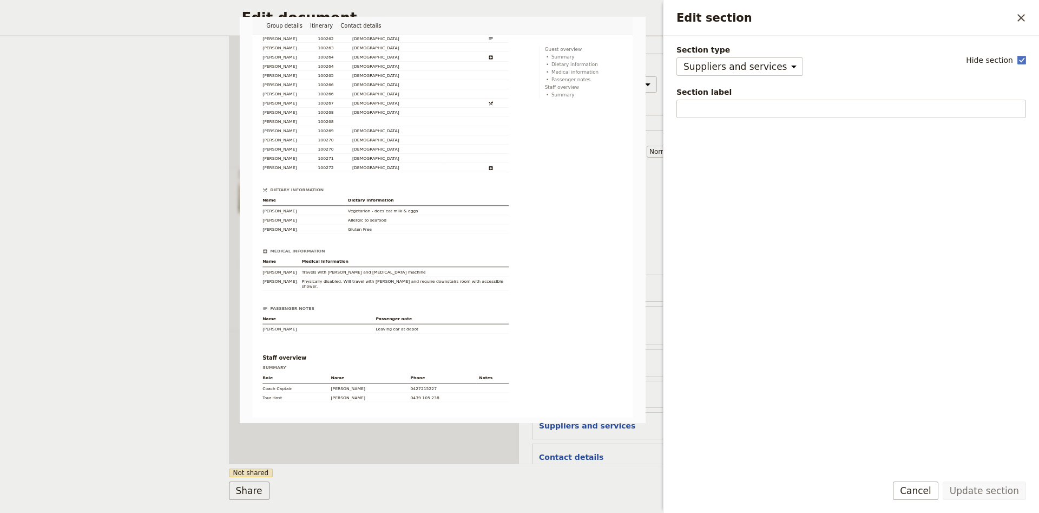
click at [41, 221] on div "Edit document ​ Group details Itinerary Contact details Web PDF ​ Document name…" at bounding box center [519, 256] width 1039 height 513
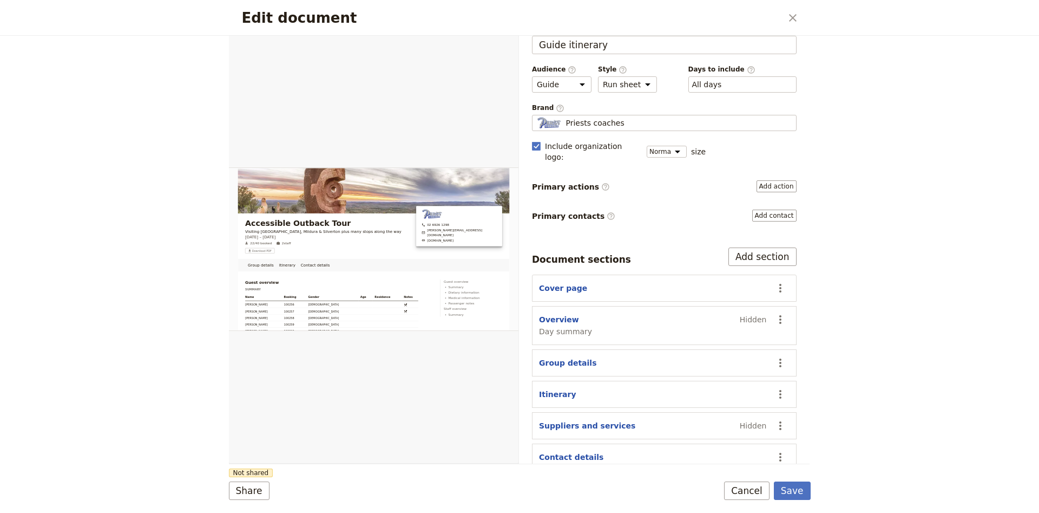
scroll to position [0, 0]
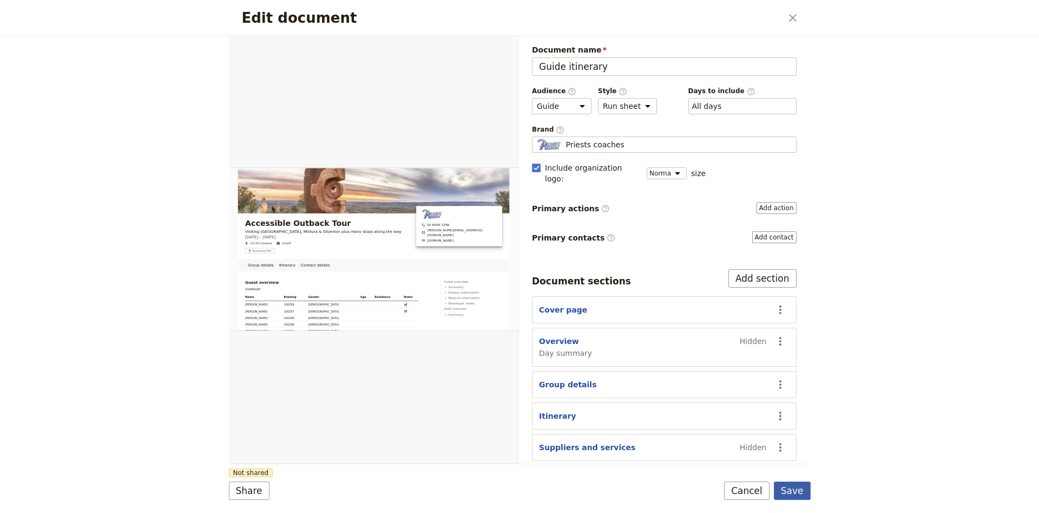
click at [797, 493] on button "Save" at bounding box center [792, 490] width 37 height 18
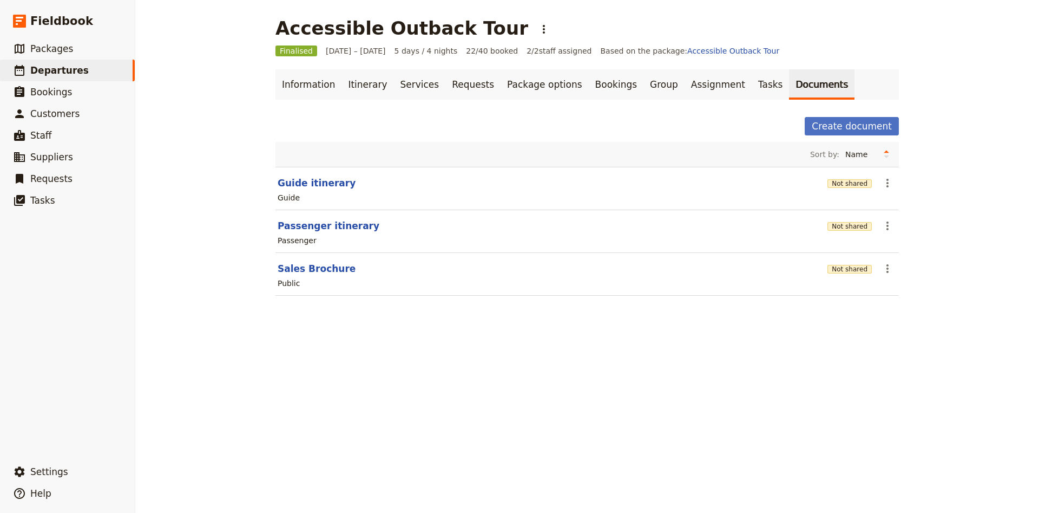
click at [341, 186] on header "Guide itinerary" at bounding box center [551, 182] width 546 height 13
click at [332, 184] on button "Guide itinerary" at bounding box center [317, 182] width 78 height 13
select select "STAFF"
select select "RUN_SHEET"
select select "DEFAULT"
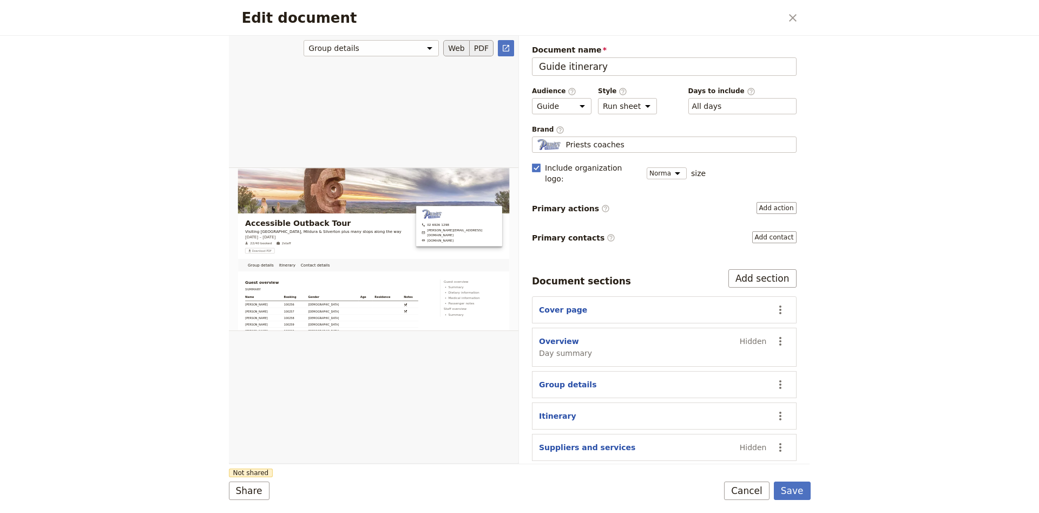
click at [483, 49] on button "PDF" at bounding box center [482, 48] width 24 height 16
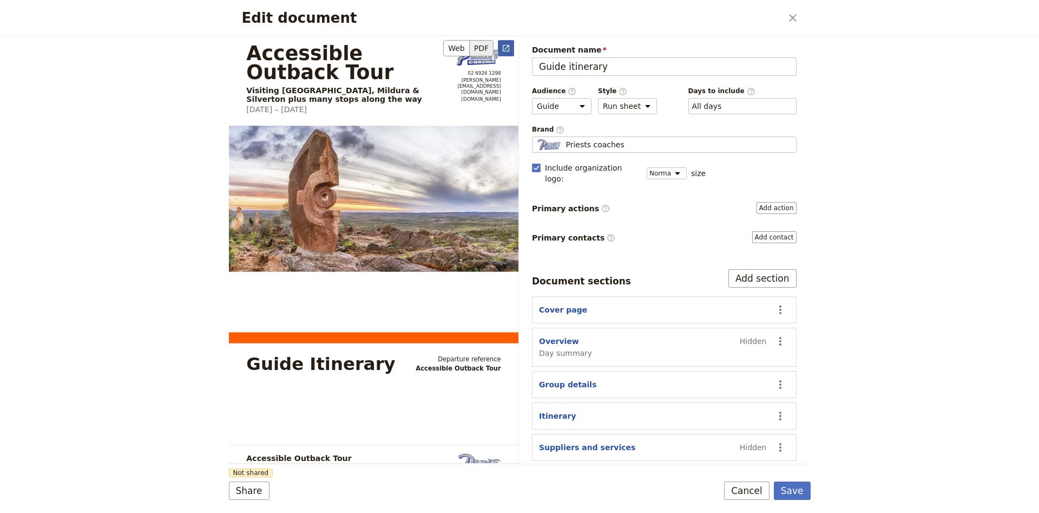
click at [510, 53] on button "​" at bounding box center [506, 48] width 16 height 16
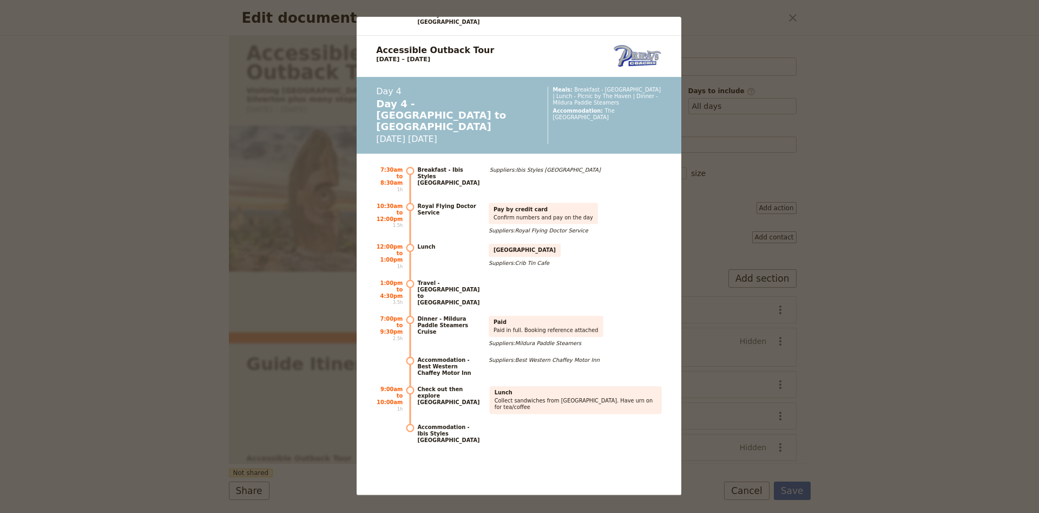
scroll to position [3430, 0]
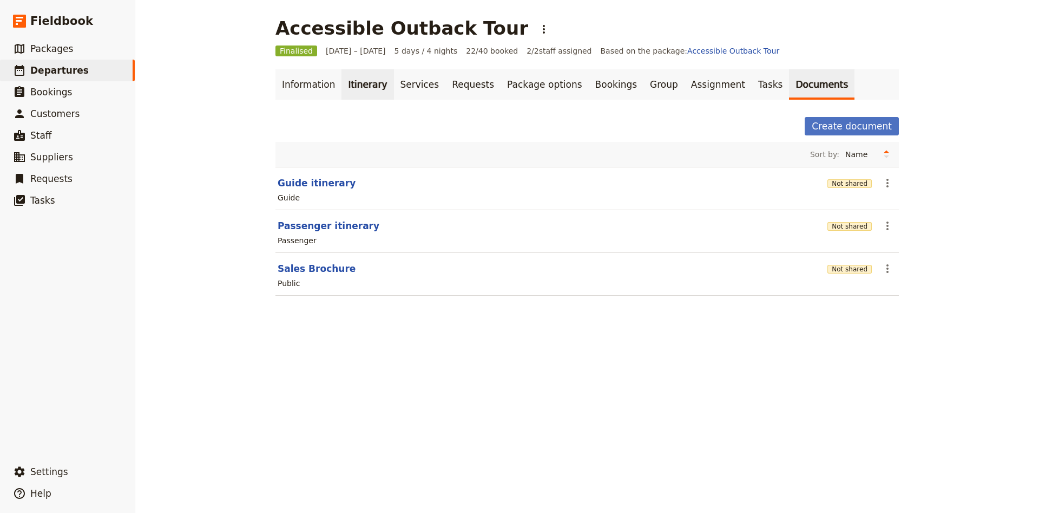
click at [361, 93] on link "Itinerary" at bounding box center [368, 84] width 52 height 30
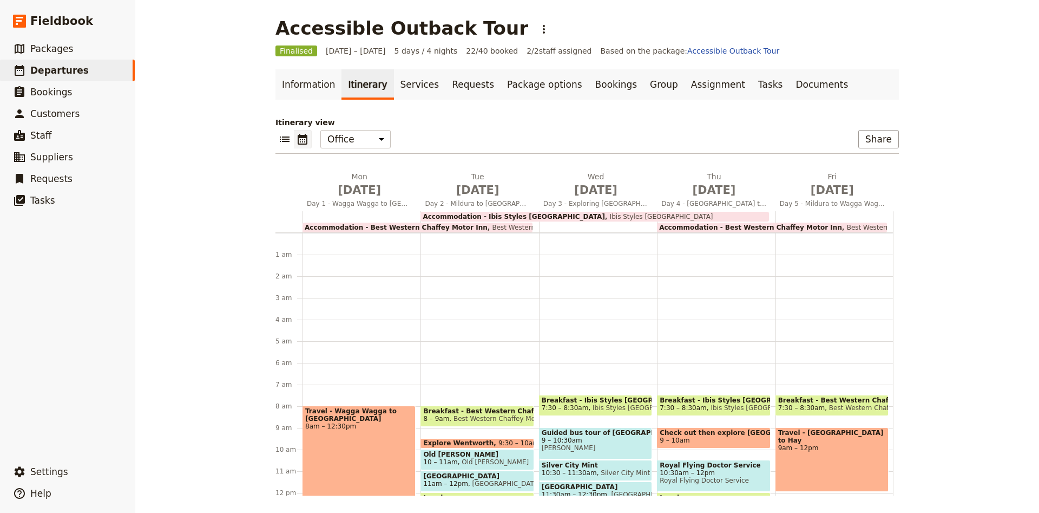
scroll to position [141, 0]
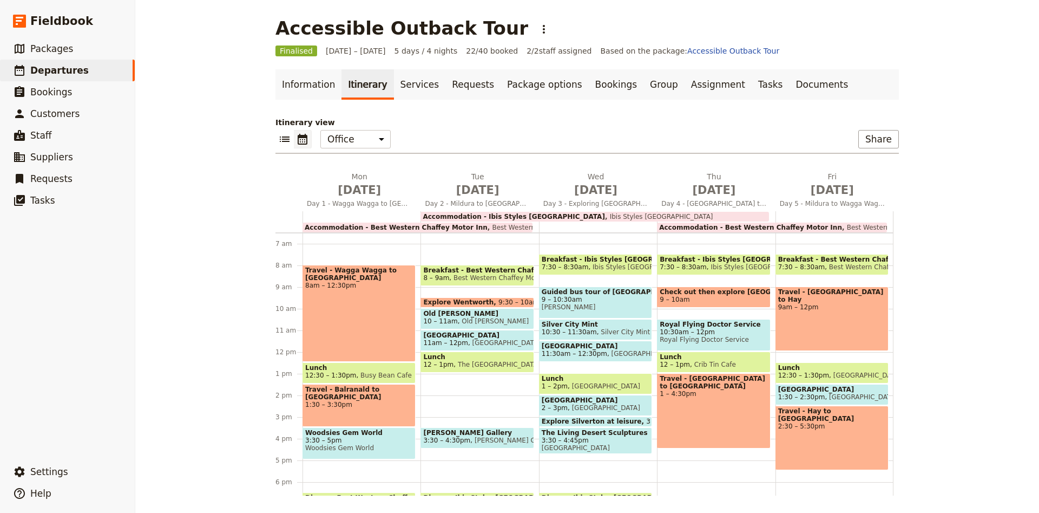
click at [721, 299] on span "9 – 10am" at bounding box center [714, 300] width 108 height 8
click at [789, 90] on link "Documents" at bounding box center [822, 84] width 66 height 30
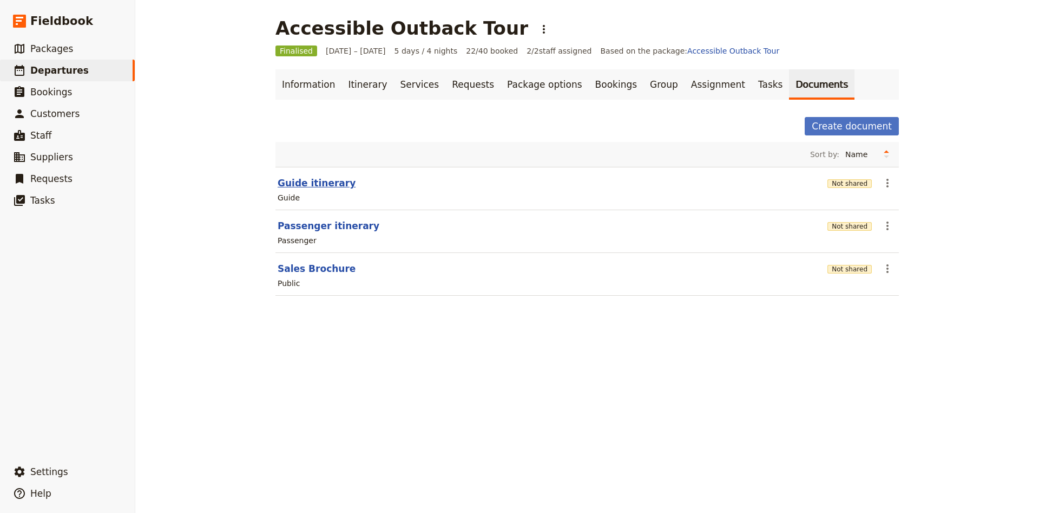
click at [307, 184] on button "Guide itinerary" at bounding box center [317, 182] width 78 height 13
select select "STAFF"
select select "RUN_SHEET"
select select "DEFAULT"
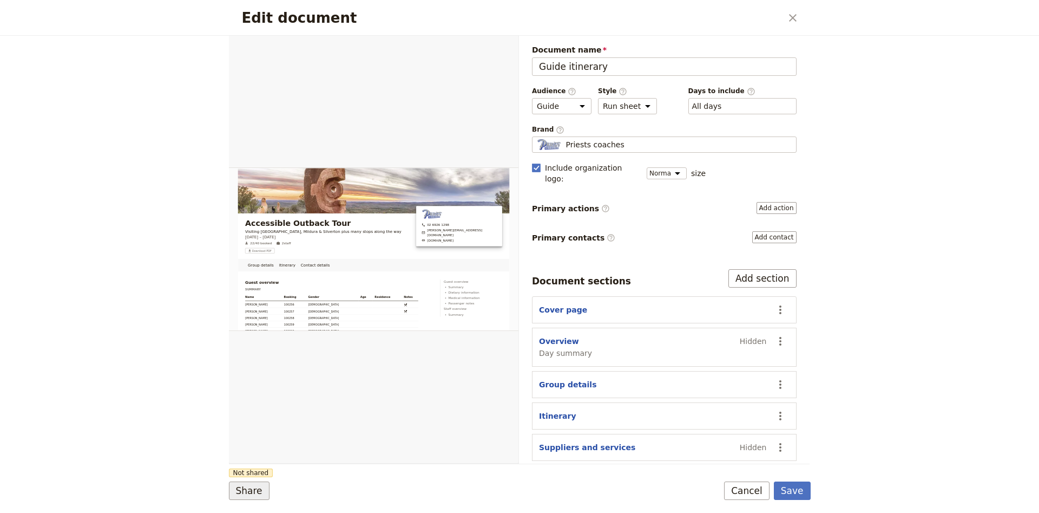
click at [253, 492] on button "Share" at bounding box center [249, 490] width 41 height 18
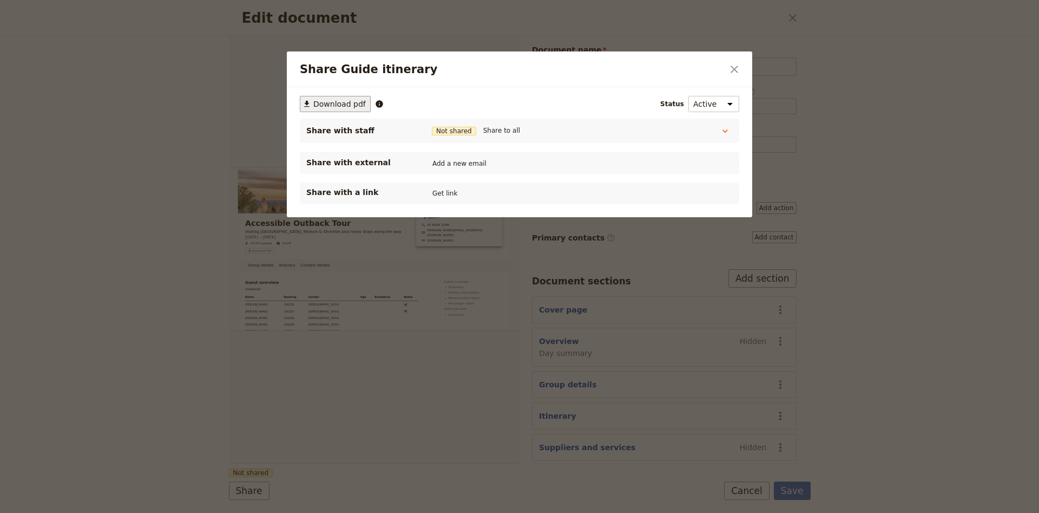
click at [345, 104] on span "Download pdf" at bounding box center [339, 104] width 53 height 11
click at [733, 68] on icon "Close dialog" at bounding box center [735, 70] width 8 height 8
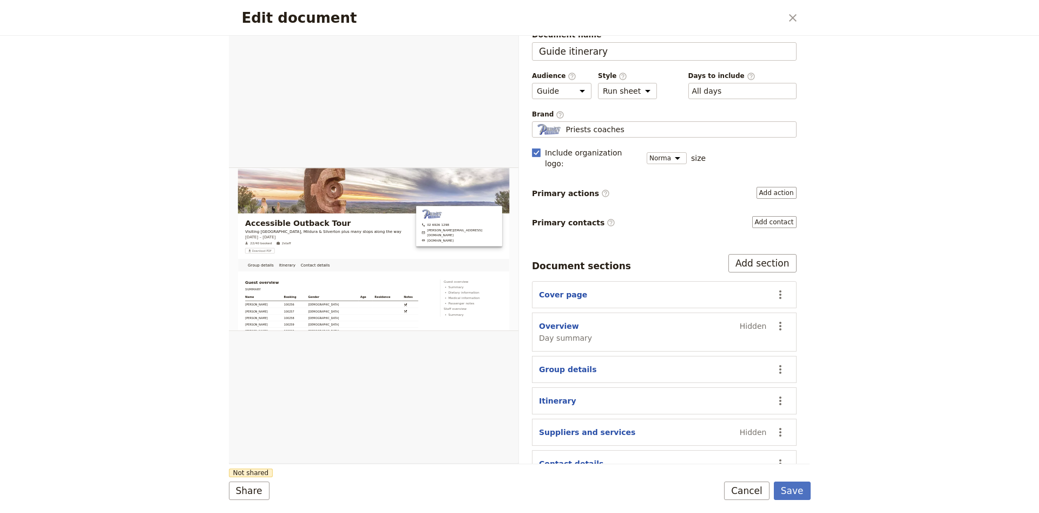
scroll to position [22, 0]
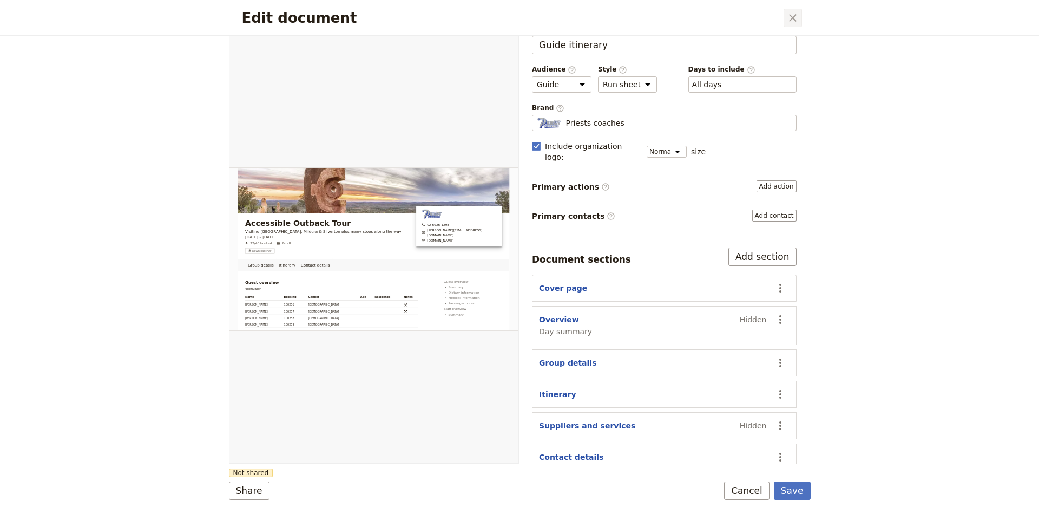
click at [788, 21] on icon "Close dialog" at bounding box center [793, 17] width 13 height 13
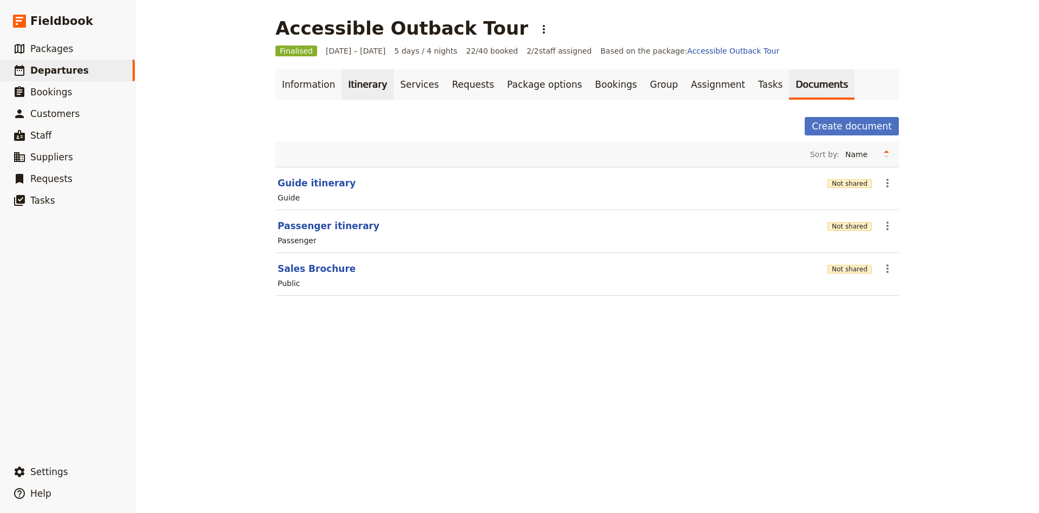
click at [376, 89] on link "Itinerary" at bounding box center [368, 84] width 52 height 30
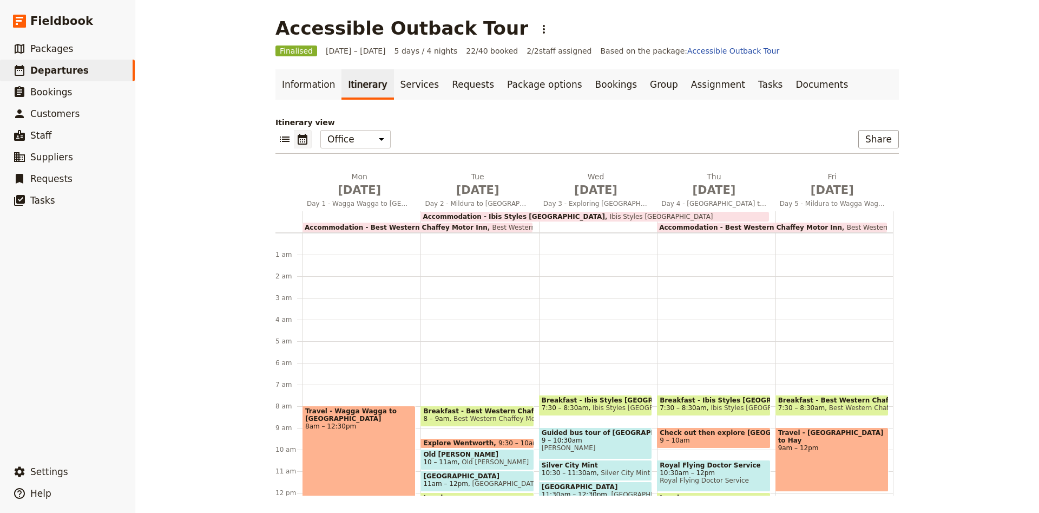
scroll to position [141, 0]
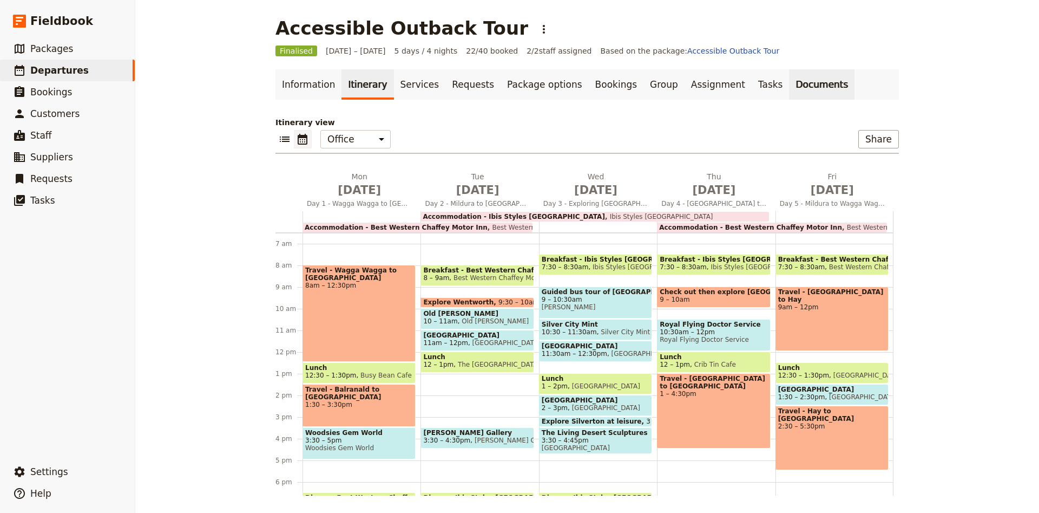
click at [789, 88] on link "Documents" at bounding box center [822, 84] width 66 height 30
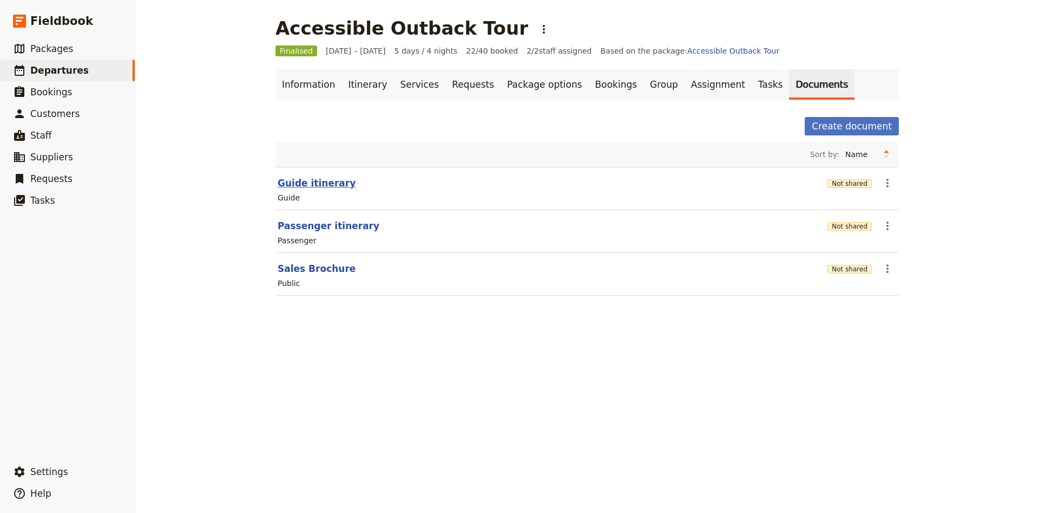
click at [283, 182] on button "Guide itinerary" at bounding box center [317, 182] width 78 height 13
select select "STAFF"
select select "RUN_SHEET"
select select "DEFAULT"
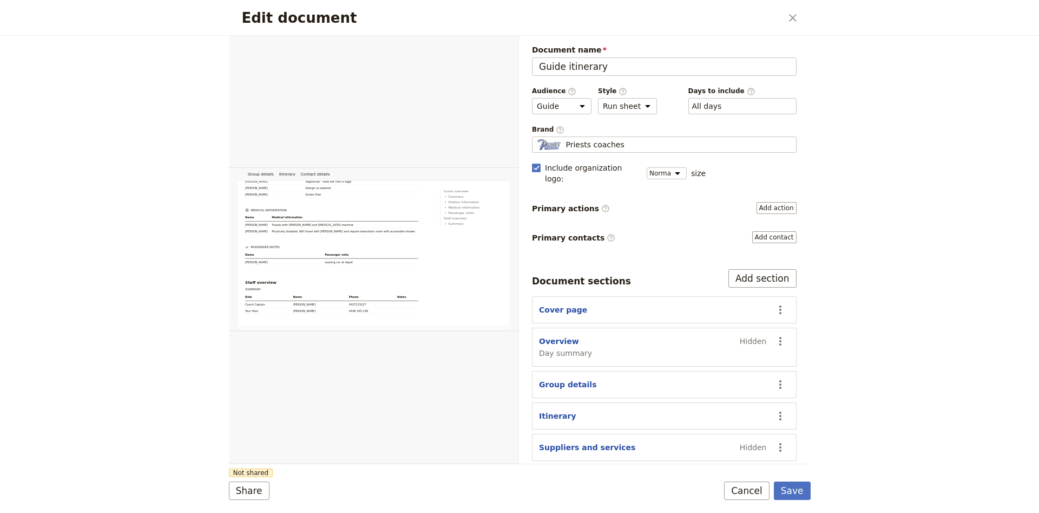
scroll to position [22, 0]
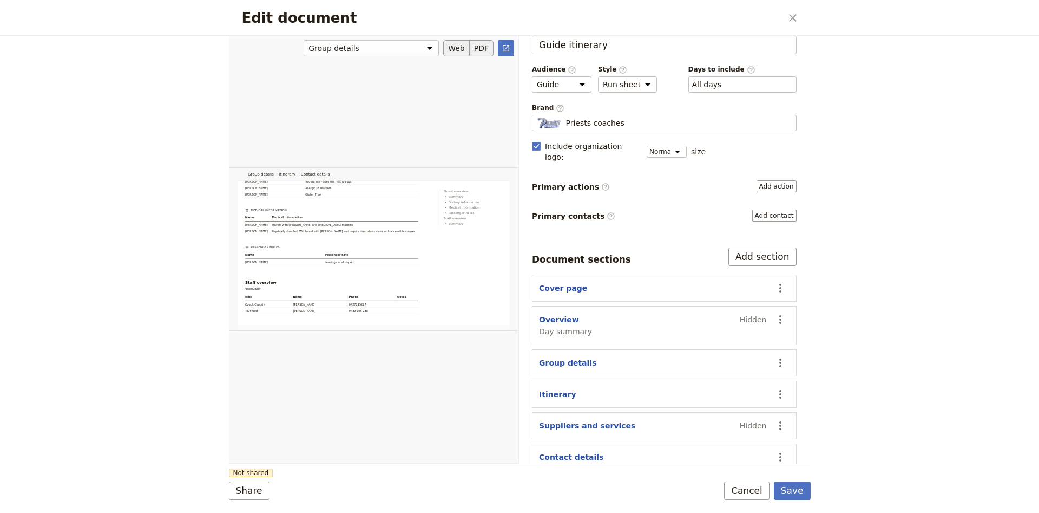
click at [476, 42] on button "PDF" at bounding box center [482, 48] width 24 height 16
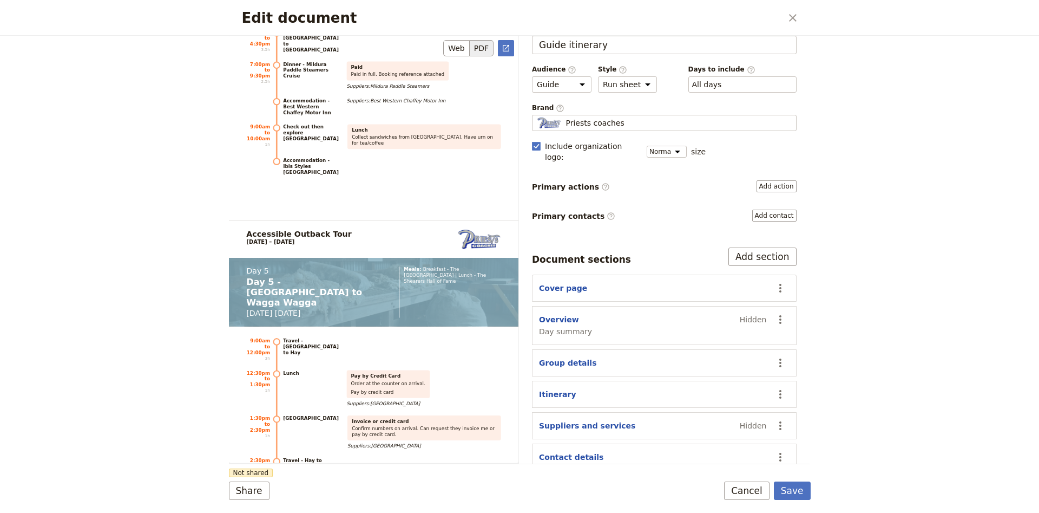
scroll to position [3801, 0]
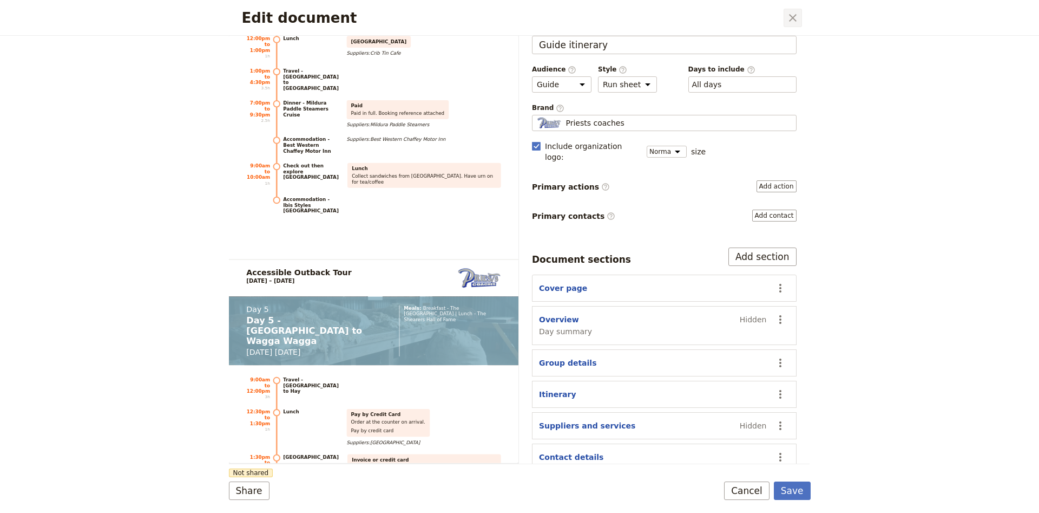
click at [791, 19] on icon "Close dialog" at bounding box center [793, 17] width 13 height 13
